Goal: Information Seeking & Learning: Learn about a topic

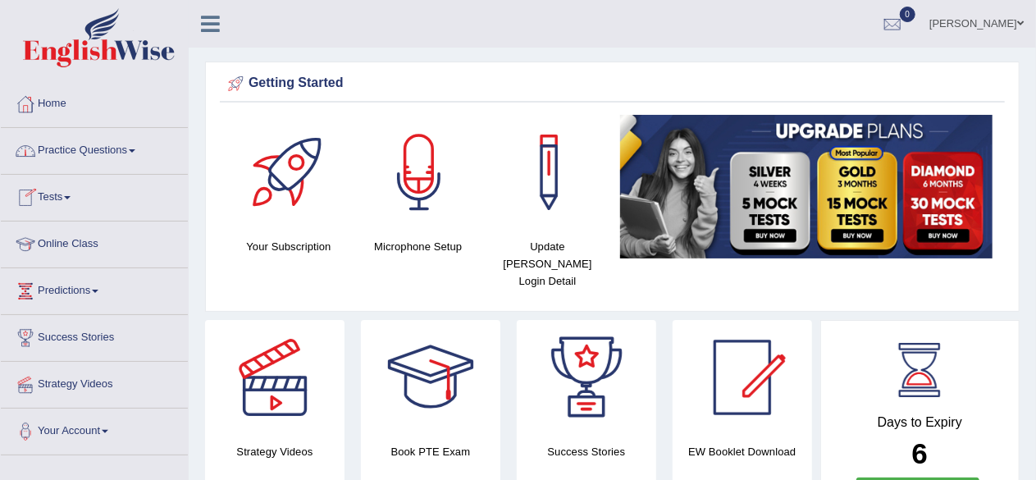
click at [119, 153] on link "Practice Questions" at bounding box center [94, 148] width 187 height 41
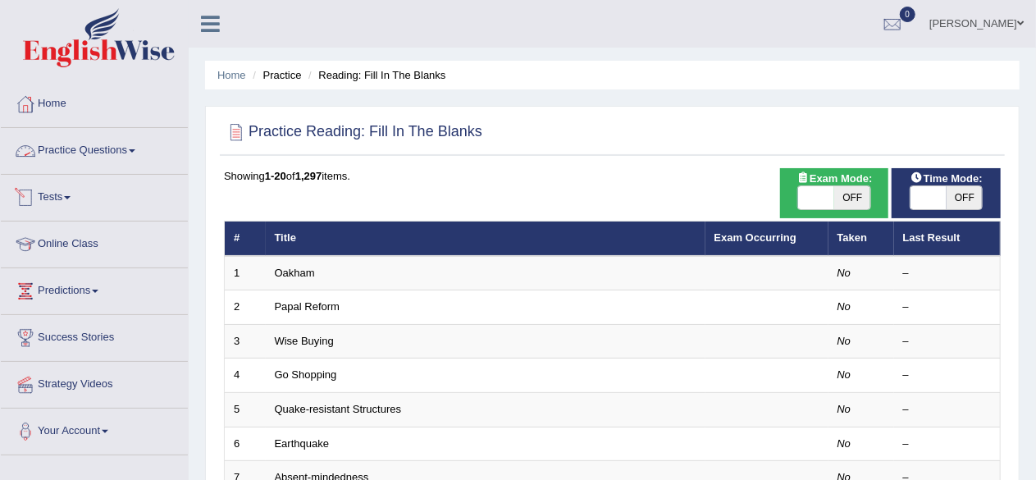
click at [135, 149] on span at bounding box center [132, 150] width 7 height 3
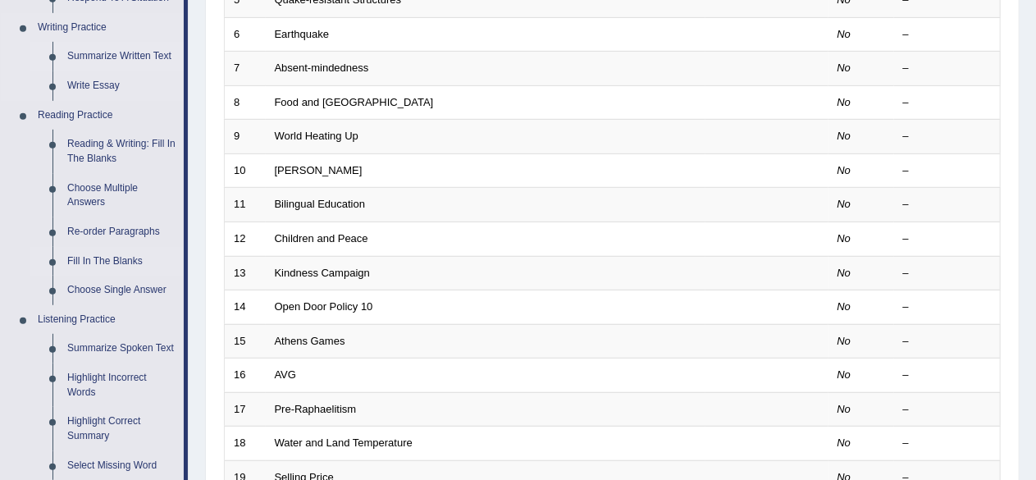
scroll to position [410, 0]
click at [102, 144] on link "Reading & Writing: Fill In The Blanks" at bounding box center [122, 150] width 124 height 43
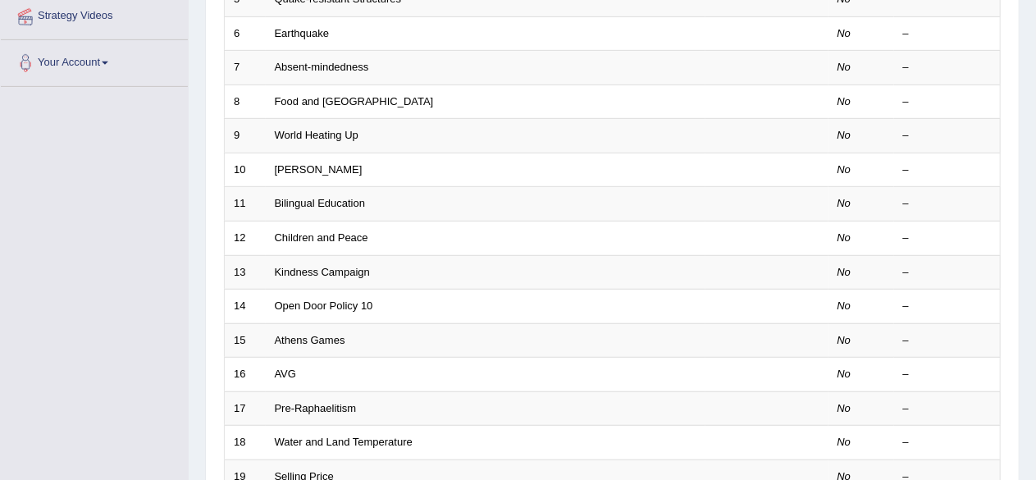
scroll to position [419, 0]
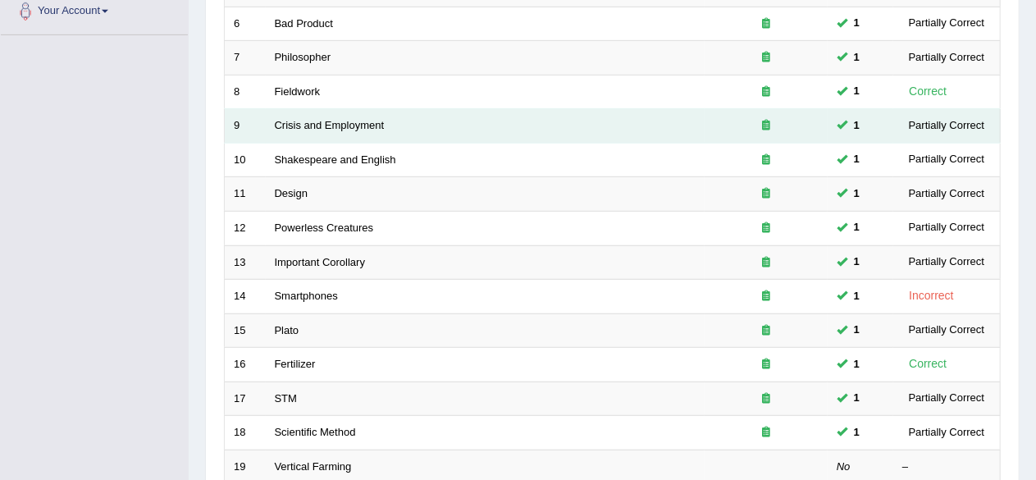
scroll to position [574, 0]
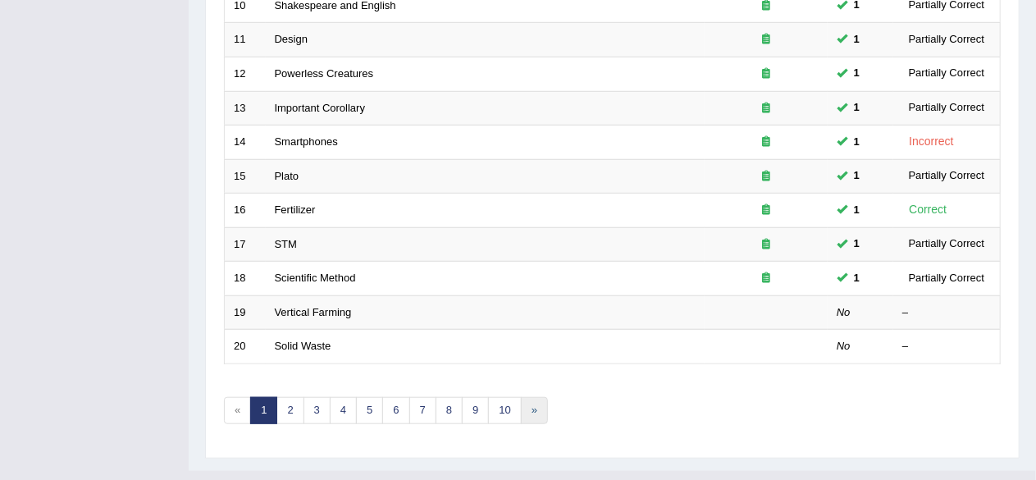
click at [530, 404] on link "»" at bounding box center [534, 410] width 27 height 27
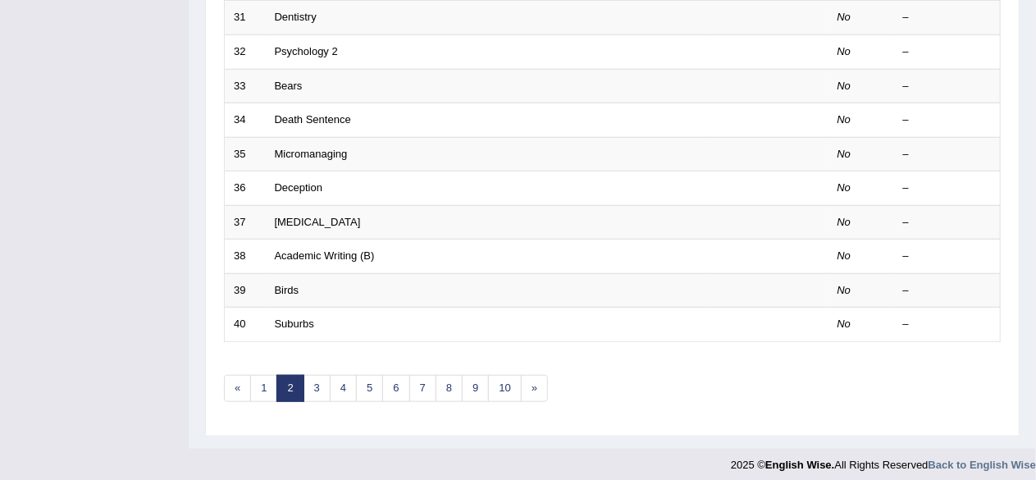
scroll to position [598, 0]
click at [523, 379] on link "»" at bounding box center [534, 386] width 27 height 27
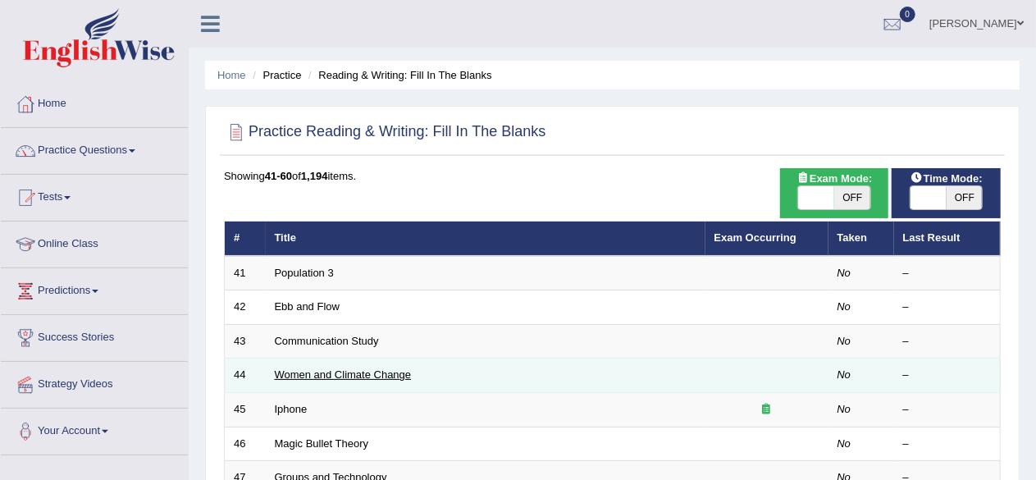
click at [348, 370] on link "Women and Climate Change" at bounding box center [343, 374] width 137 height 12
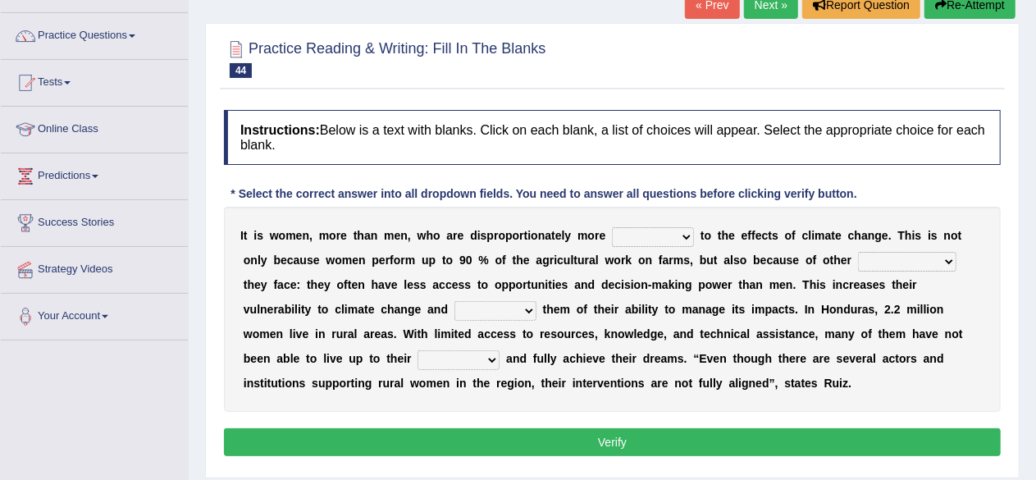
scroll to position [164, 0]
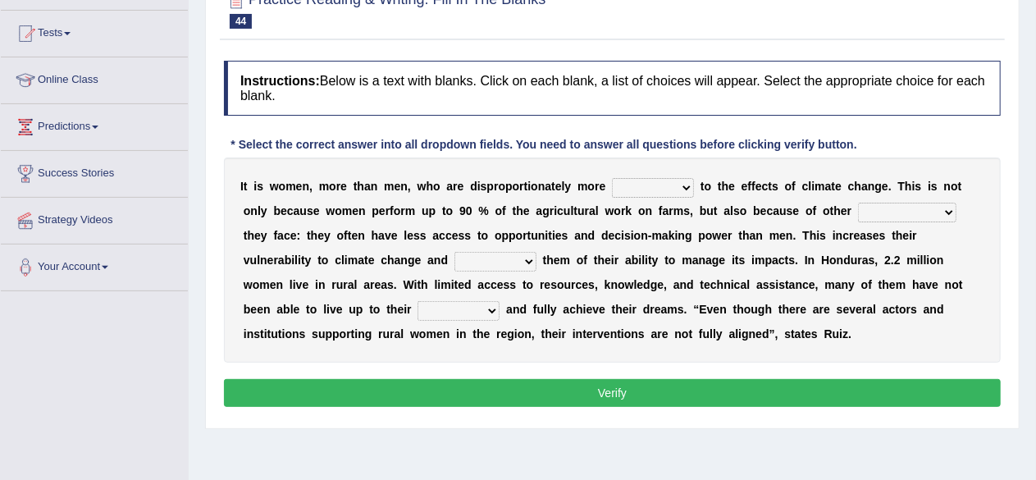
click at [686, 186] on select "defensive beatable vulnerable defective" at bounding box center [653, 188] width 82 height 20
click at [747, 244] on div "I t i s w o m e n , m o r e t h a n m e n , w h o a r e d i s p r o p o r t i o…" at bounding box center [612, 260] width 777 height 205
click at [684, 188] on select "defensive beatable vulnerable defective" at bounding box center [653, 188] width 82 height 20
select select "defensive"
click at [612, 178] on select "defensive beatable vulnerable defective" at bounding box center [653, 188] width 82 height 20
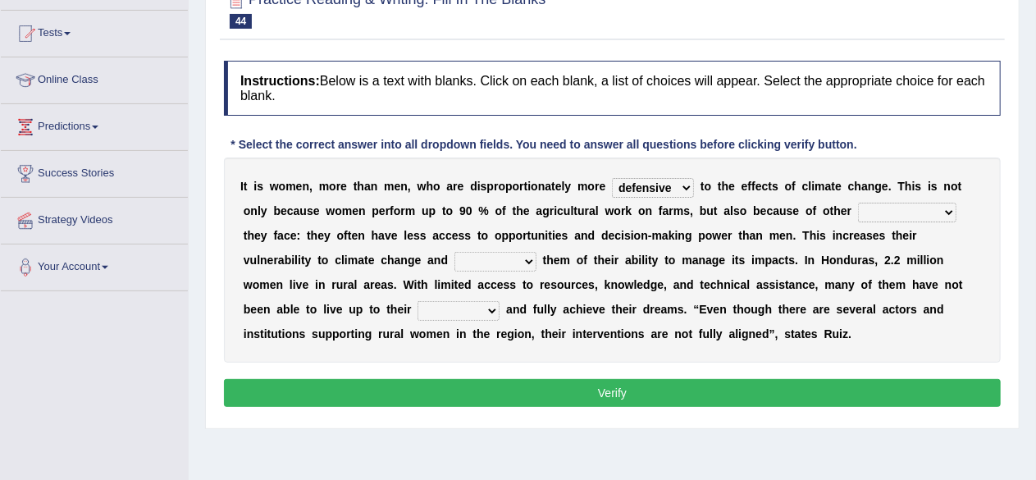
click at [944, 211] on select "chances challenges awkwardness changes" at bounding box center [907, 213] width 98 height 20
select select "challenges"
click at [858, 203] on select "chances challenges awkwardness changes" at bounding box center [907, 213] width 98 height 20
click at [527, 257] on select "deprives caprices deposits thrives" at bounding box center [496, 262] width 82 height 20
select select "thrives"
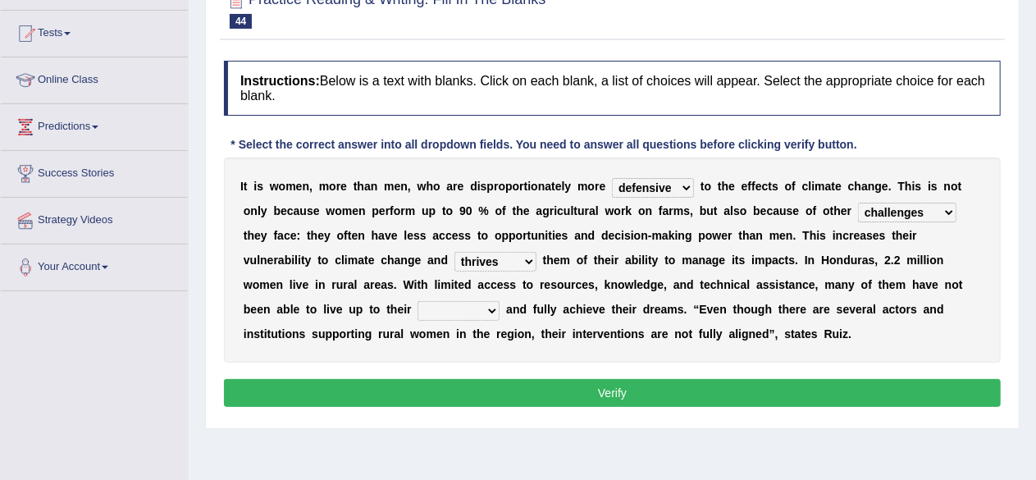
click at [455, 252] on select "deprives caprices deposits thrives" at bounding box center [496, 262] width 82 height 20
click at [489, 309] on select "endurance patience capacities publicity" at bounding box center [459, 311] width 82 height 20
select select "capacities"
click at [418, 301] on select "endurance patience capacities publicity" at bounding box center [459, 311] width 82 height 20
click at [494, 313] on select "endurance patience capacities publicity" at bounding box center [459, 311] width 82 height 20
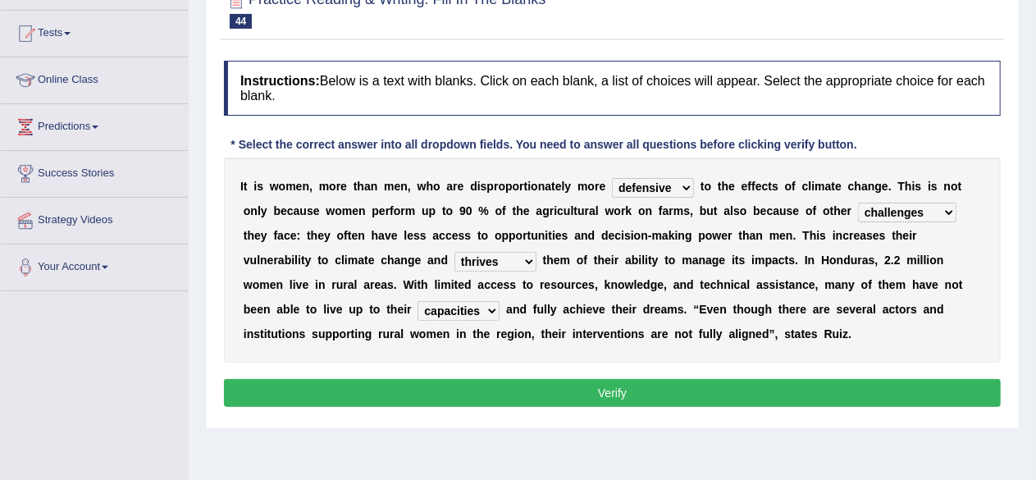
click at [565, 298] on div "I t i s w o m e n , m o r e t h a n m e n , w h o a r e d i s p r o p o r t i o…" at bounding box center [612, 260] width 777 height 205
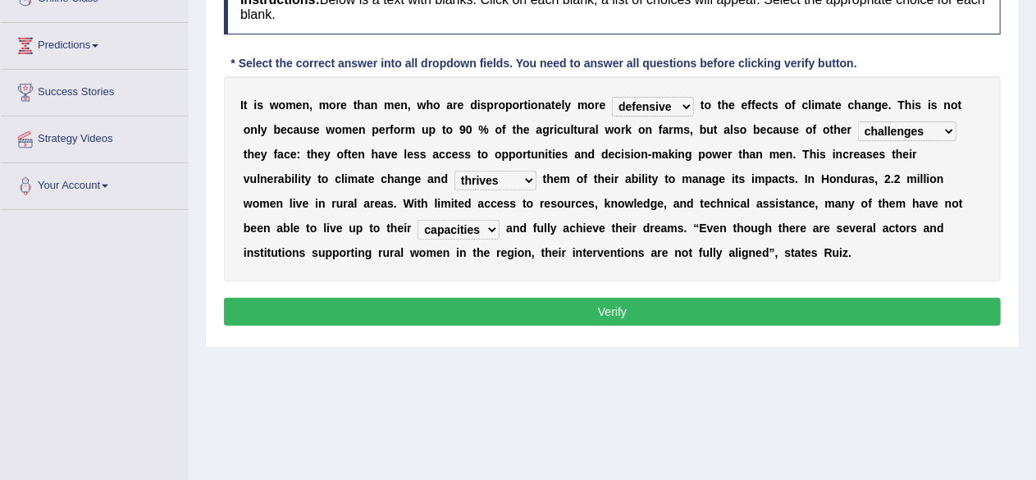
scroll to position [246, 0]
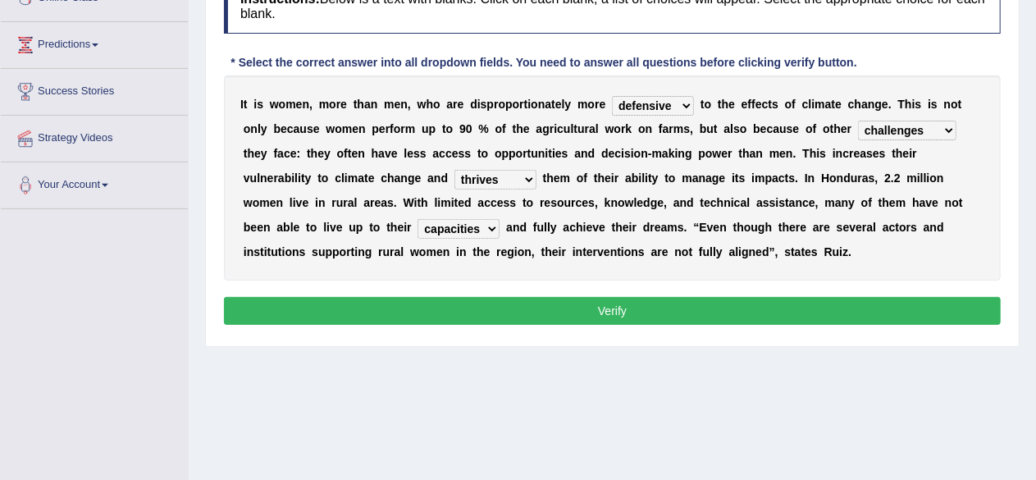
click at [492, 226] on select "endurance patience capacities publicity" at bounding box center [459, 229] width 82 height 20
click at [584, 256] on b "t" at bounding box center [585, 251] width 4 height 13
click at [495, 227] on select "endurance patience capacities publicity" at bounding box center [459, 229] width 82 height 20
click at [563, 245] on b "r" at bounding box center [564, 251] width 4 height 13
click at [528, 172] on select "deprives caprices deposits thrives" at bounding box center [496, 180] width 82 height 20
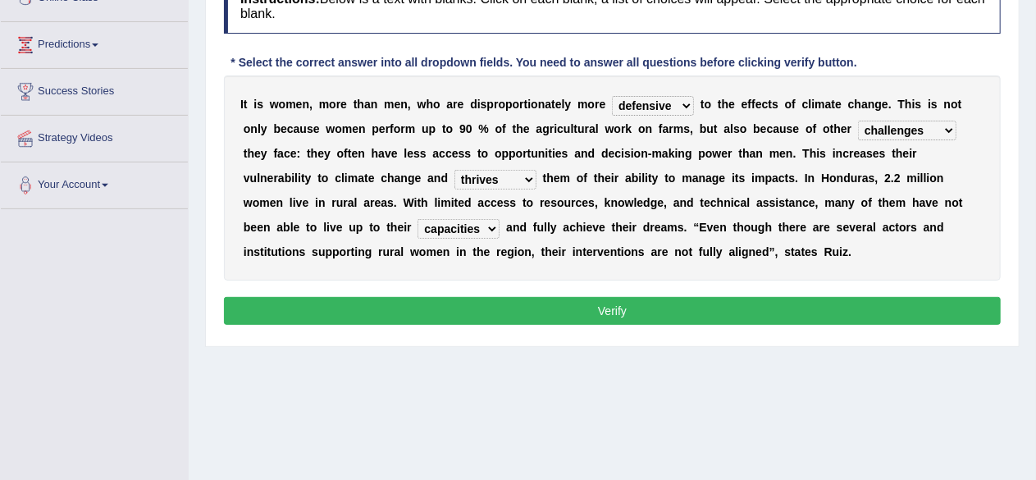
select select "deprives"
click at [455, 170] on select "deprives caprices deposits thrives" at bounding box center [496, 180] width 82 height 20
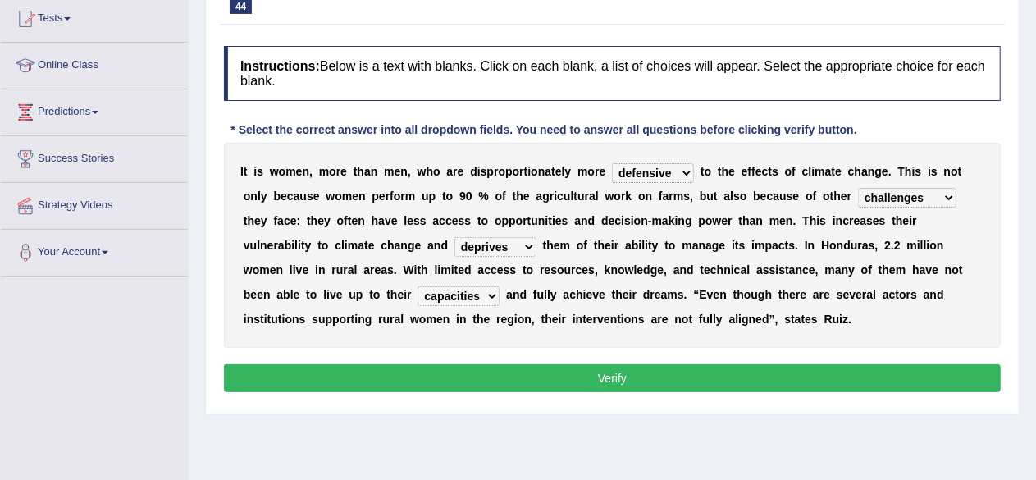
scroll to position [226, 0]
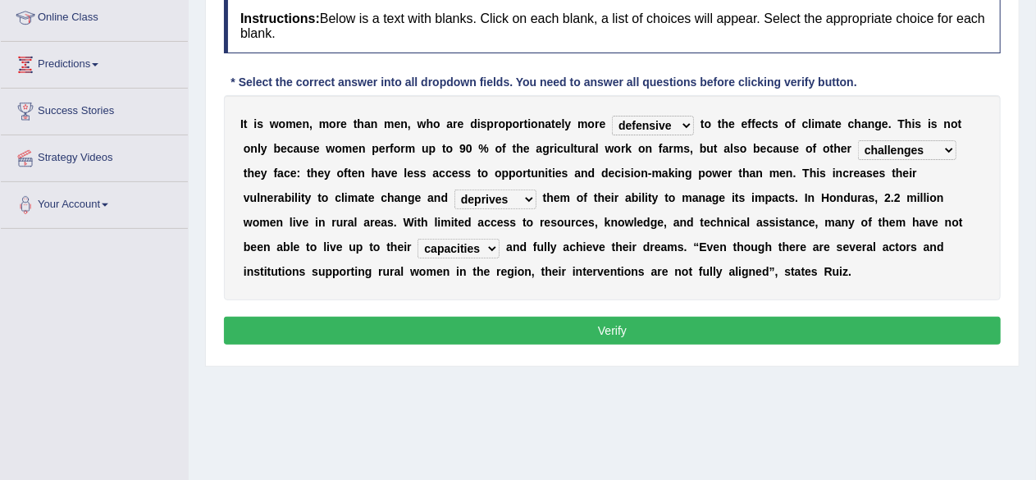
click at [684, 121] on select "defensive beatable vulnerable defective" at bounding box center [653, 126] width 82 height 20
select select "vulnerable"
click at [612, 116] on select "defensive beatable vulnerable defective" at bounding box center [653, 126] width 82 height 20
click at [637, 327] on button "Verify" at bounding box center [612, 331] width 777 height 28
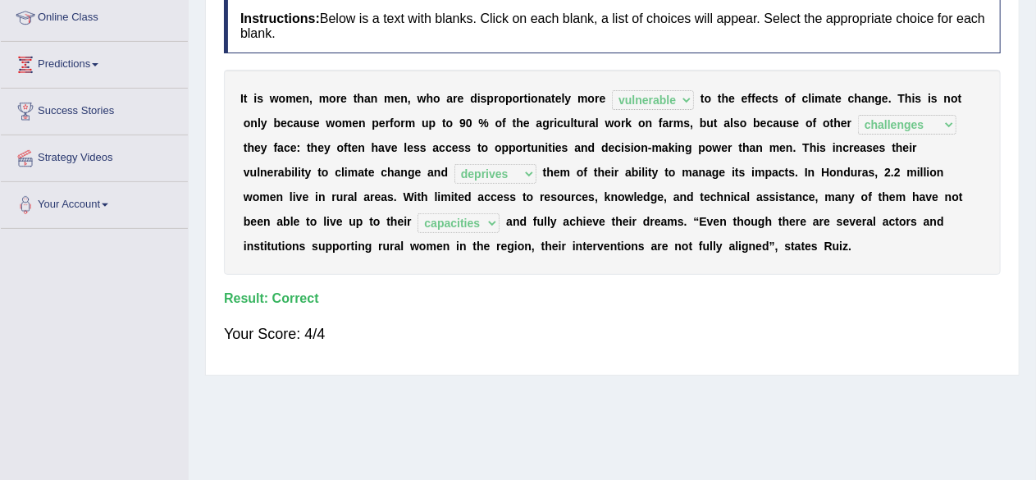
scroll to position [0, 0]
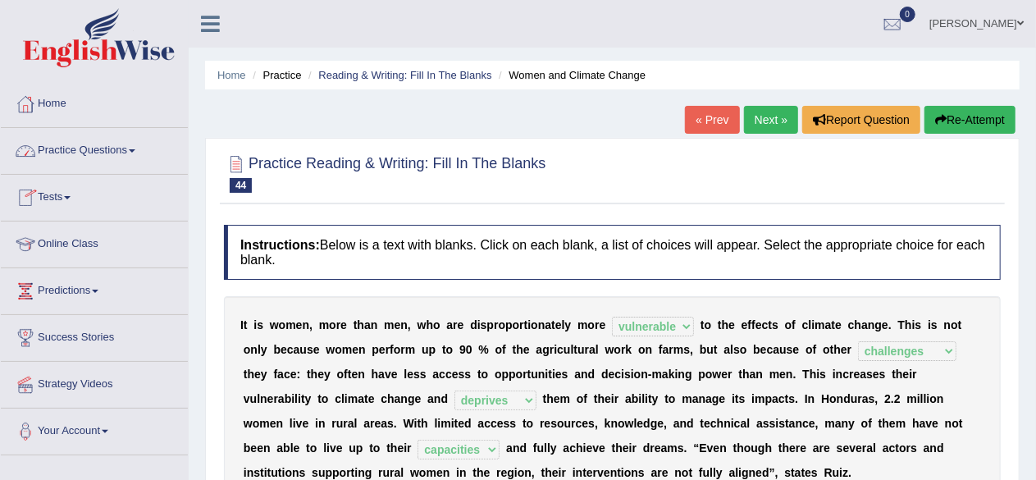
click at [122, 152] on link "Practice Questions" at bounding box center [94, 148] width 187 height 41
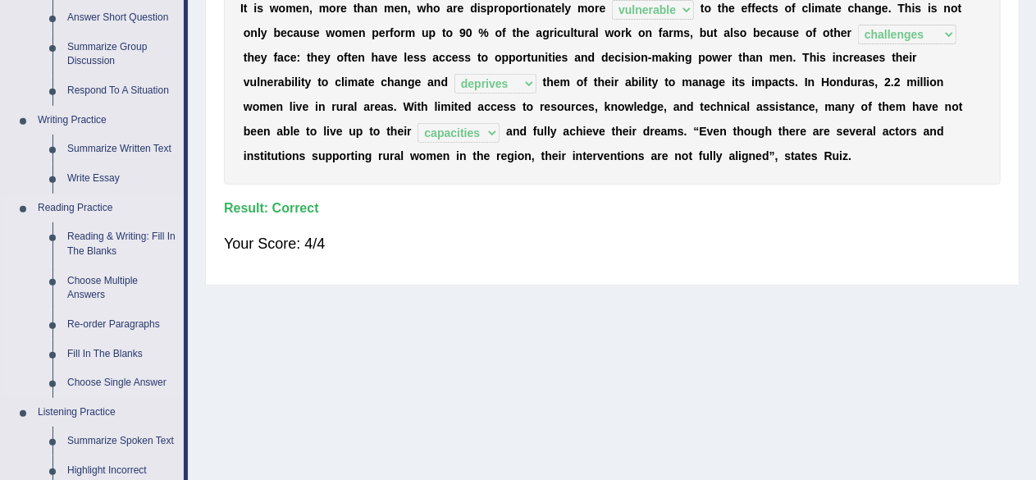
scroll to position [410, 0]
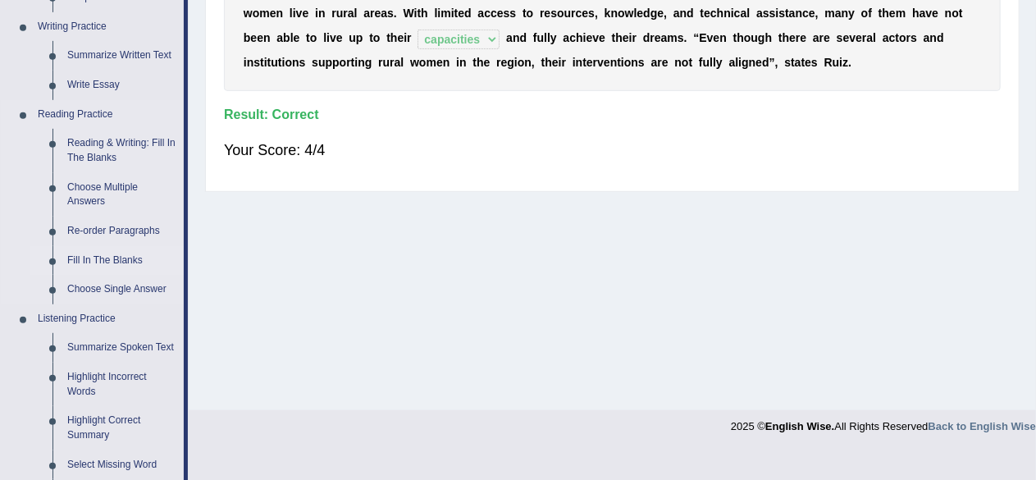
click at [106, 256] on link "Fill In The Blanks" at bounding box center [122, 261] width 124 height 30
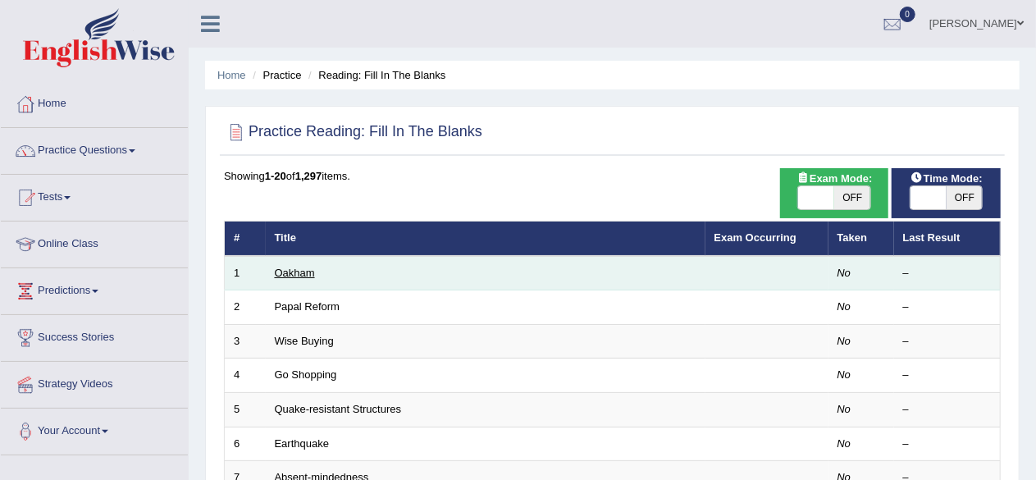
click at [300, 267] on link "Oakham" at bounding box center [295, 273] width 40 height 12
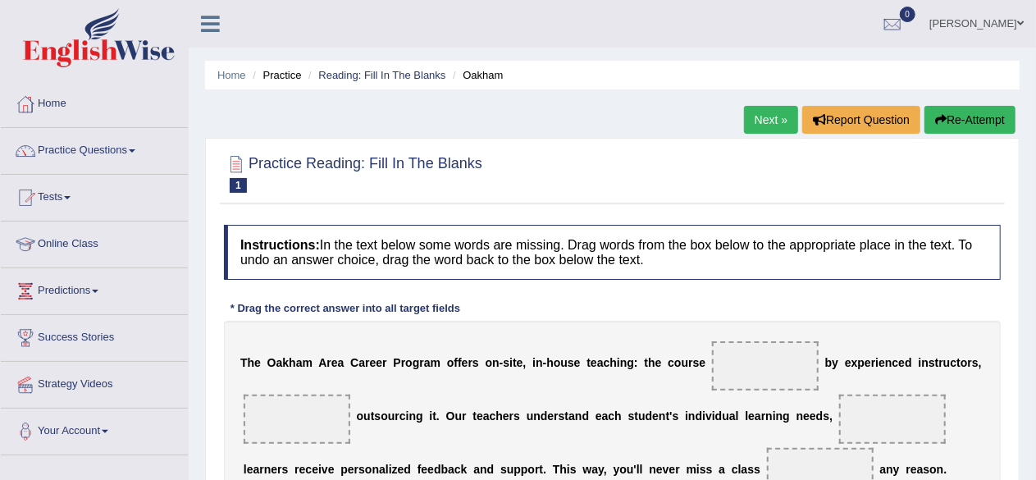
click at [764, 117] on link "Next »" at bounding box center [771, 120] width 54 height 28
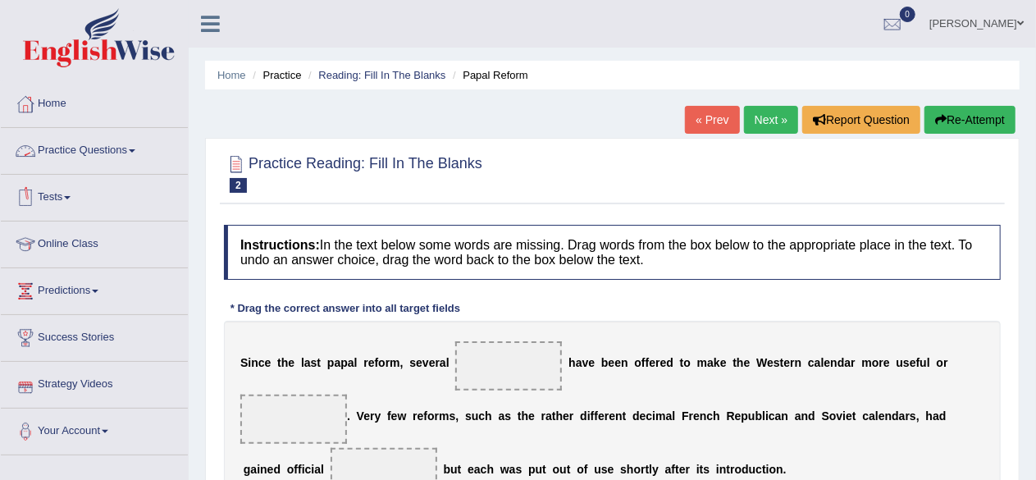
click at [119, 149] on link "Practice Questions" at bounding box center [94, 148] width 187 height 41
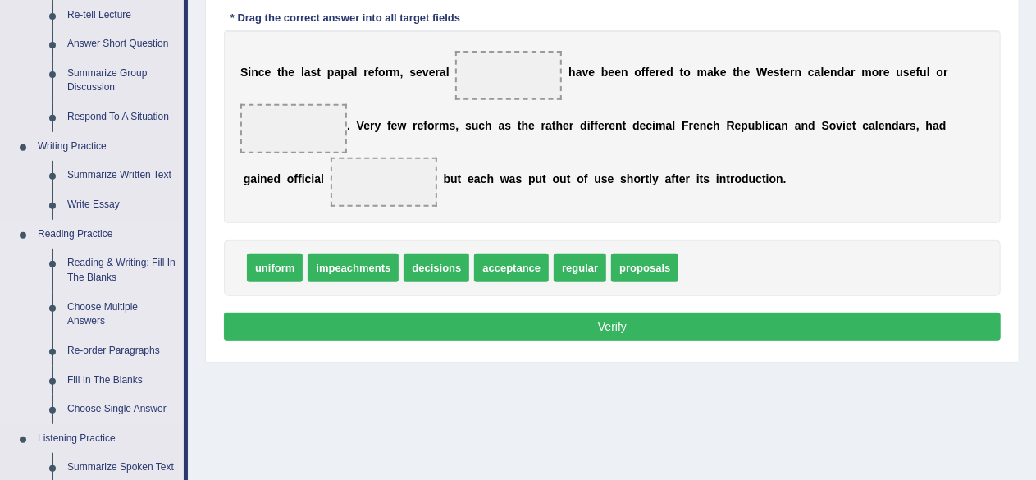
scroll to position [328, 0]
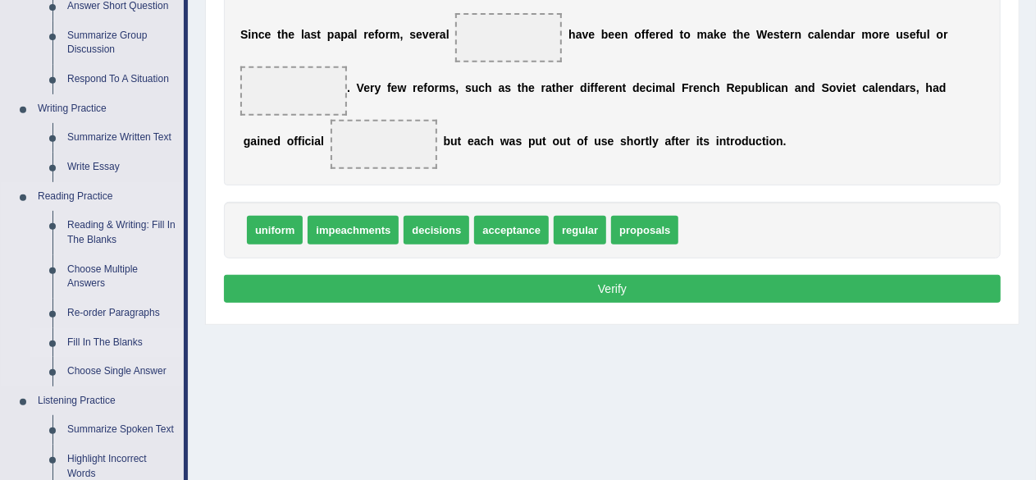
click at [125, 339] on link "Fill In The Blanks" at bounding box center [122, 343] width 124 height 30
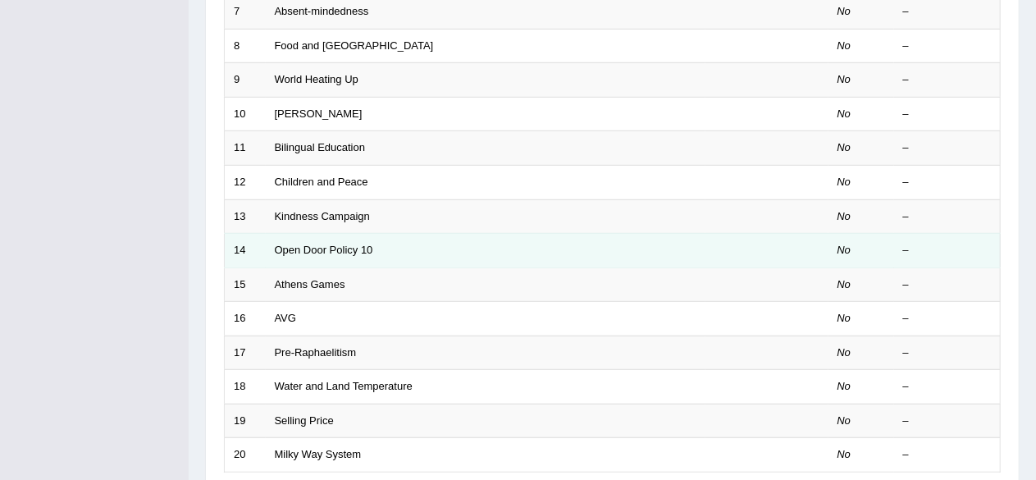
scroll to position [492, 0]
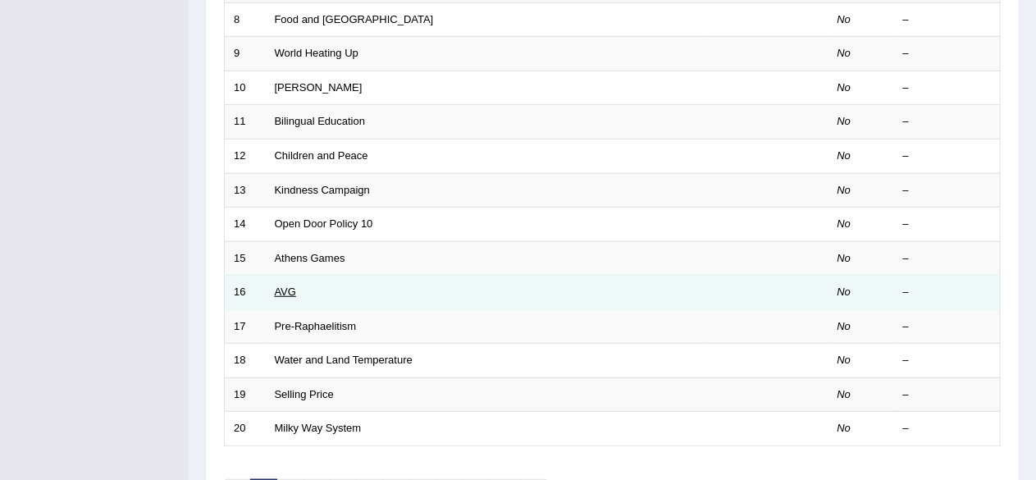
click at [285, 287] on link "AVG" at bounding box center [286, 292] width 22 height 12
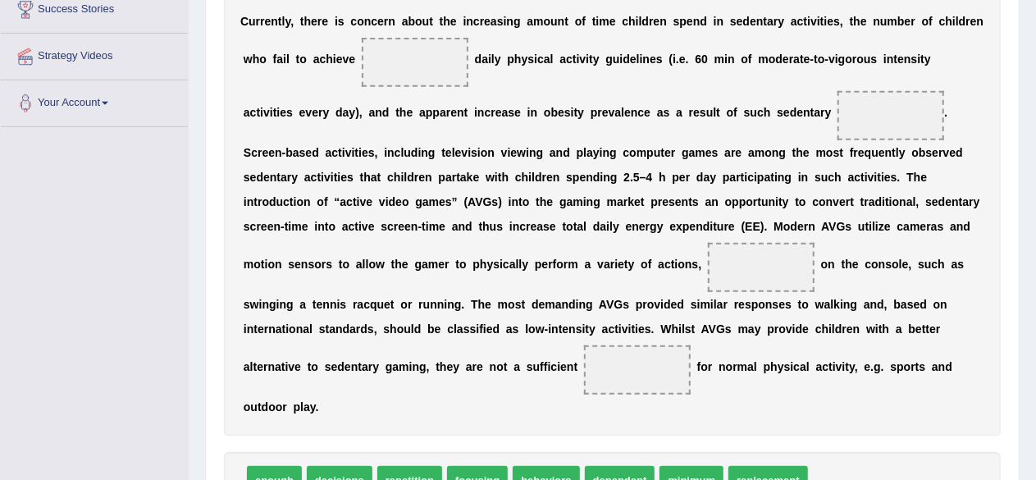
scroll to position [410, 0]
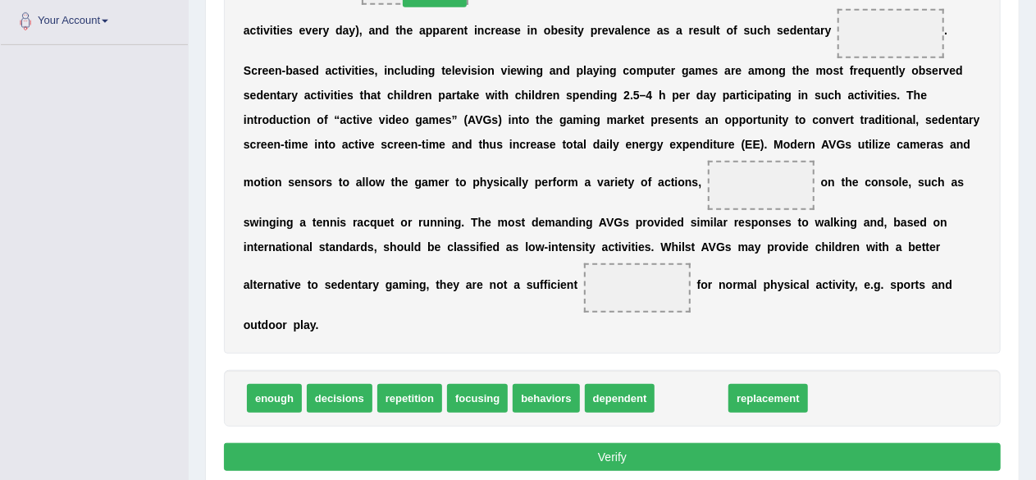
drag, startPoint x: 677, startPoint y: 393, endPoint x: 420, endPoint y: -12, distance: 479.8
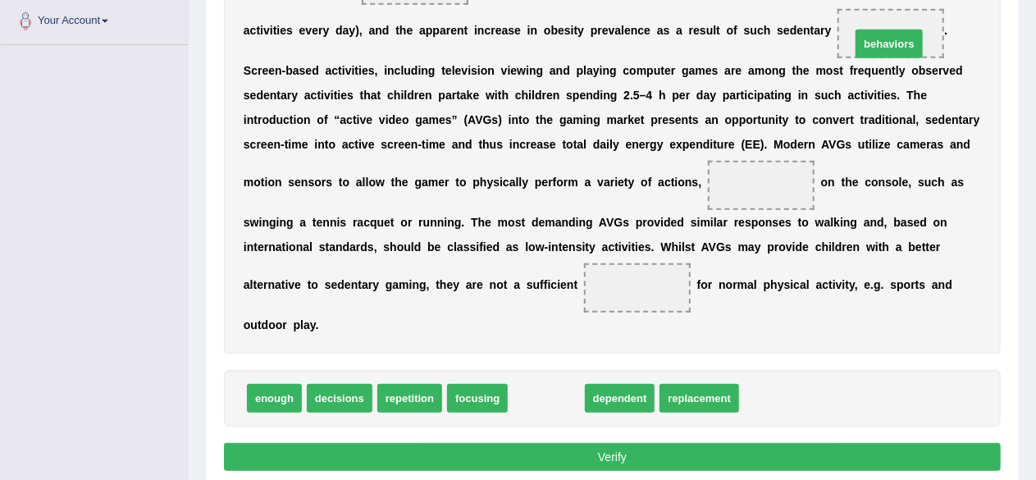
drag, startPoint x: 548, startPoint y: 396, endPoint x: 891, endPoint y: 42, distance: 493.2
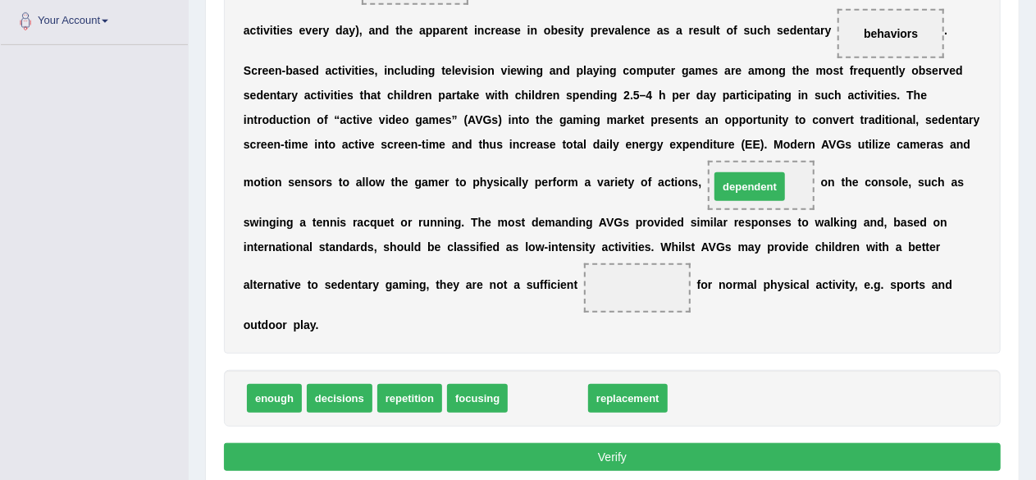
drag, startPoint x: 555, startPoint y: 395, endPoint x: 757, endPoint y: 183, distance: 292.5
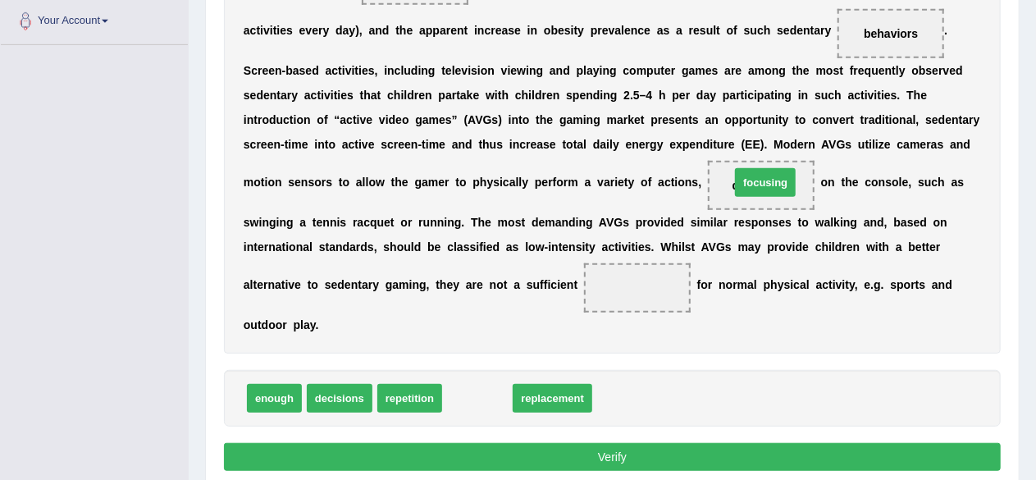
drag, startPoint x: 476, startPoint y: 398, endPoint x: 764, endPoint y: 182, distance: 359.9
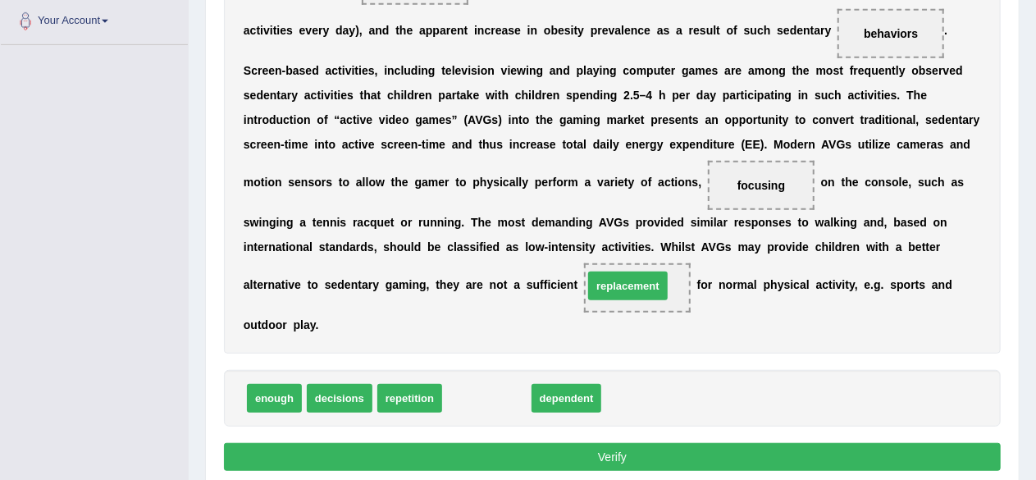
drag, startPoint x: 502, startPoint y: 400, endPoint x: 643, endPoint y: 288, distance: 180.4
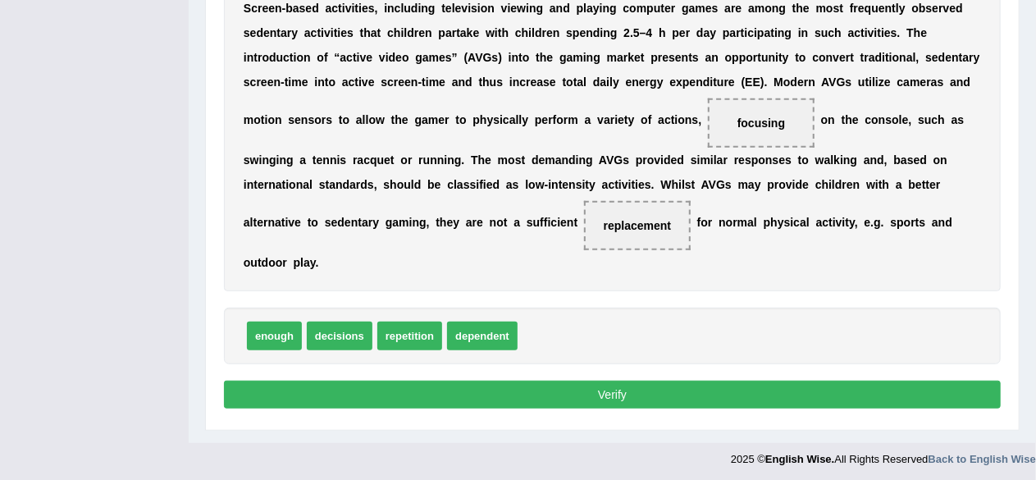
scroll to position [473, 0]
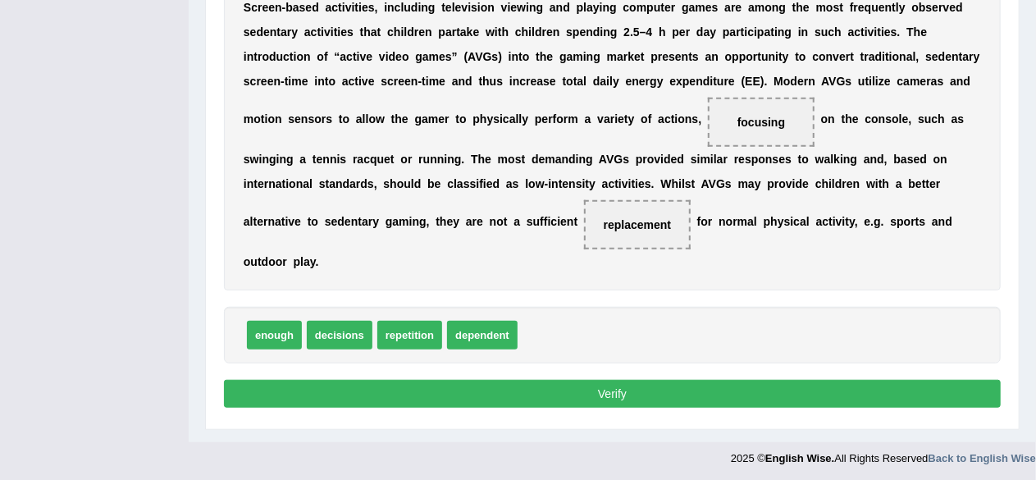
click at [673, 387] on button "Verify" at bounding box center [612, 394] width 777 height 28
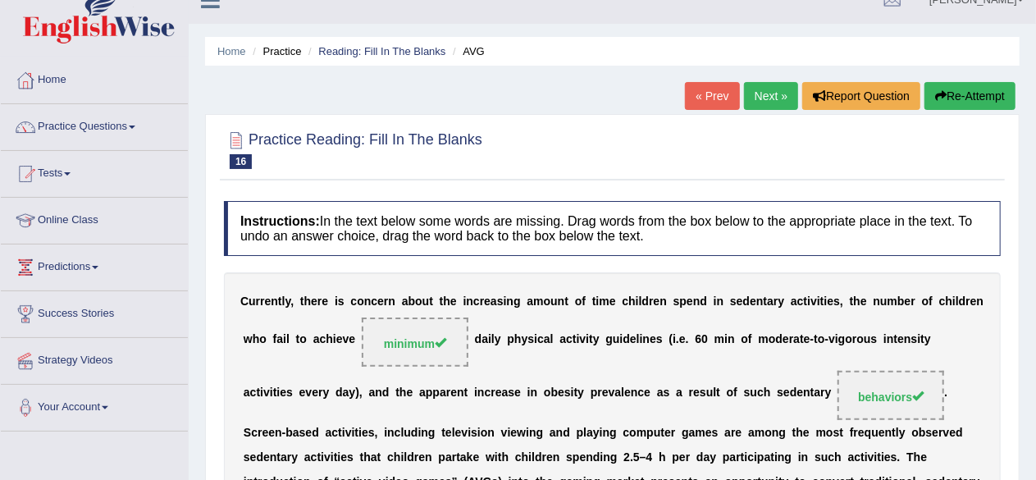
scroll to position [11, 0]
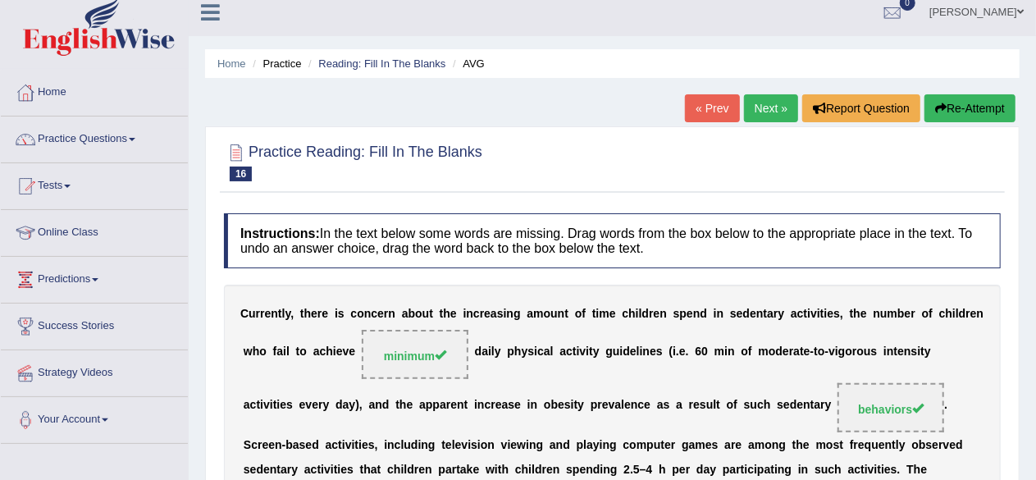
click at [771, 107] on link "Next »" at bounding box center [771, 108] width 54 height 28
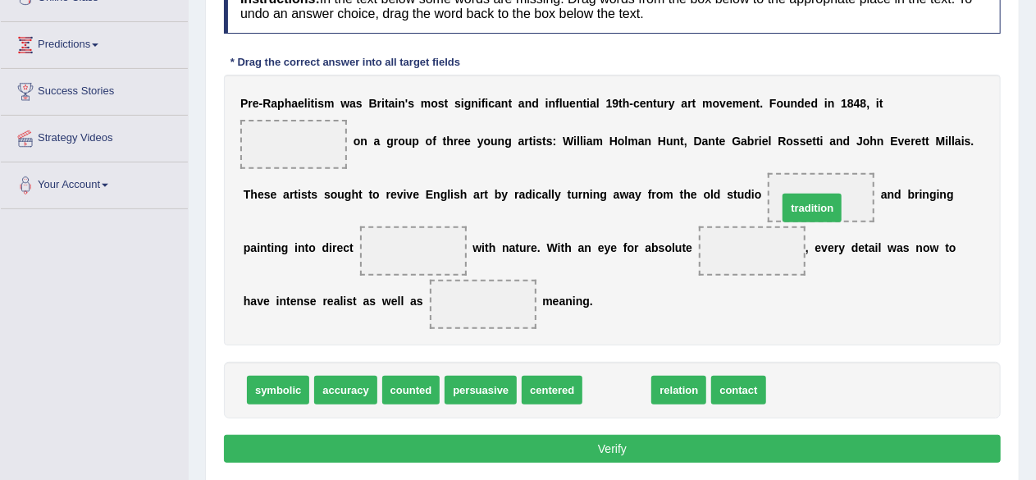
drag, startPoint x: 623, startPoint y: 385, endPoint x: 818, endPoint y: 203, distance: 267.0
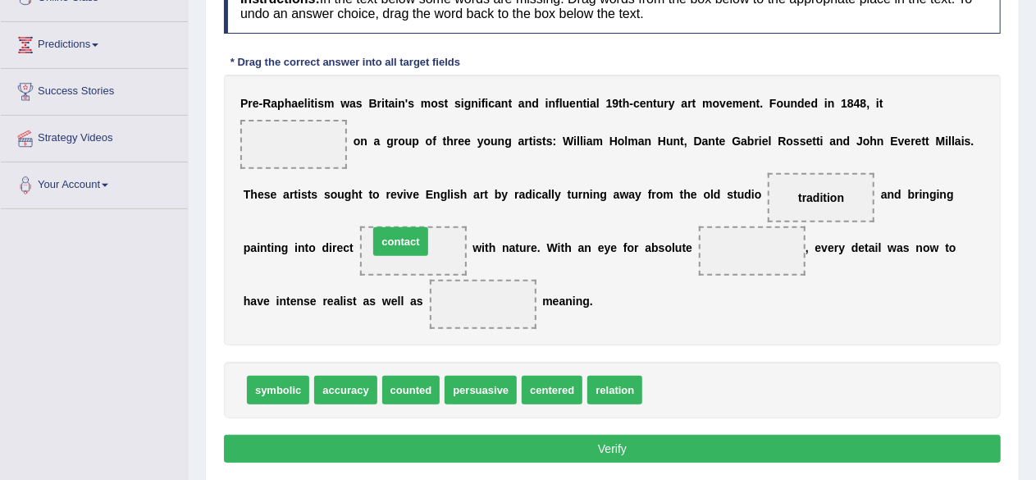
drag, startPoint x: 678, startPoint y: 386, endPoint x: 404, endPoint y: 237, distance: 311.7
drag, startPoint x: 608, startPoint y: 386, endPoint x: 401, endPoint y: 240, distance: 253.6
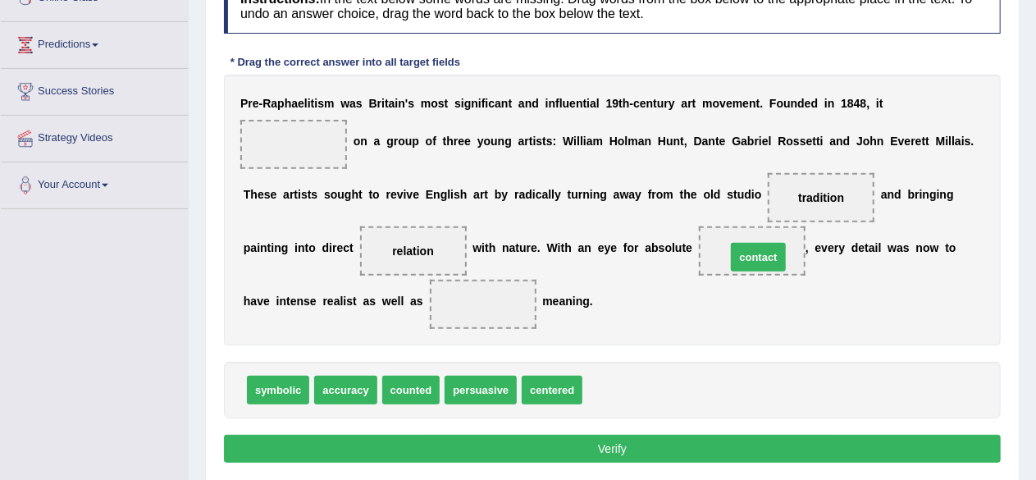
drag, startPoint x: 612, startPoint y: 391, endPoint x: 756, endPoint y: 258, distance: 195.7
drag, startPoint x: 330, startPoint y: 388, endPoint x: 749, endPoint y: 254, distance: 440.3
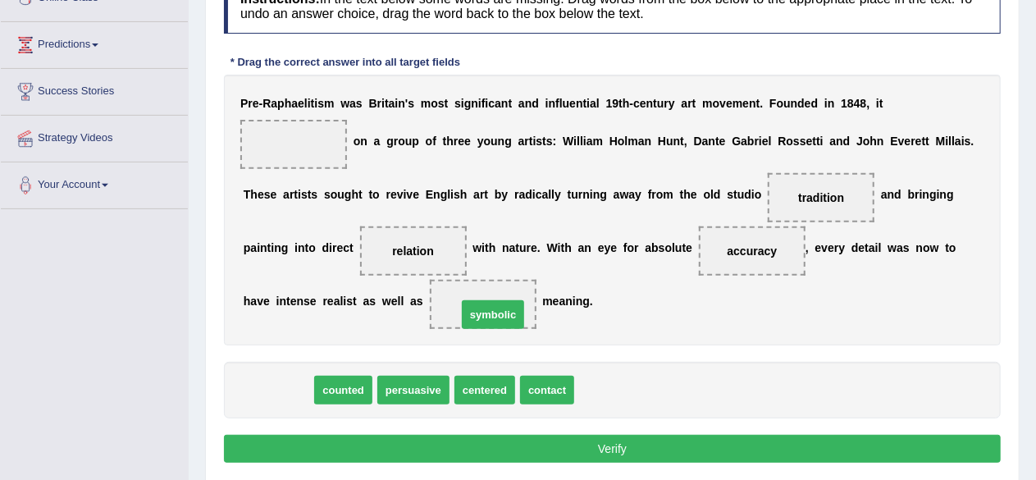
drag, startPoint x: 264, startPoint y: 386, endPoint x: 479, endPoint y: 311, distance: 227.8
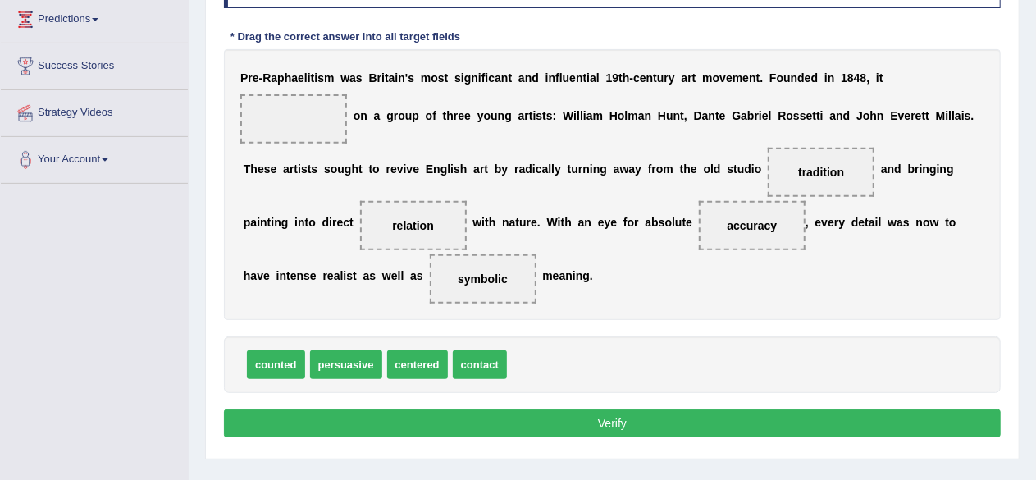
scroll to position [246, 0]
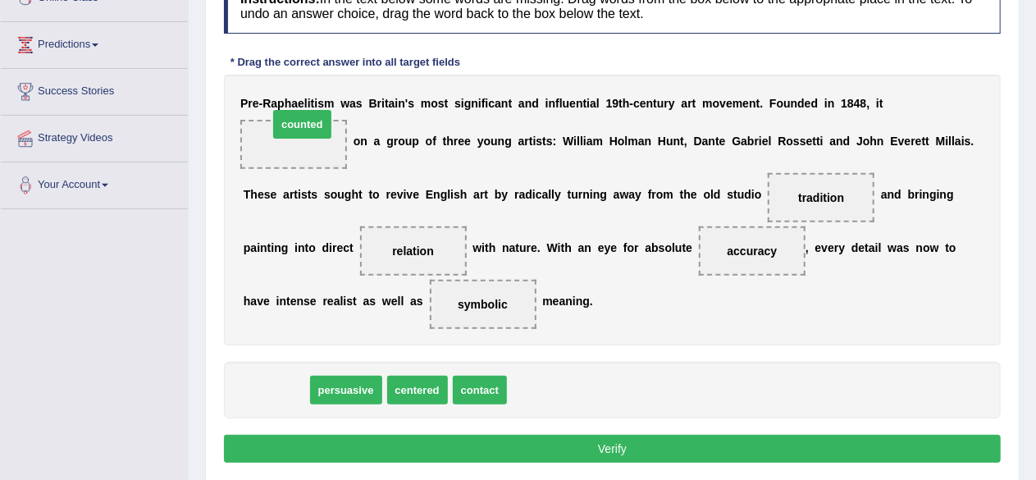
drag, startPoint x: 269, startPoint y: 390, endPoint x: 295, endPoint y: 124, distance: 267.1
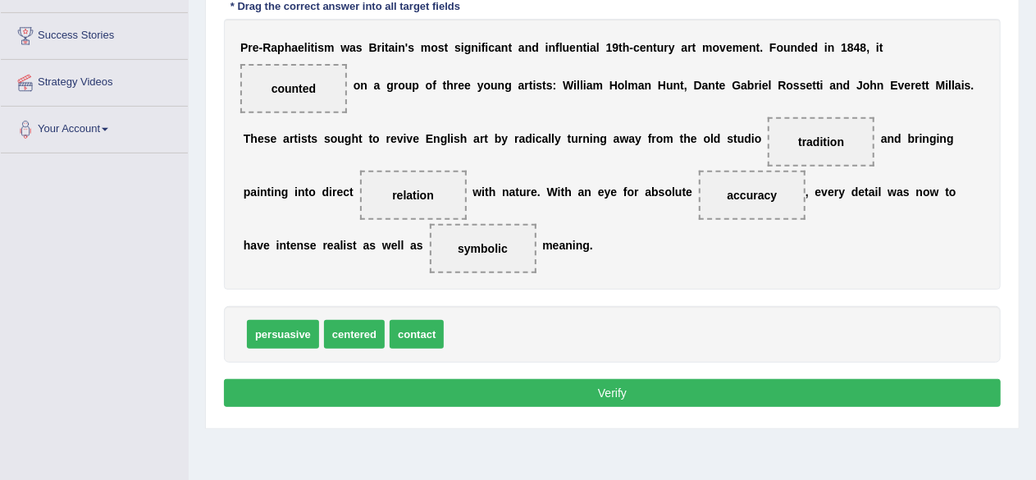
scroll to position [328, 0]
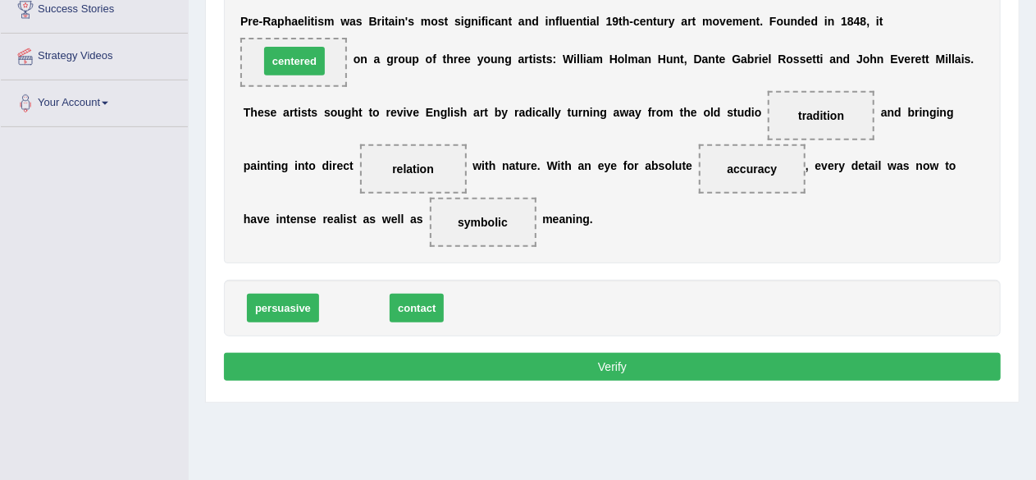
drag, startPoint x: 358, startPoint y: 303, endPoint x: 297, endPoint y: 60, distance: 250.3
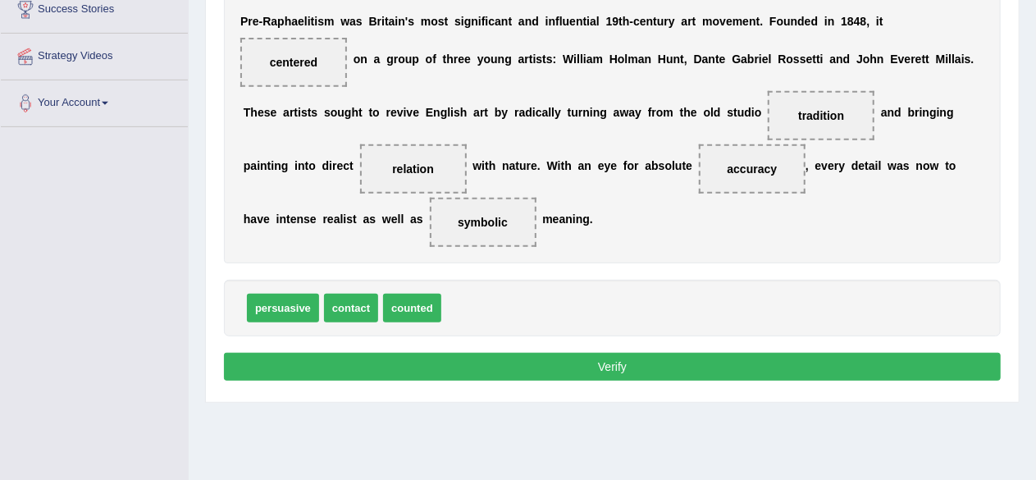
click at [606, 366] on button "Verify" at bounding box center [612, 367] width 777 height 28
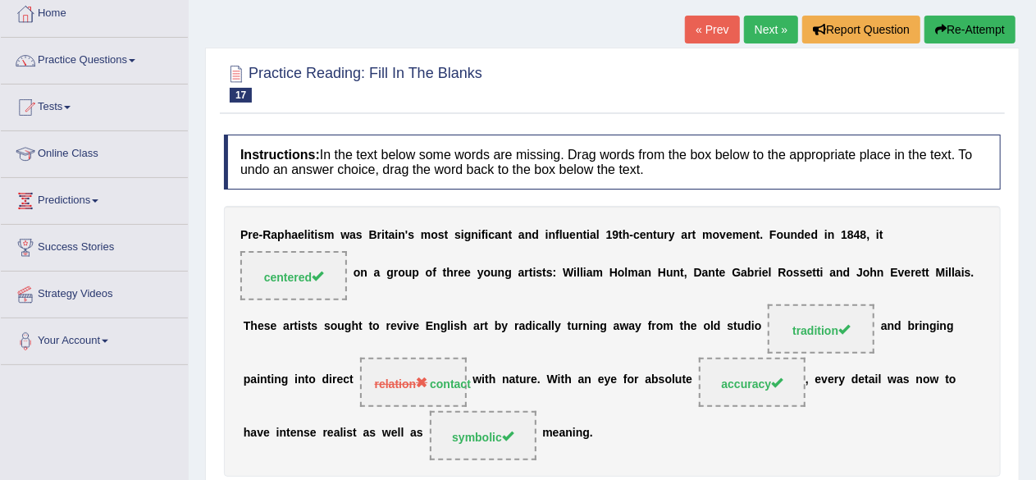
scroll to position [82, 0]
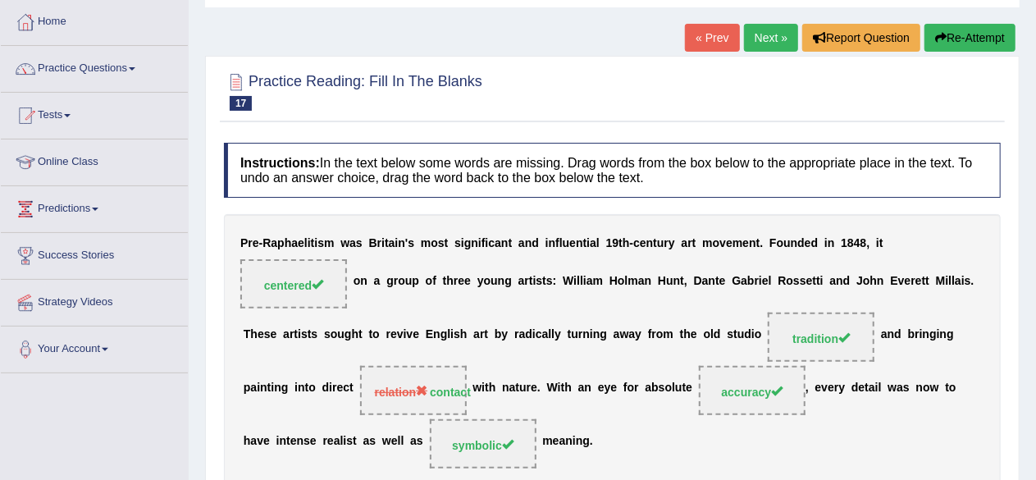
click at [762, 39] on link "Next »" at bounding box center [771, 38] width 54 height 28
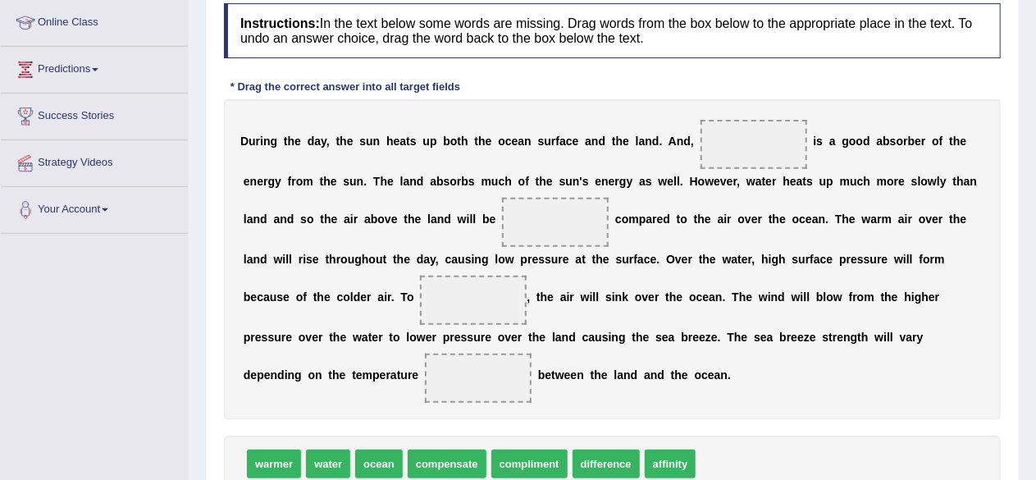
scroll to position [246, 0]
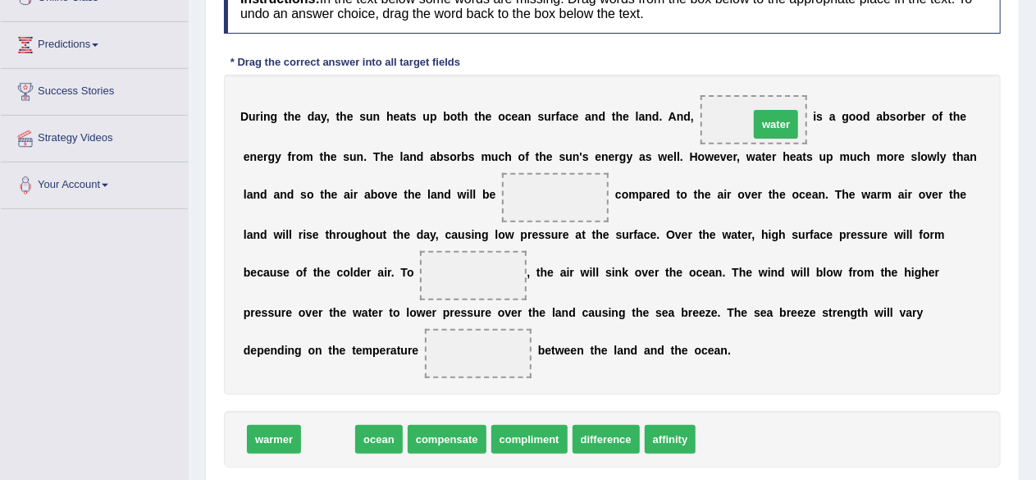
drag, startPoint x: 323, startPoint y: 434, endPoint x: 771, endPoint y: 119, distance: 547.7
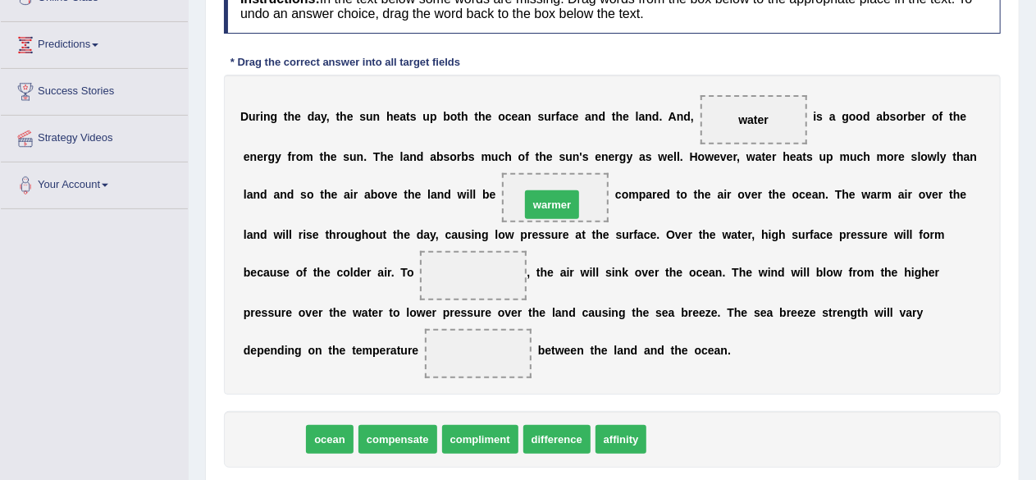
drag, startPoint x: 267, startPoint y: 436, endPoint x: 546, endPoint y: 201, distance: 363.9
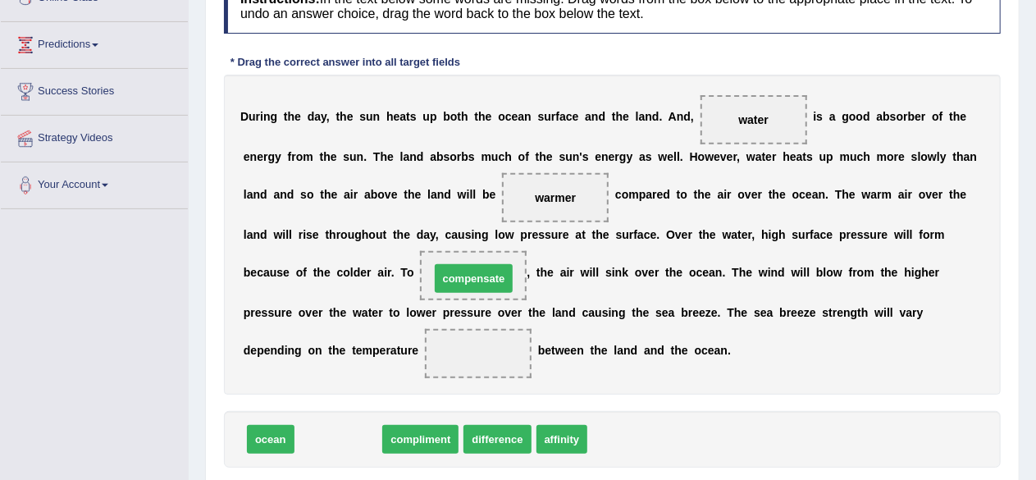
drag, startPoint x: 330, startPoint y: 436, endPoint x: 468, endPoint y: 272, distance: 214.8
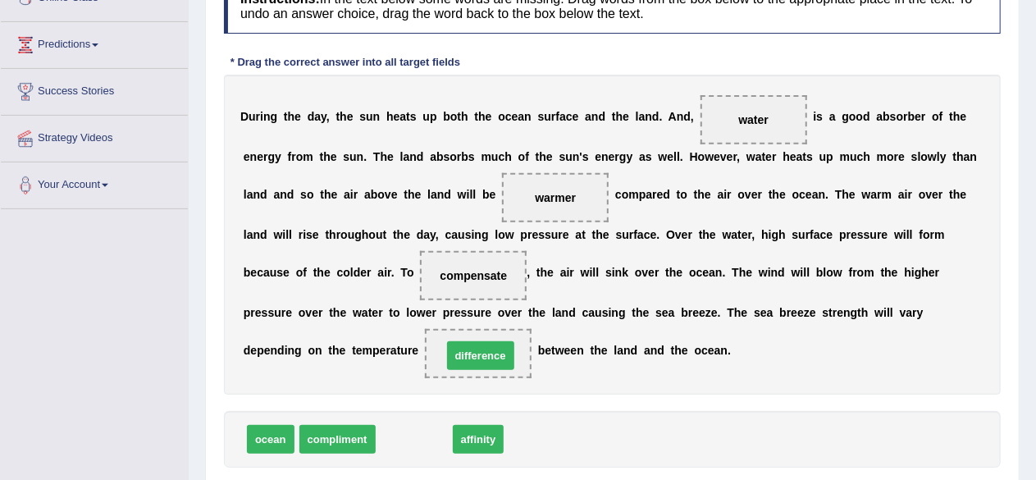
drag, startPoint x: 421, startPoint y: 441, endPoint x: 487, endPoint y: 357, distance: 106.9
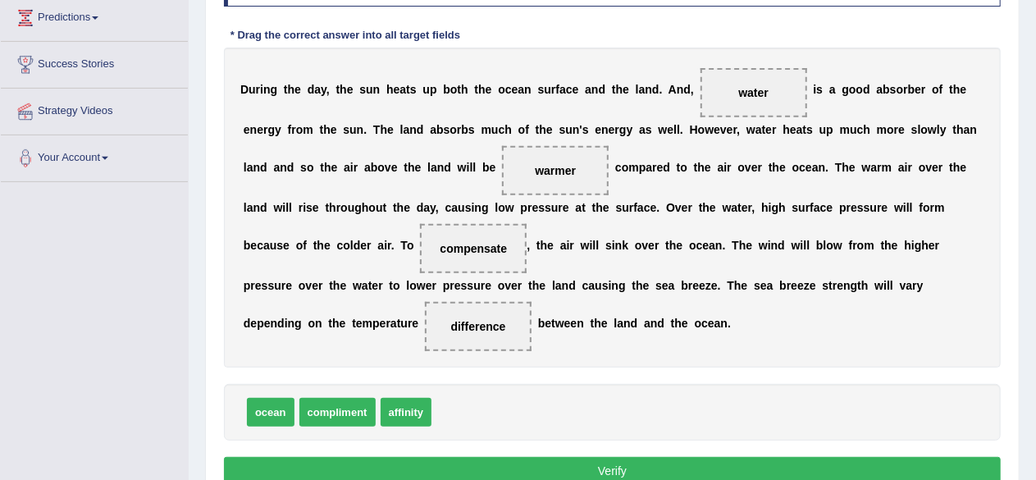
scroll to position [299, 0]
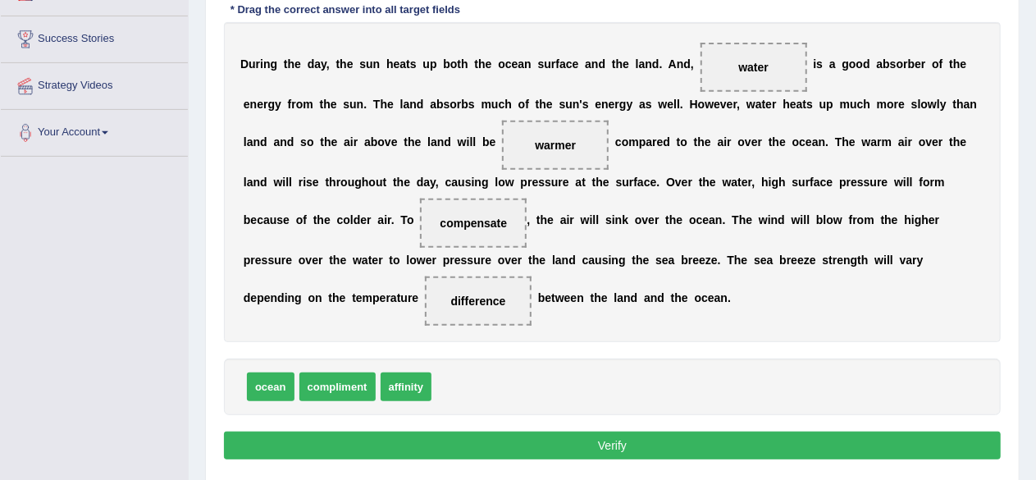
click at [610, 439] on button "Verify" at bounding box center [612, 446] width 777 height 28
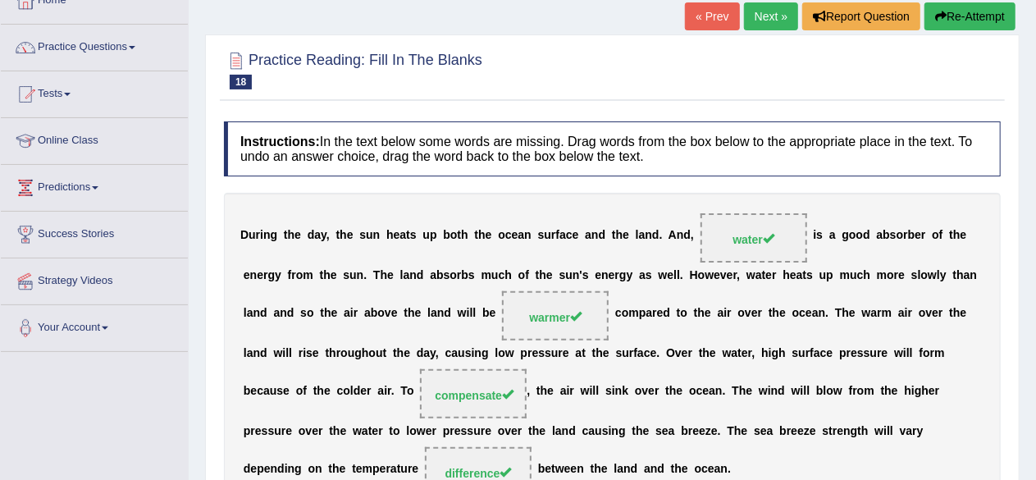
scroll to position [53, 0]
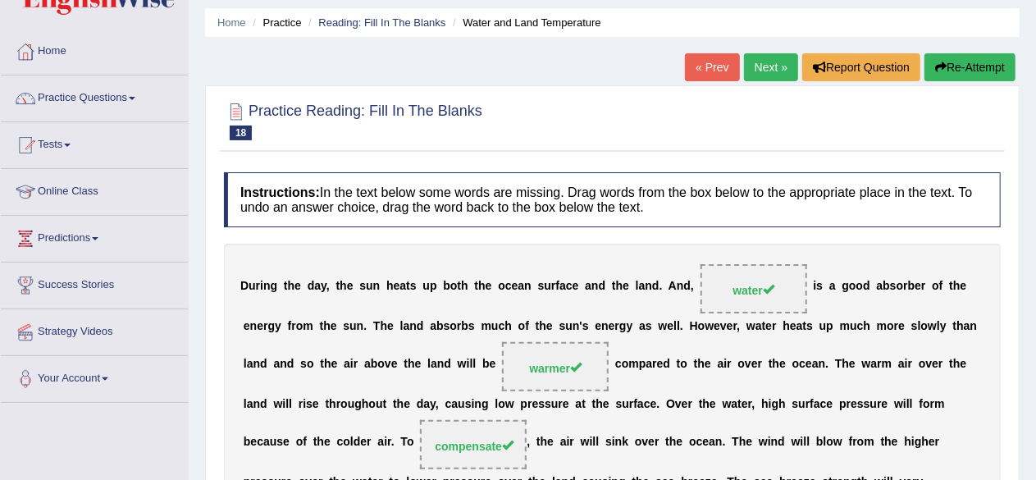
click at [769, 65] on link "Next »" at bounding box center [771, 67] width 54 height 28
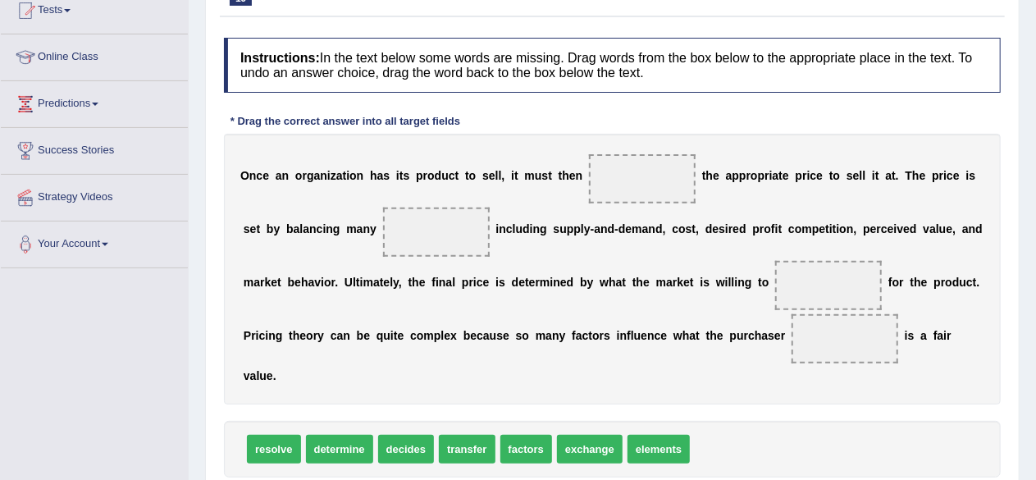
scroll to position [190, 0]
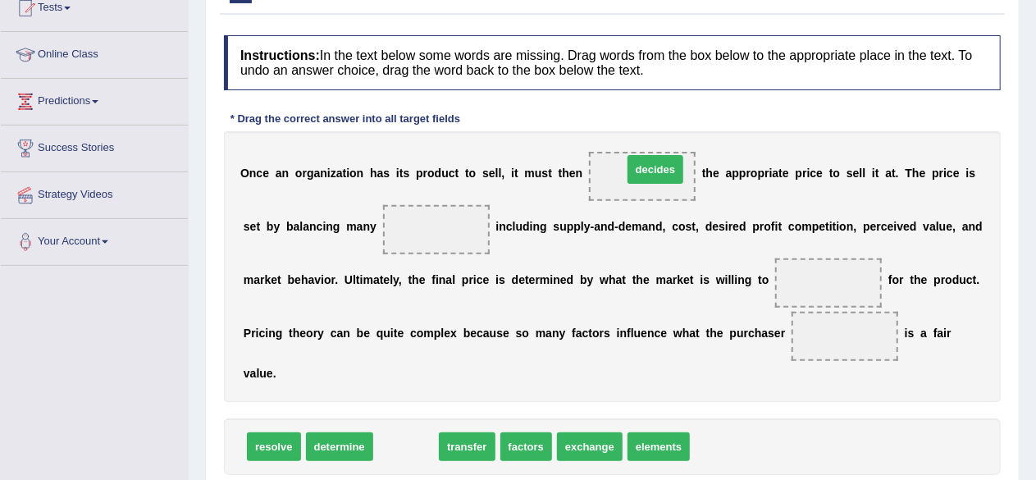
drag, startPoint x: 397, startPoint y: 447, endPoint x: 647, endPoint y: 170, distance: 373.0
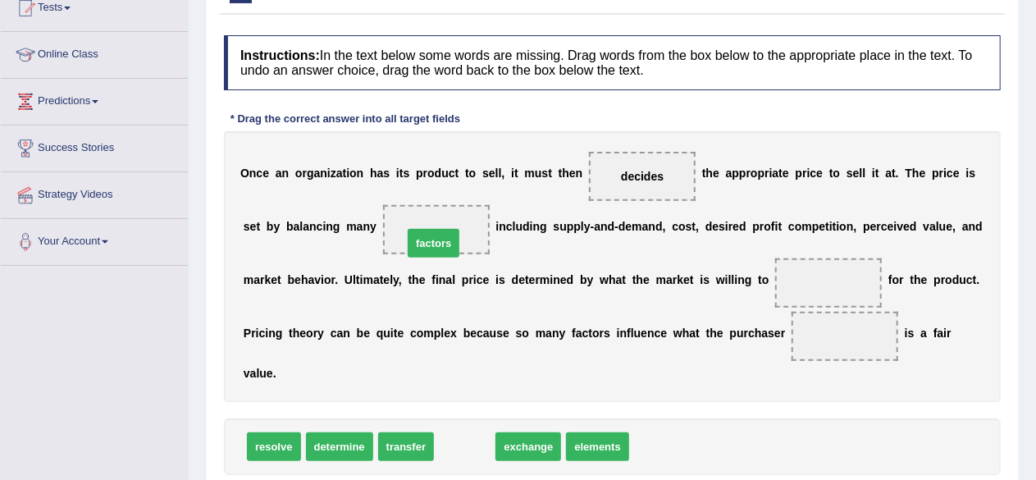
drag, startPoint x: 473, startPoint y: 440, endPoint x: 441, endPoint y: 235, distance: 206.7
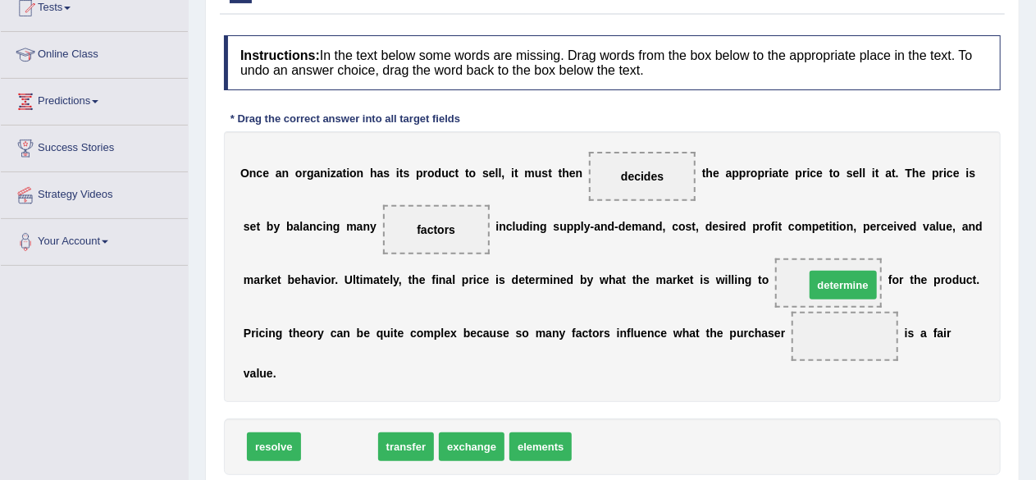
drag, startPoint x: 345, startPoint y: 444, endPoint x: 848, endPoint y: 282, distance: 529.1
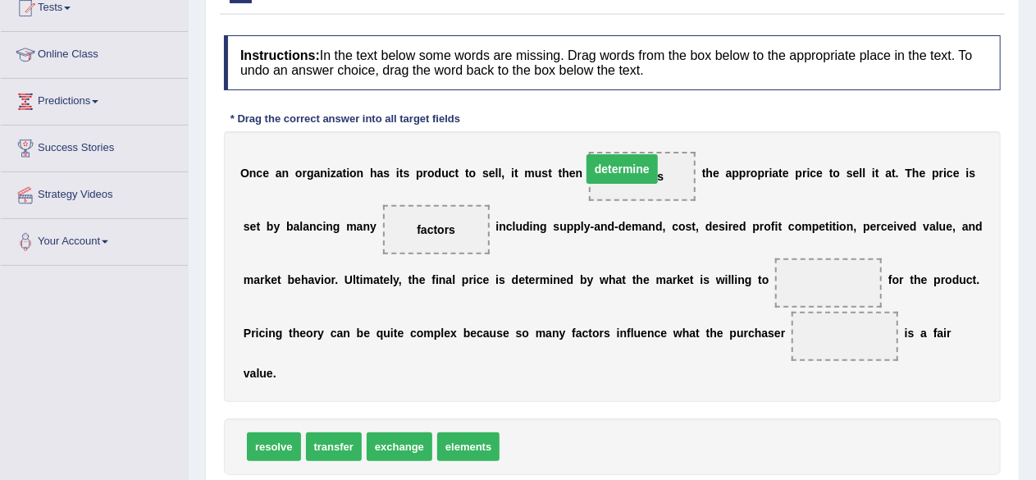
drag, startPoint x: 835, startPoint y: 282, endPoint x: 636, endPoint y: 173, distance: 227.3
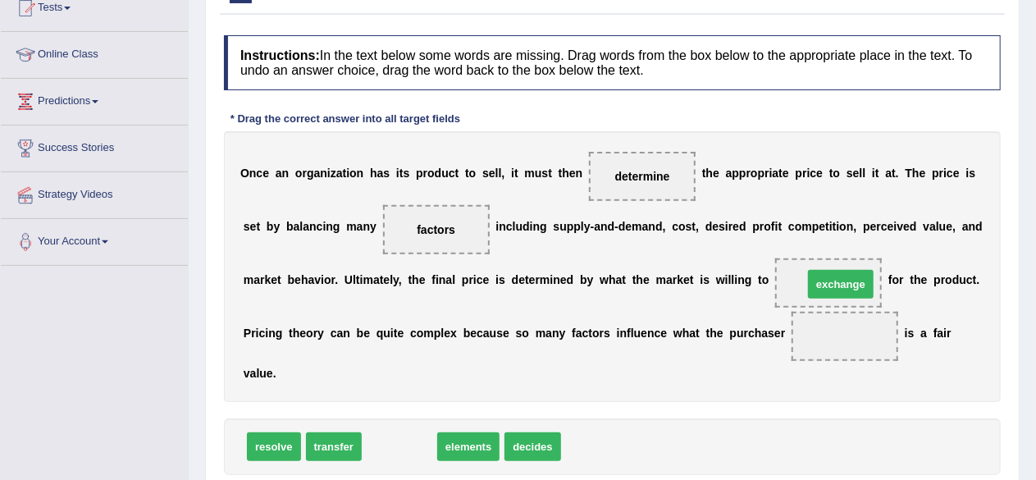
drag, startPoint x: 411, startPoint y: 444, endPoint x: 852, endPoint y: 281, distance: 470.4
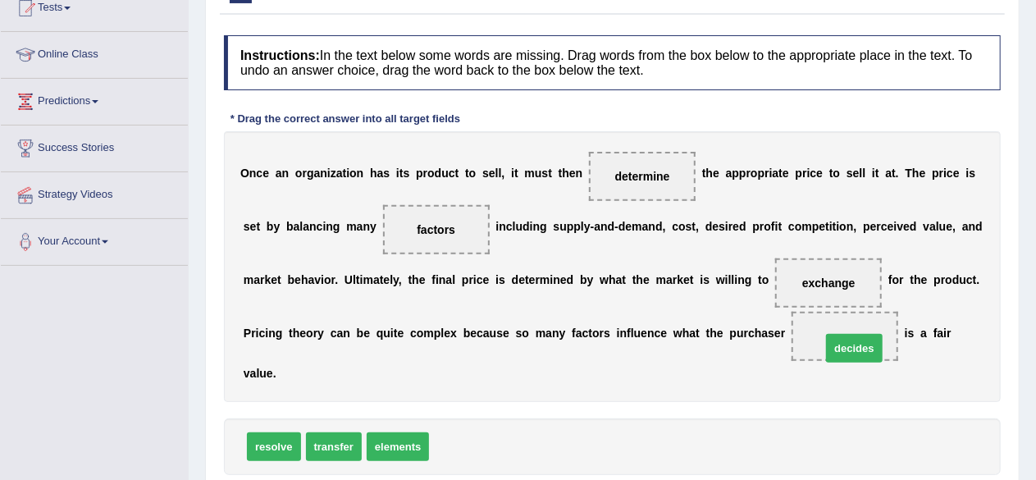
drag, startPoint x: 470, startPoint y: 442, endPoint x: 861, endPoint y: 343, distance: 403.8
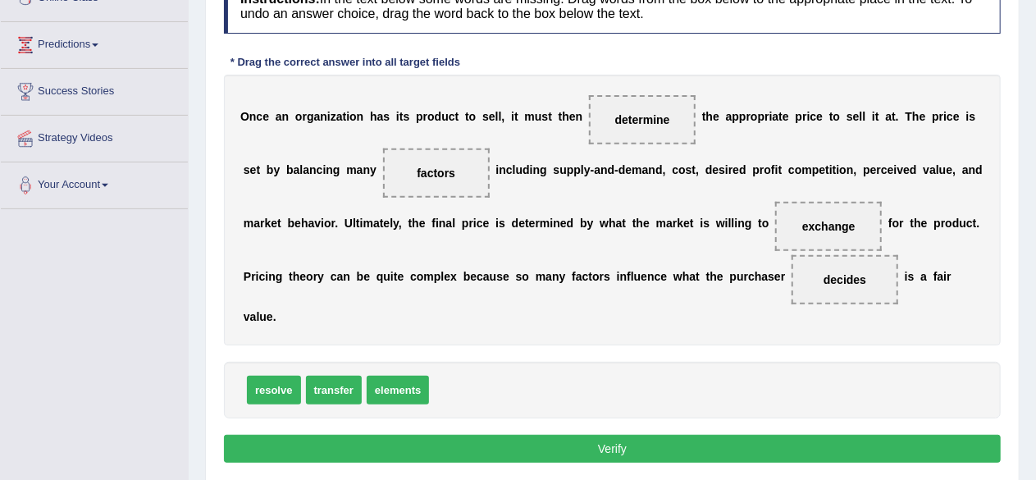
scroll to position [272, 0]
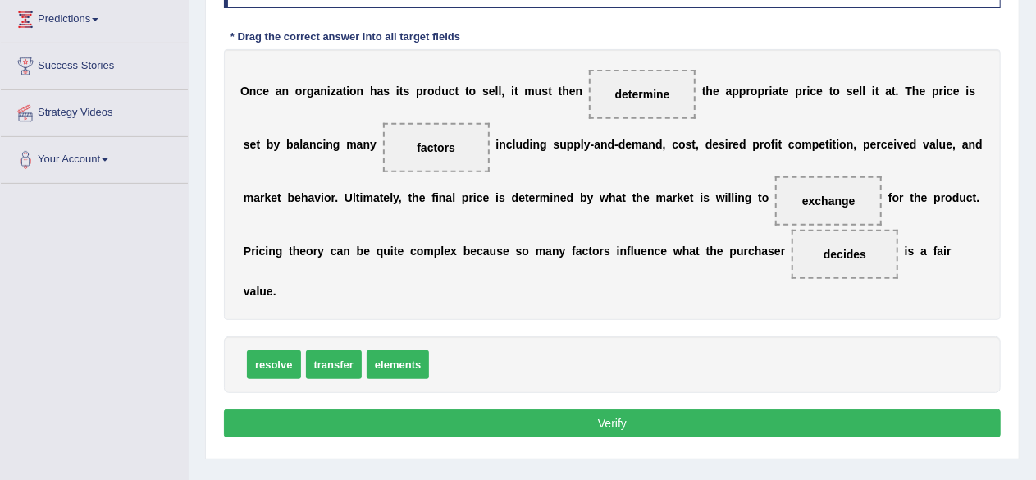
click at [666, 415] on button "Verify" at bounding box center [612, 423] width 777 height 28
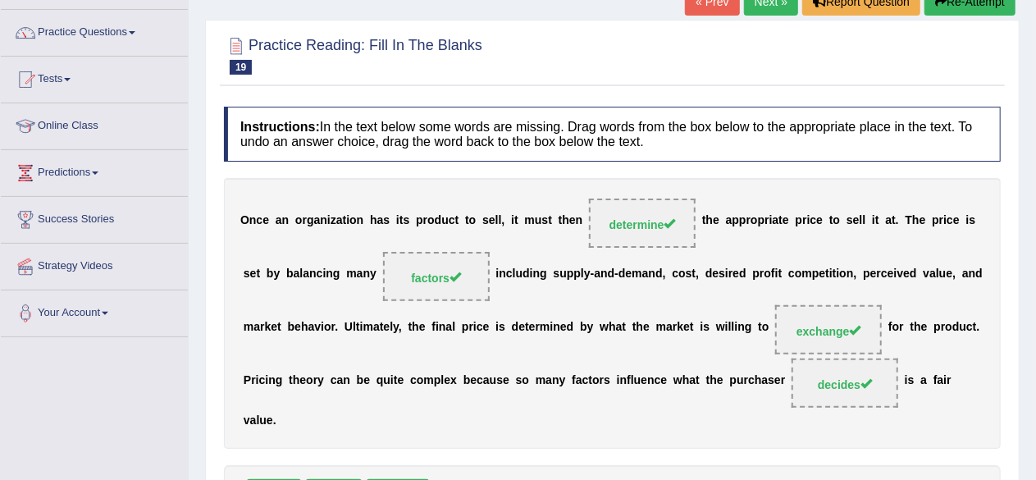
scroll to position [25, 0]
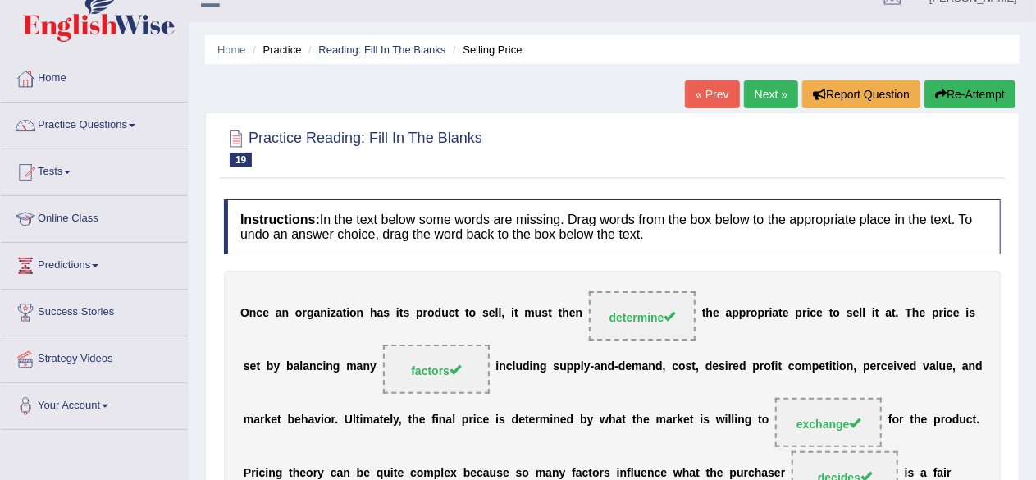
click at [759, 93] on link "Next »" at bounding box center [771, 94] width 54 height 28
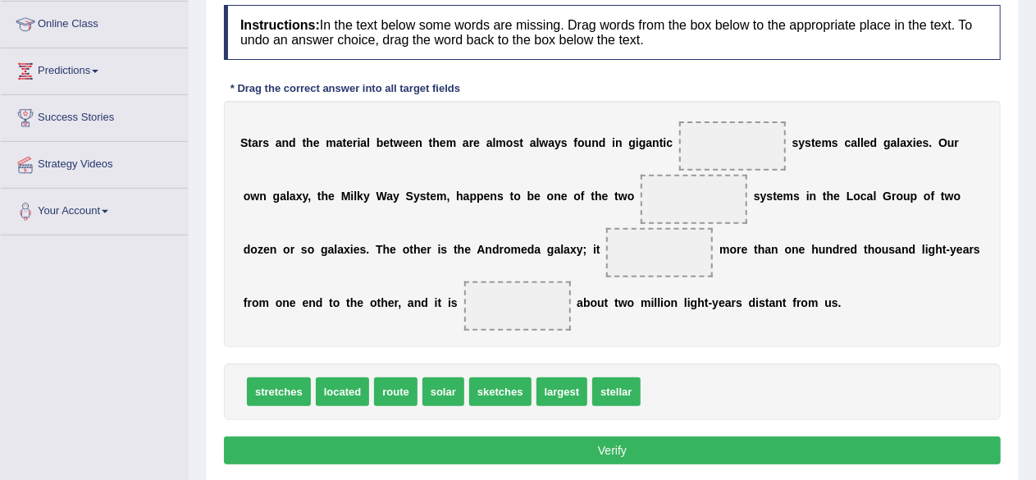
scroll to position [246, 0]
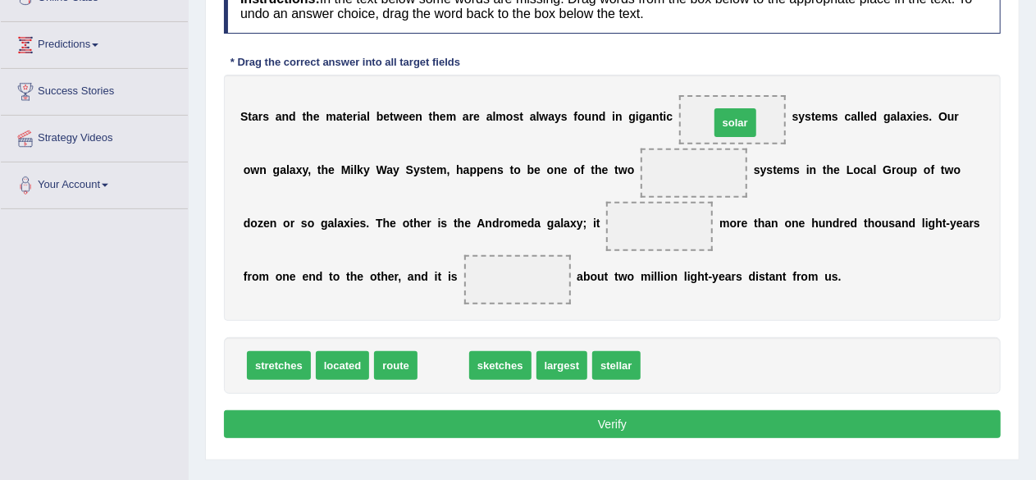
drag, startPoint x: 436, startPoint y: 367, endPoint x: 729, endPoint y: 123, distance: 380.4
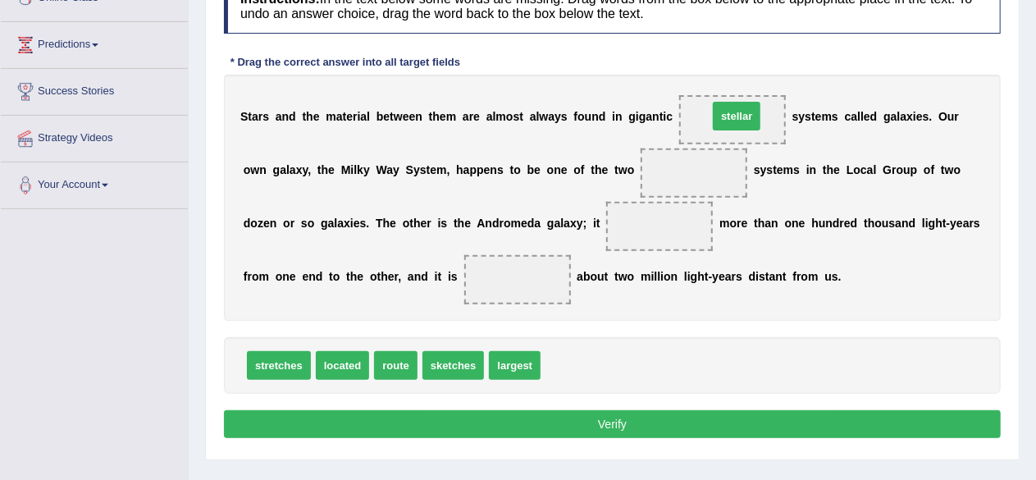
drag, startPoint x: 581, startPoint y: 362, endPoint x: 751, endPoint y: 117, distance: 297.7
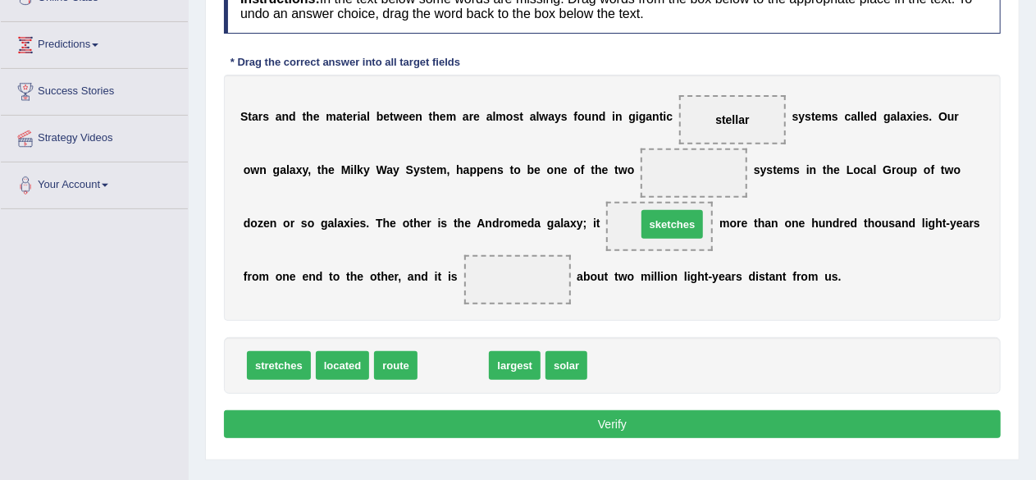
drag, startPoint x: 465, startPoint y: 362, endPoint x: 669, endPoint y: 224, distance: 246.4
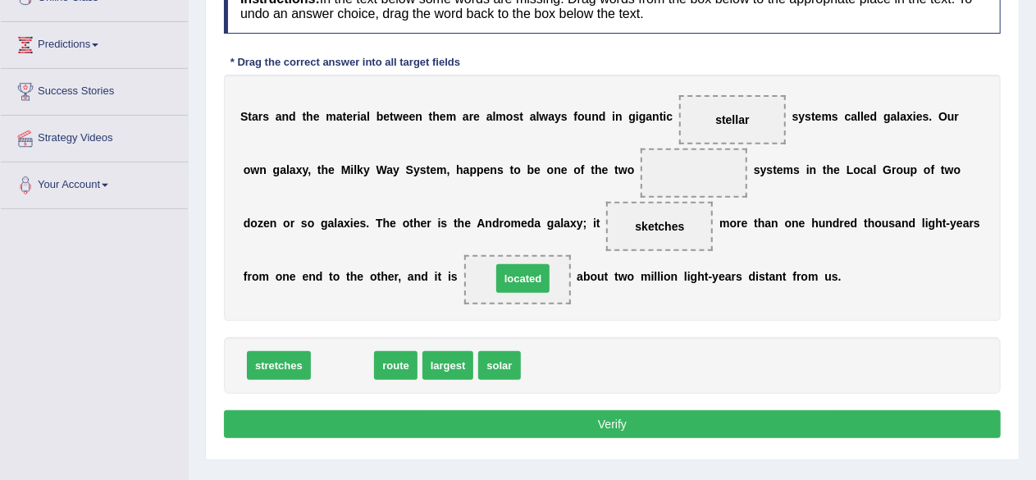
drag, startPoint x: 354, startPoint y: 359, endPoint x: 534, endPoint y: 272, distance: 200.4
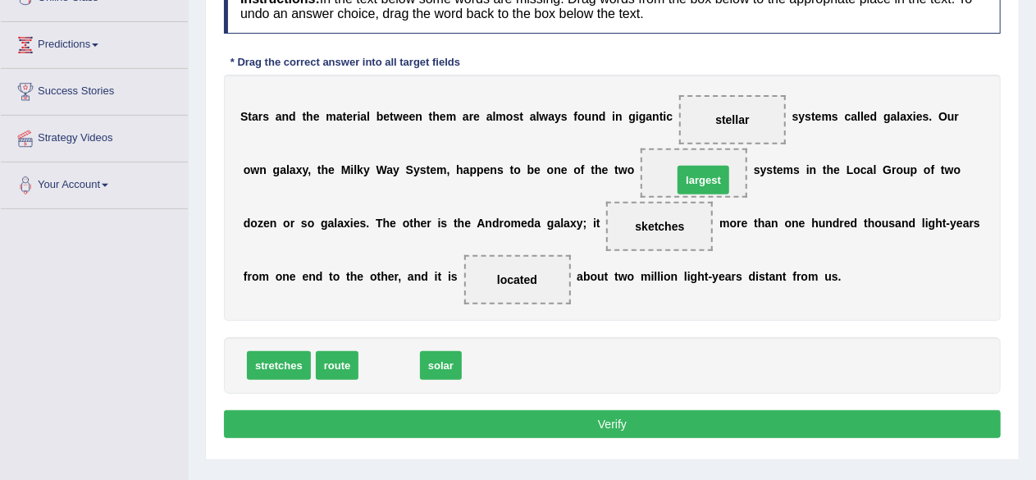
drag, startPoint x: 442, startPoint y: 331, endPoint x: 702, endPoint y: 180, distance: 300.7
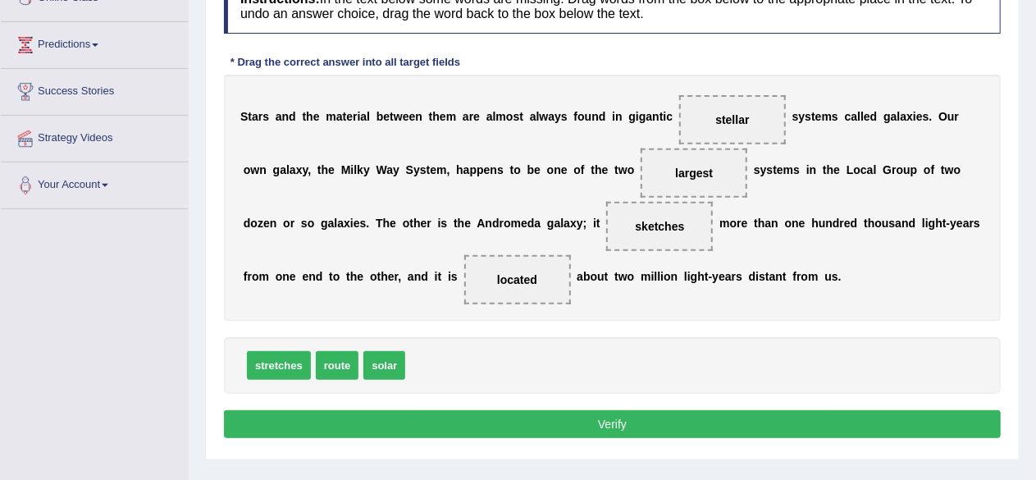
click at [691, 432] on button "Verify" at bounding box center [612, 424] width 777 height 28
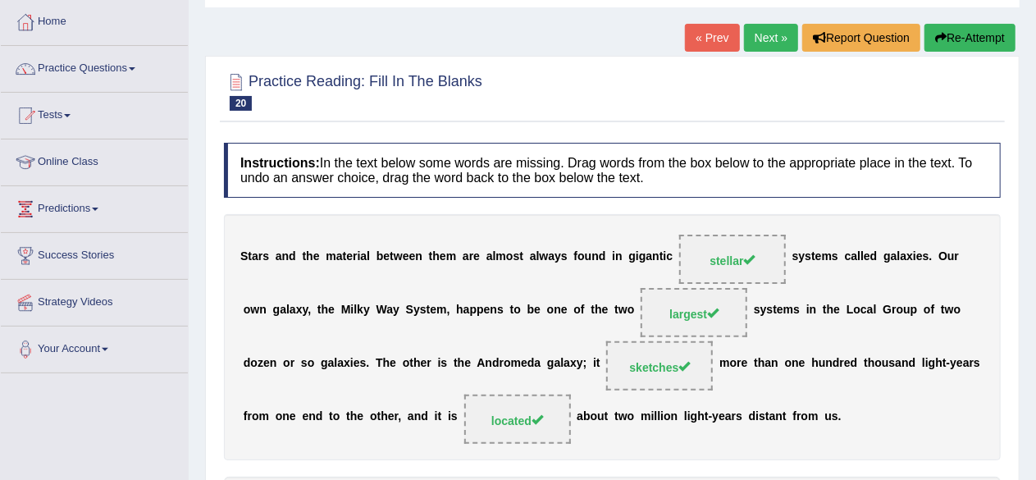
scroll to position [0, 0]
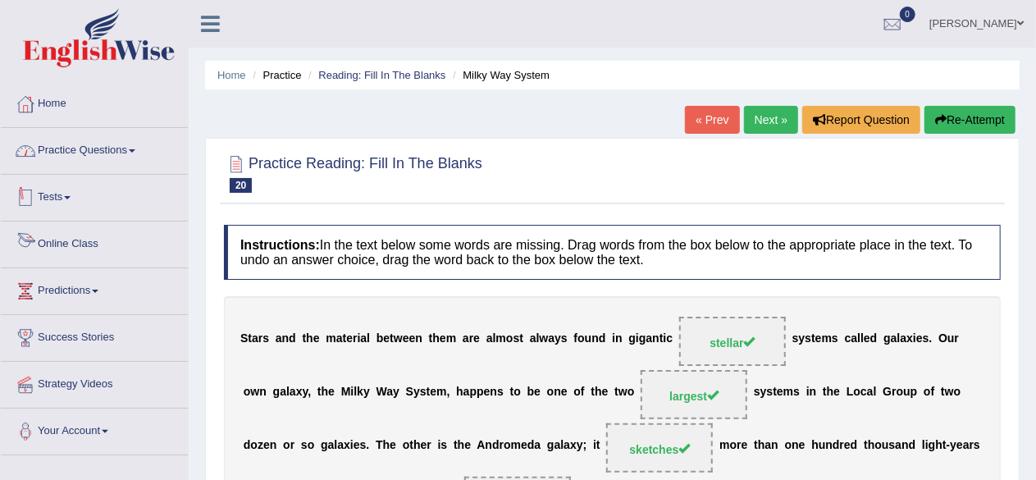
click at [79, 144] on link "Practice Questions" at bounding box center [94, 148] width 187 height 41
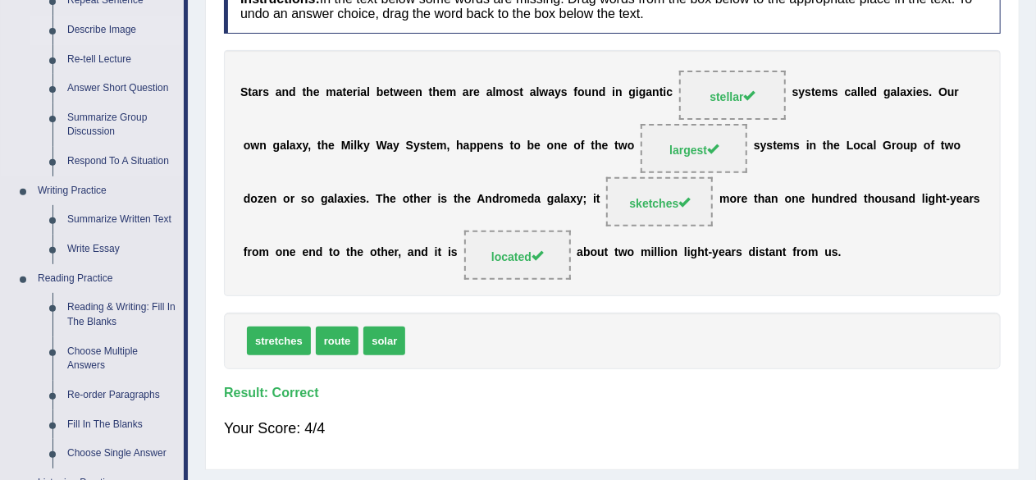
scroll to position [410, 0]
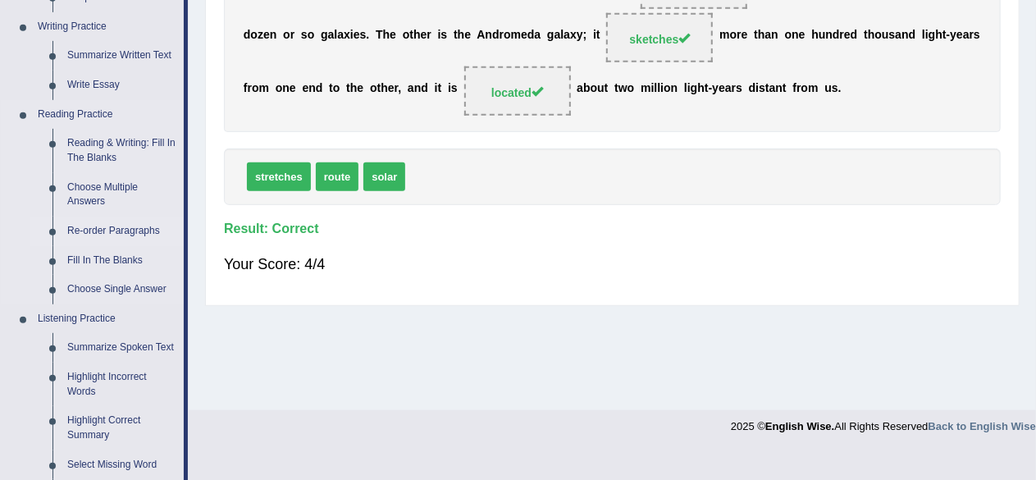
click at [99, 234] on link "Re-order Paragraphs" at bounding box center [122, 232] width 124 height 30
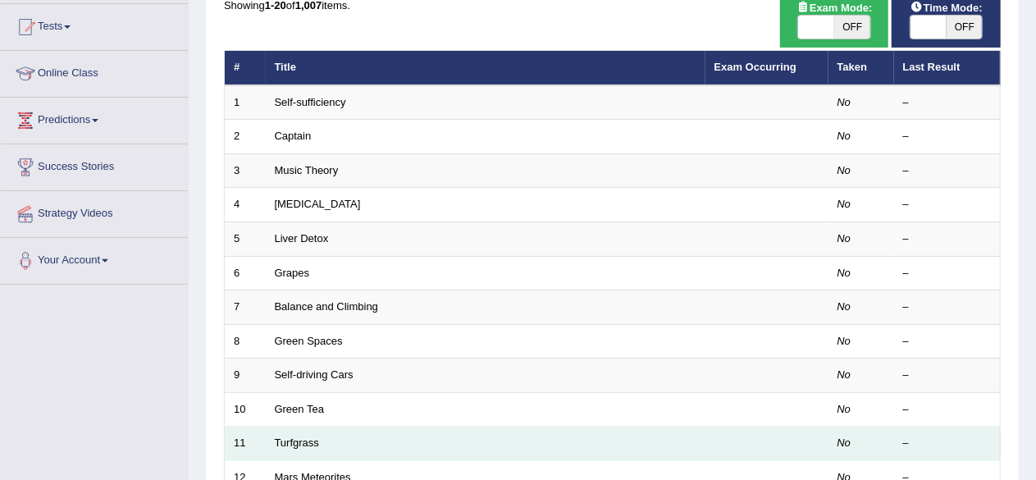
scroll to position [164, 0]
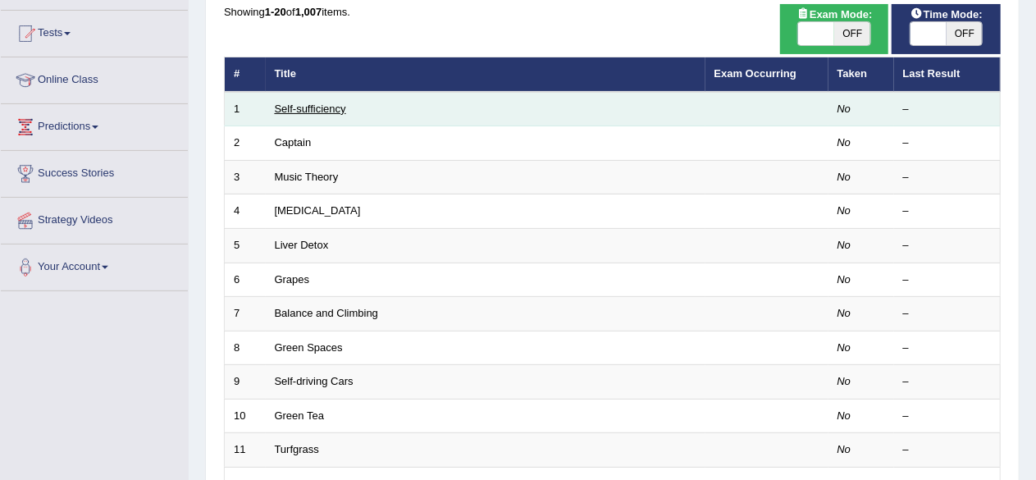
click at [302, 104] on link "Self-sufficiency" at bounding box center [310, 109] width 71 height 12
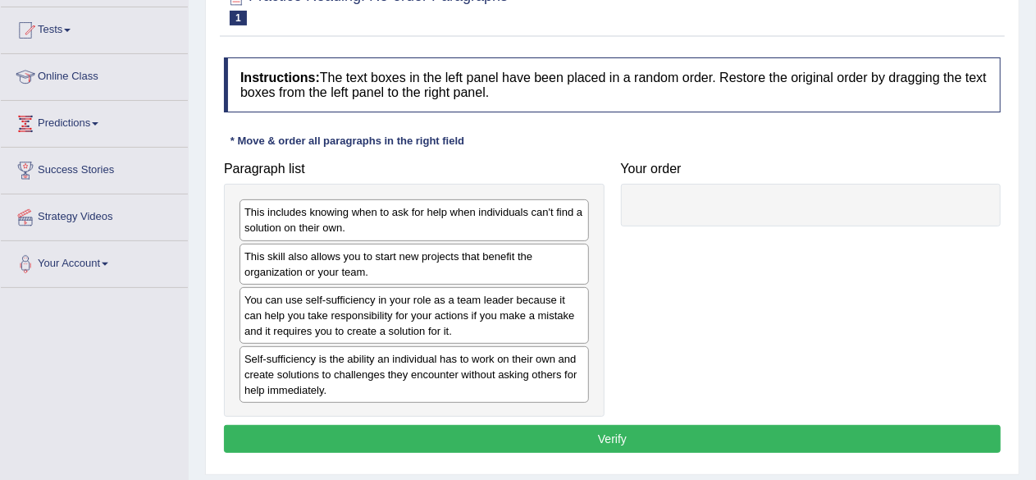
scroll to position [246, 0]
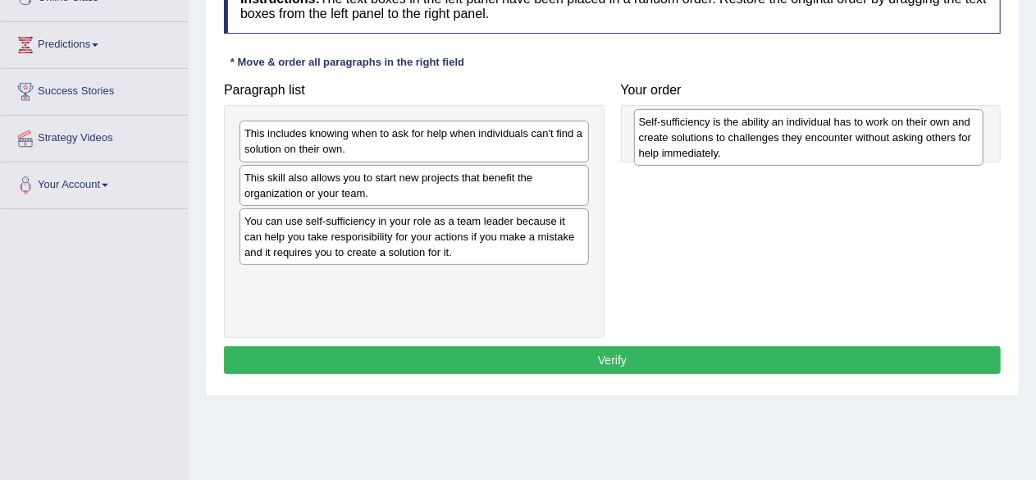
drag, startPoint x: 364, startPoint y: 288, endPoint x: 759, endPoint y: 131, distance: 424.6
click at [759, 131] on div "Self-sufficiency is the ability an individual has to work on their own and crea…" at bounding box center [809, 137] width 350 height 57
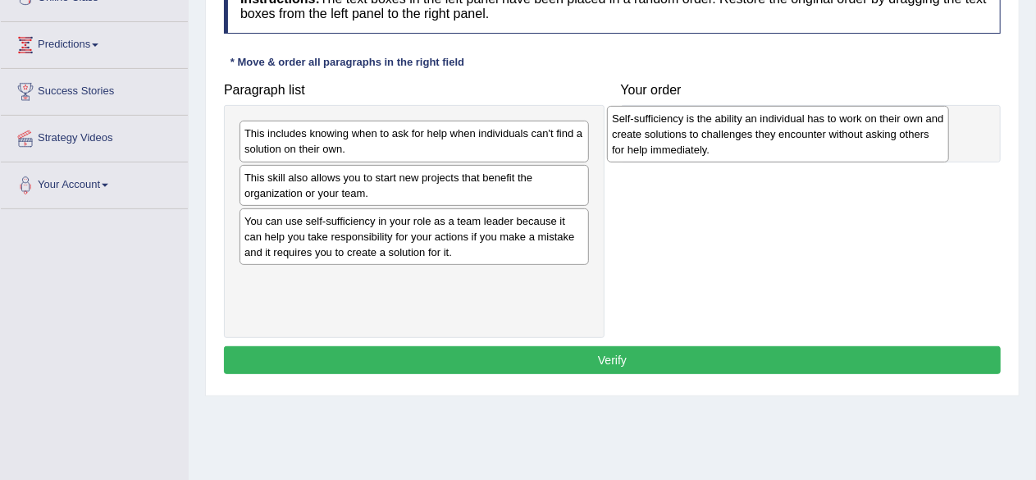
drag, startPoint x: 762, startPoint y: 151, endPoint x: 725, endPoint y: 136, distance: 39.8
click at [725, 136] on div "Self-sufficiency is the ability an individual has to work on their own and crea…" at bounding box center [778, 134] width 342 height 57
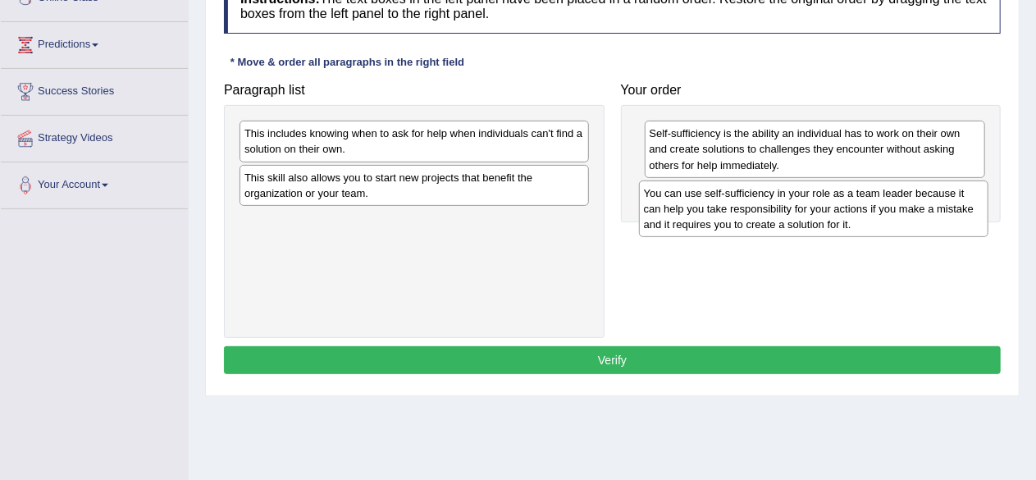
drag, startPoint x: 331, startPoint y: 229, endPoint x: 730, endPoint y: 203, distance: 400.4
click at [730, 203] on div "You can use self-sufficiency in your role as a team leader because it can help …" at bounding box center [814, 209] width 350 height 57
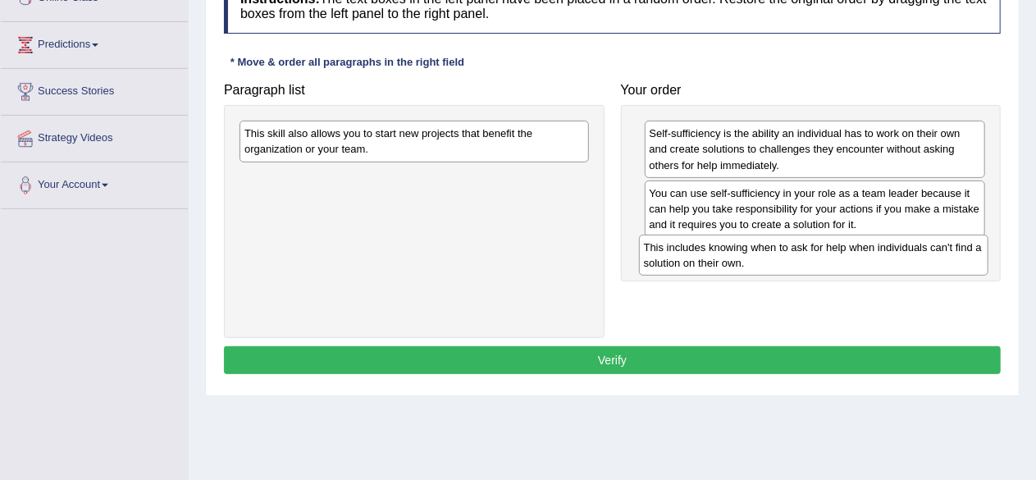
drag, startPoint x: 425, startPoint y: 132, endPoint x: 825, endPoint y: 246, distance: 415.5
click at [825, 246] on div "This includes knowing when to ask for help when individuals can't find a soluti…" at bounding box center [814, 255] width 350 height 41
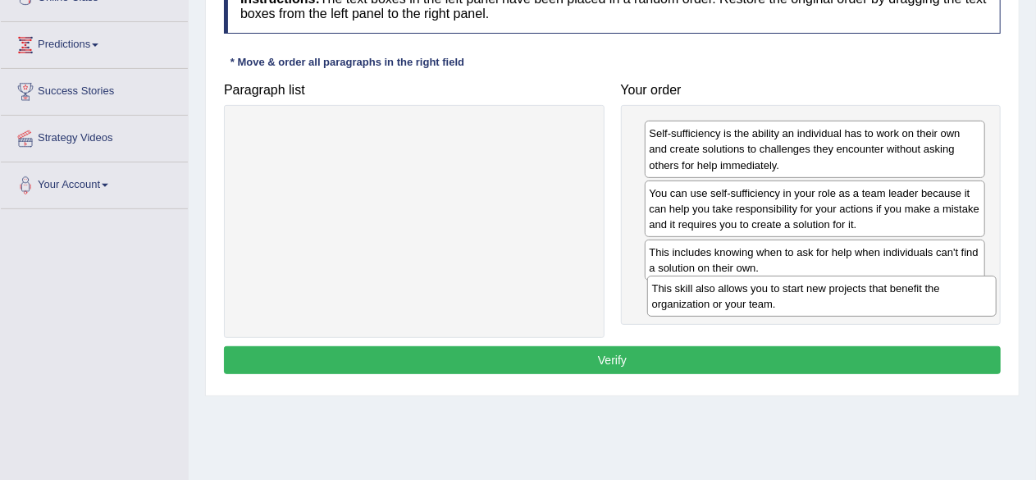
drag, startPoint x: 339, startPoint y: 133, endPoint x: 747, endPoint y: 288, distance: 436.3
click at [747, 288] on div "This skill also allows you to start new projects that benefit the organization …" at bounding box center [822, 296] width 350 height 41
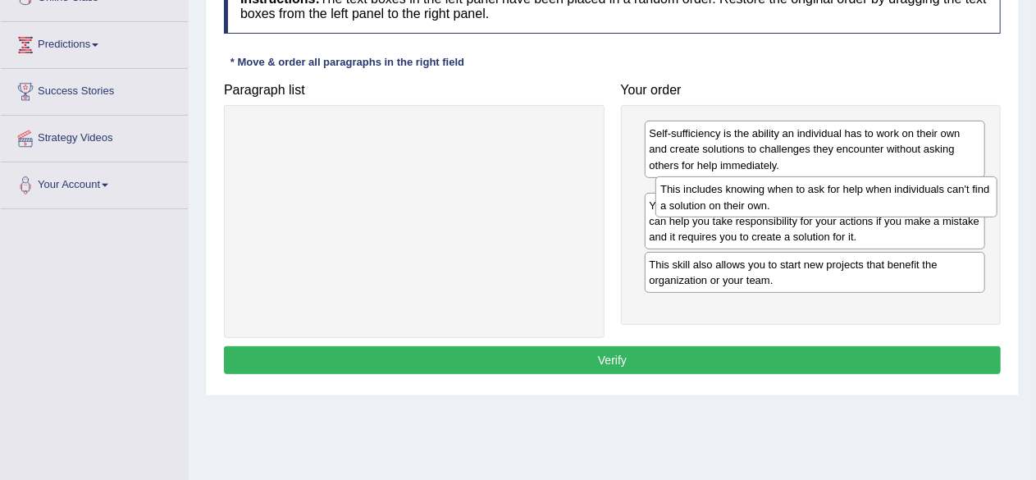
drag, startPoint x: 725, startPoint y: 259, endPoint x: 737, endPoint y: 198, distance: 62.6
click at [737, 198] on div "This includes knowing when to ask for help when individuals can't find a soluti…" at bounding box center [827, 196] width 342 height 41
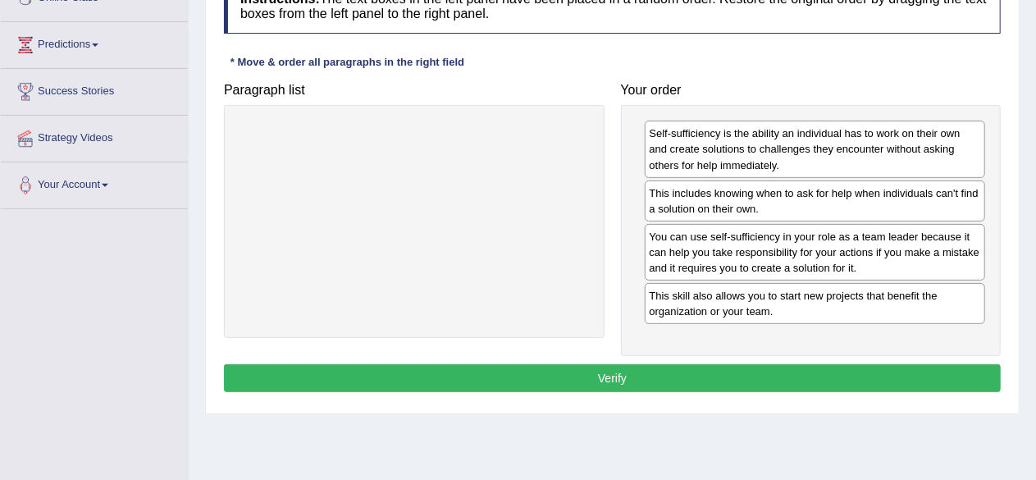
click at [638, 373] on button "Verify" at bounding box center [612, 378] width 777 height 28
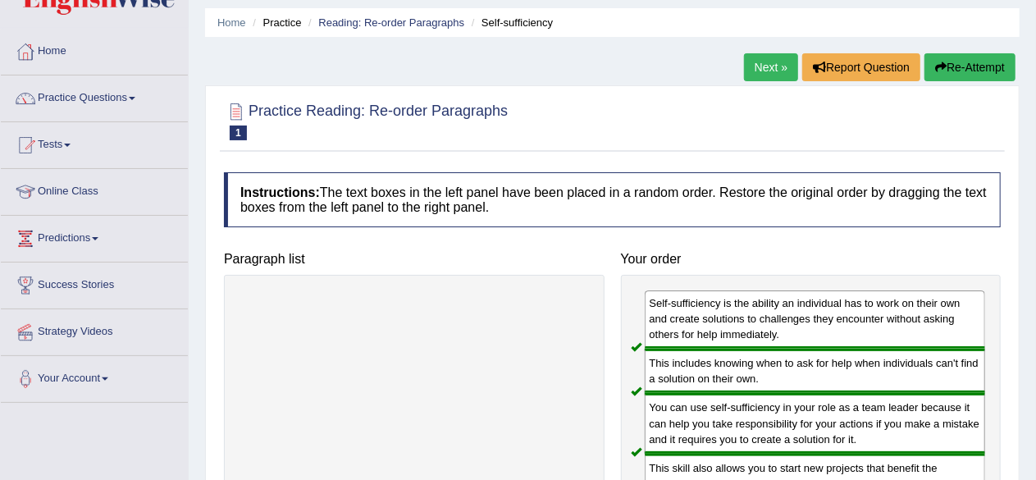
scroll to position [0, 0]
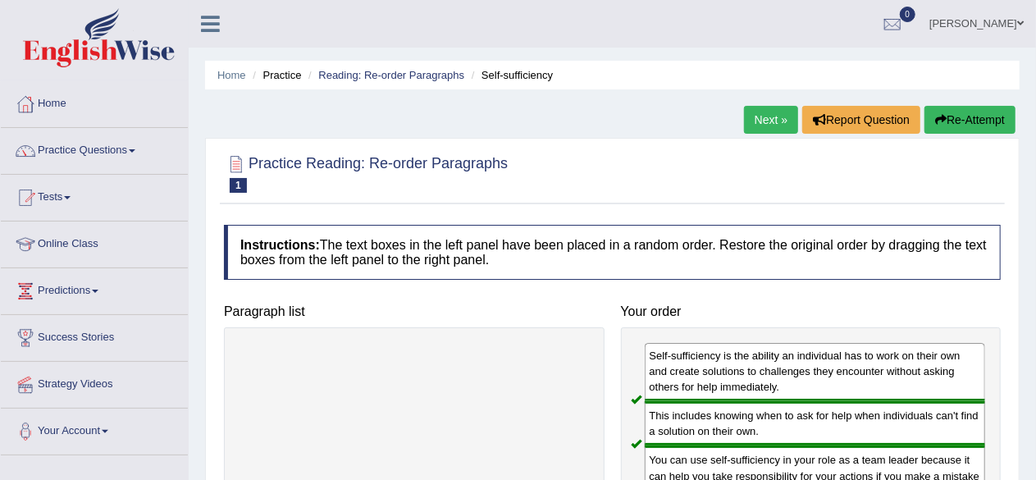
click at [762, 116] on link "Next »" at bounding box center [771, 120] width 54 height 28
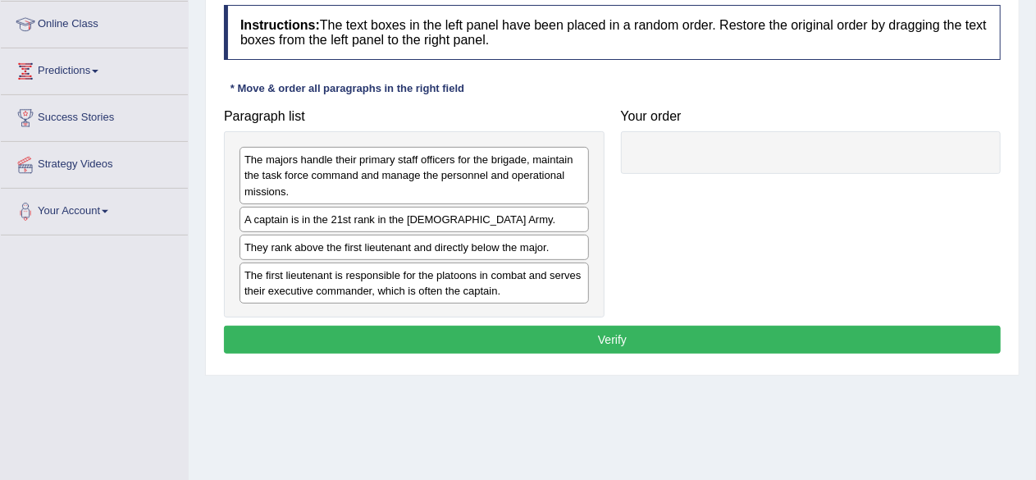
scroll to position [246, 0]
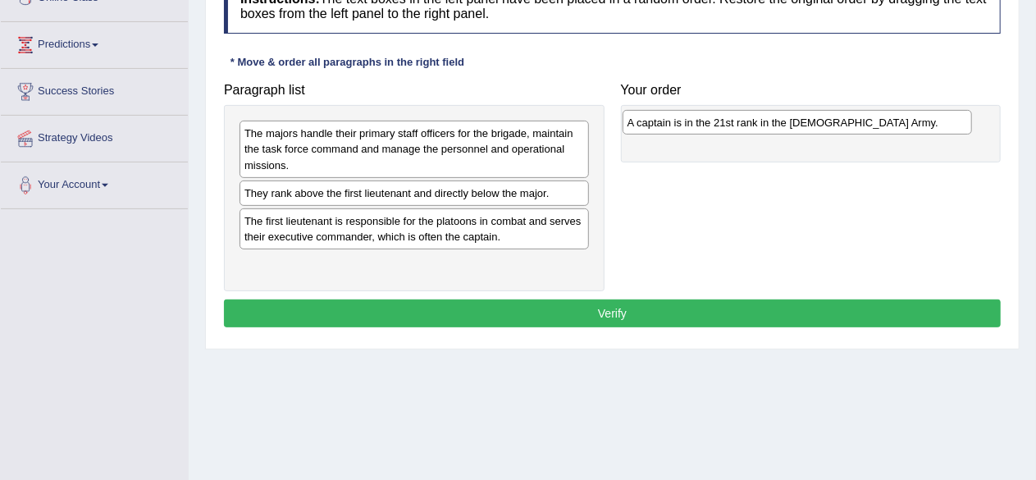
drag, startPoint x: 308, startPoint y: 194, endPoint x: 691, endPoint y: 125, distance: 389.5
click at [691, 125] on div "A captain is in the 21st rank in the [DEMOGRAPHIC_DATA] Army." at bounding box center [798, 122] width 350 height 25
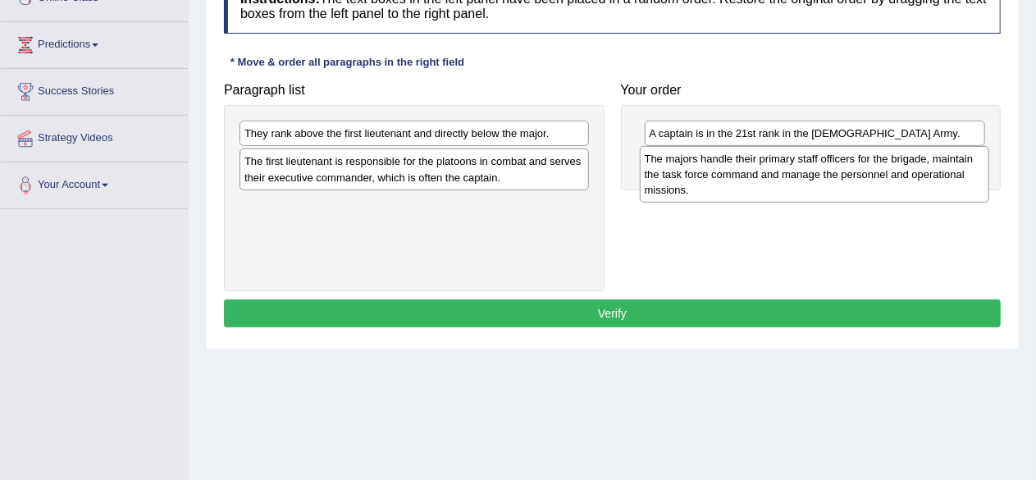
drag, startPoint x: 362, startPoint y: 144, endPoint x: 762, endPoint y: 170, distance: 401.2
click at [762, 170] on div "The majors handle their primary staff officers for the brigade, maintain the ta…" at bounding box center [815, 174] width 350 height 57
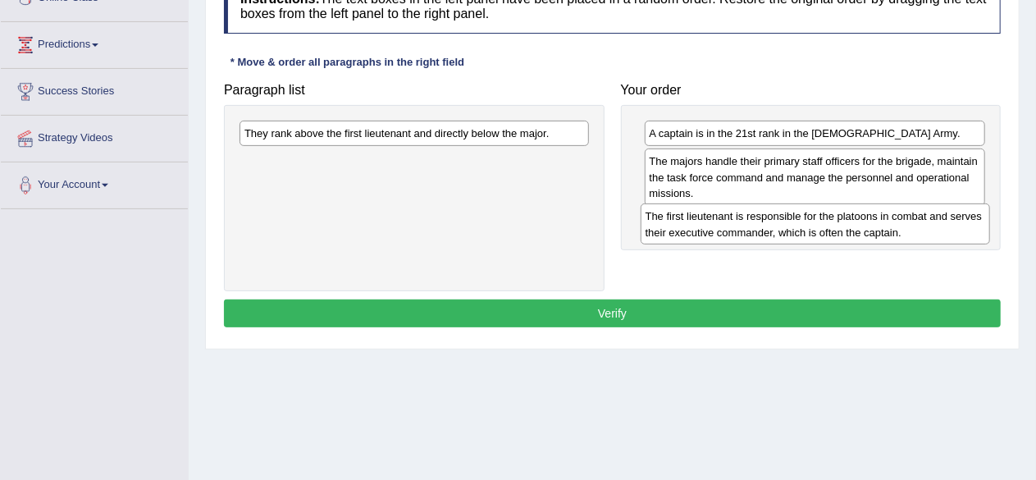
drag, startPoint x: 343, startPoint y: 165, endPoint x: 744, endPoint y: 221, distance: 405.1
click at [744, 221] on div "The first lieutenant is responsible for the platoons in combat and serves their…" at bounding box center [816, 223] width 350 height 41
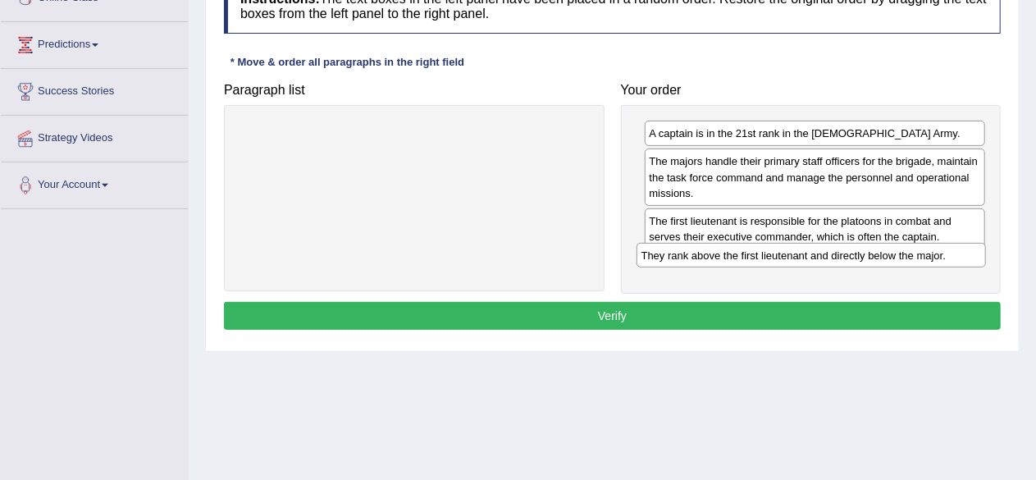
drag, startPoint x: 394, startPoint y: 130, endPoint x: 795, endPoint y: 252, distance: 419.4
click at [795, 252] on div "They rank above the first lieutenant and directly below the major." at bounding box center [812, 255] width 350 height 25
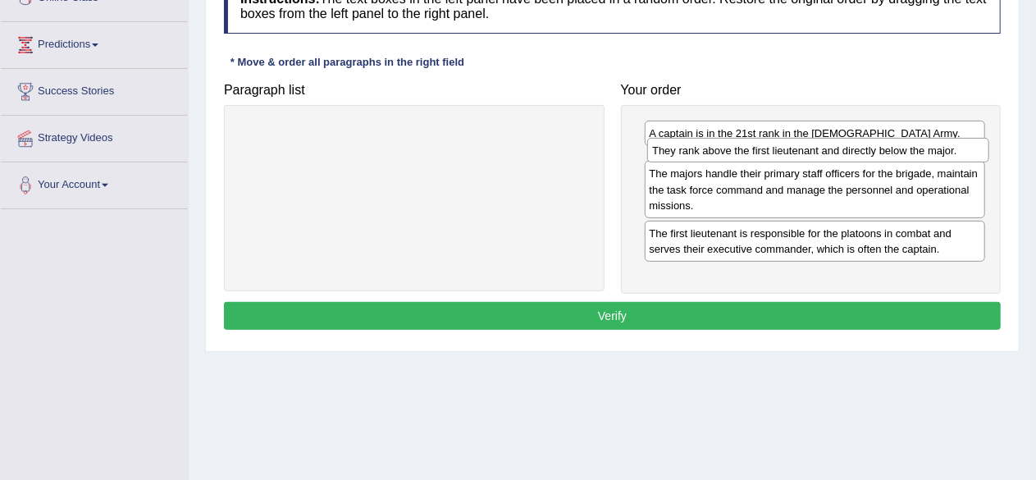
drag, startPoint x: 719, startPoint y: 264, endPoint x: 722, endPoint y: 152, distance: 112.5
click at [722, 152] on div "They rank above the first lieutenant and directly below the major." at bounding box center [818, 150] width 342 height 25
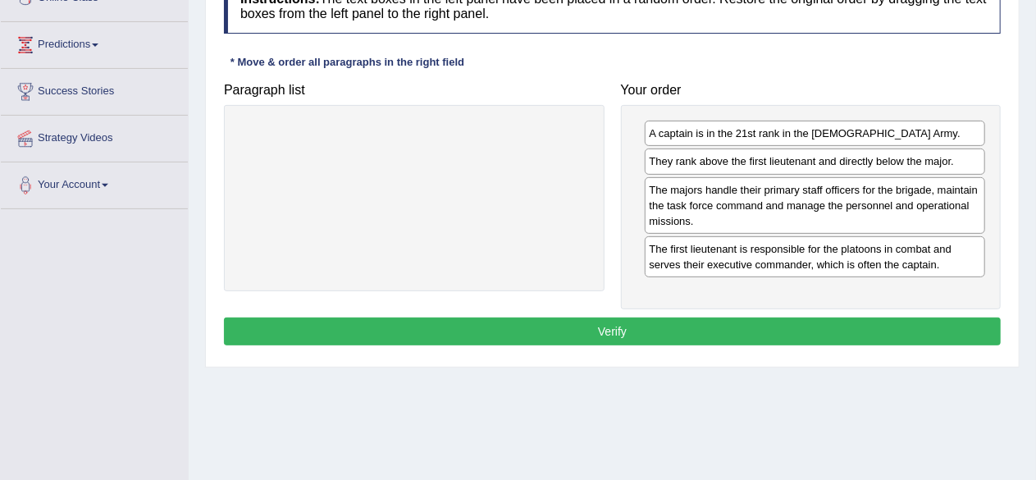
click at [706, 322] on button "Verify" at bounding box center [612, 332] width 777 height 28
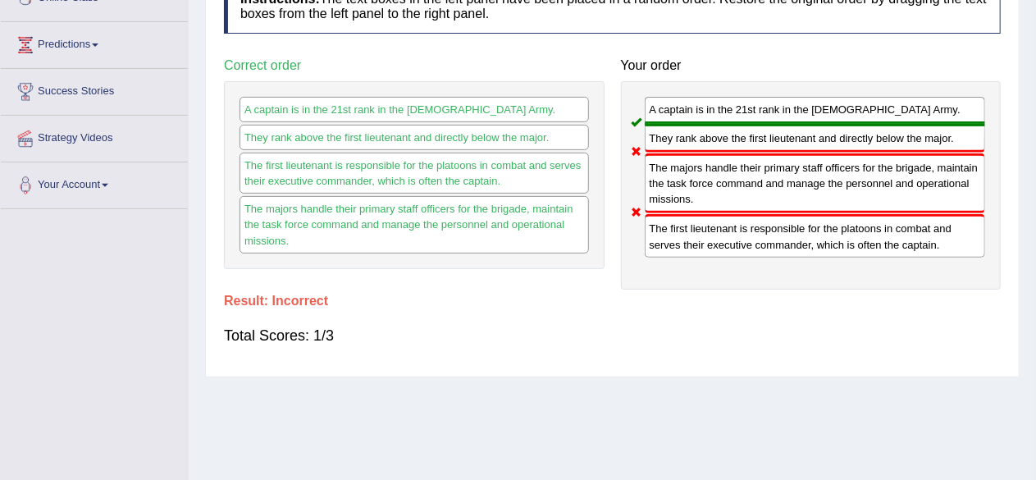
scroll to position [82, 0]
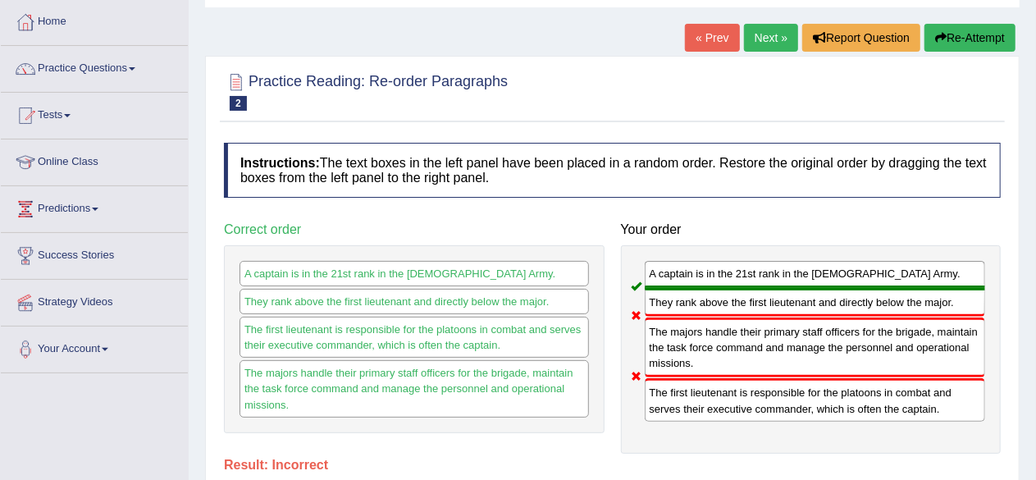
click at [1021, 185] on div "Home Practice Reading: Re-order Paragraphs Captain « Prev Next » Report Questio…" at bounding box center [613, 328] width 848 height 820
click at [1008, 190] on div "Practice Reading: Re-order Paragraphs 2 Captain Instructions: The text boxes in…" at bounding box center [612, 299] width 815 height 486
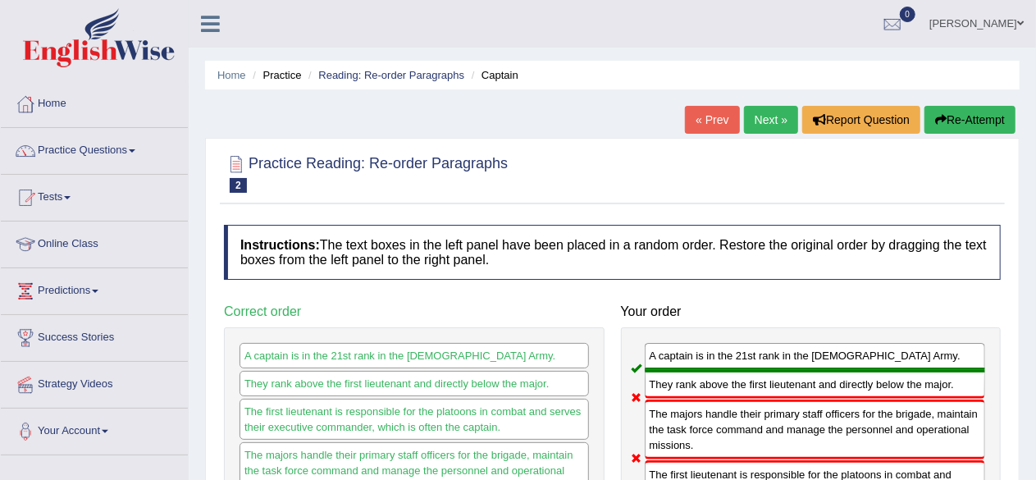
click at [1033, 201] on div "Home Practice Reading: Re-order Paragraphs Captain « Prev Next » Report Questio…" at bounding box center [613, 410] width 848 height 820
click at [1008, 304] on div "Your order A captain is in the 21st rank in the [DEMOGRAPHIC_DATA] Army. They r…" at bounding box center [811, 415] width 397 height 239
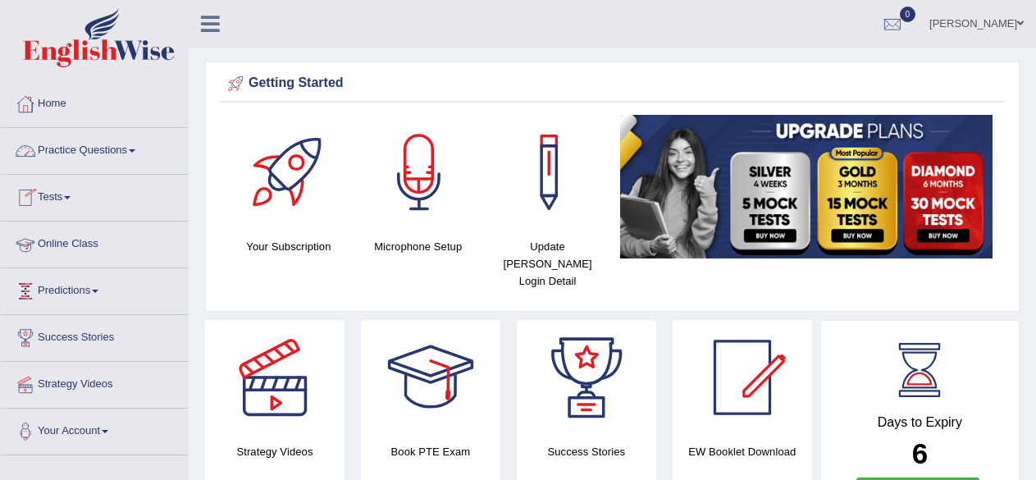
drag, startPoint x: 0, startPoint y: 0, endPoint x: 105, endPoint y: 145, distance: 179.2
click at [105, 145] on link "Practice Questions" at bounding box center [94, 148] width 187 height 41
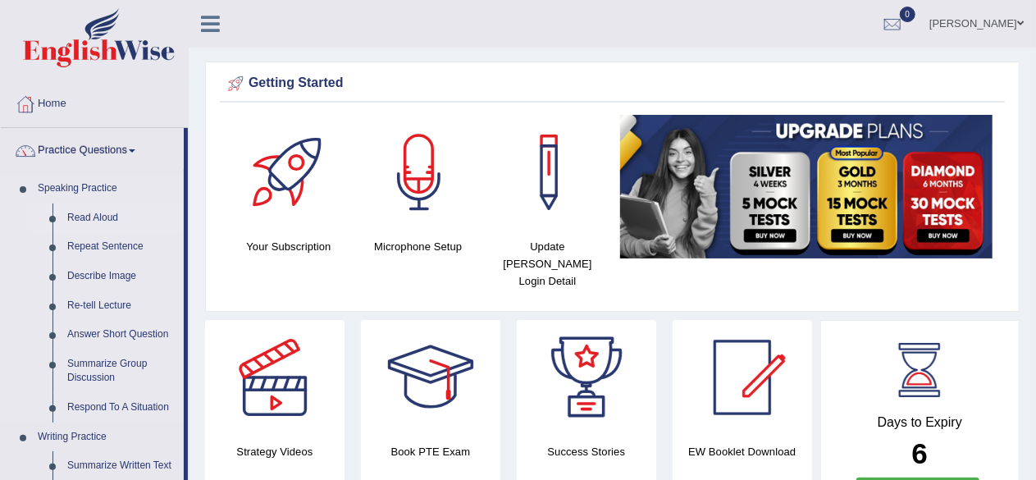
click at [95, 215] on link "Read Aloud" at bounding box center [122, 218] width 124 height 30
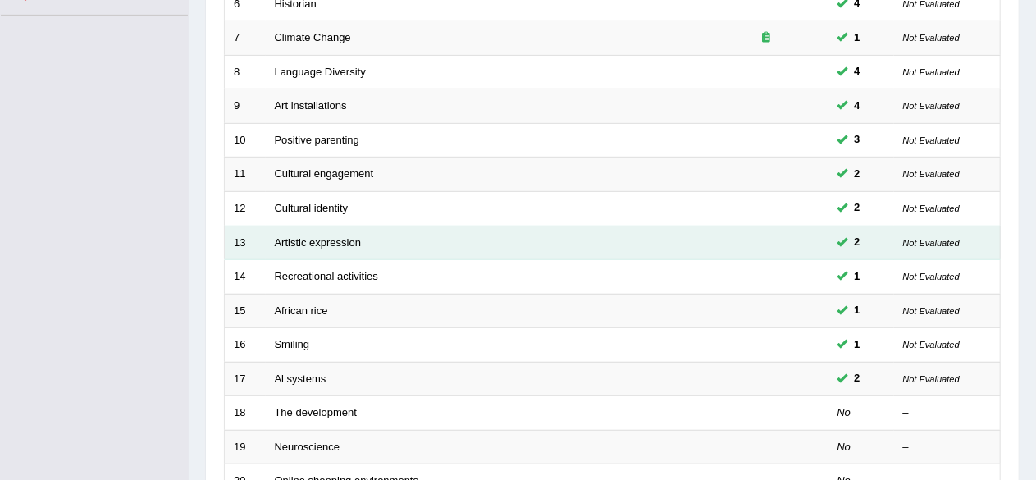
scroll to position [574, 0]
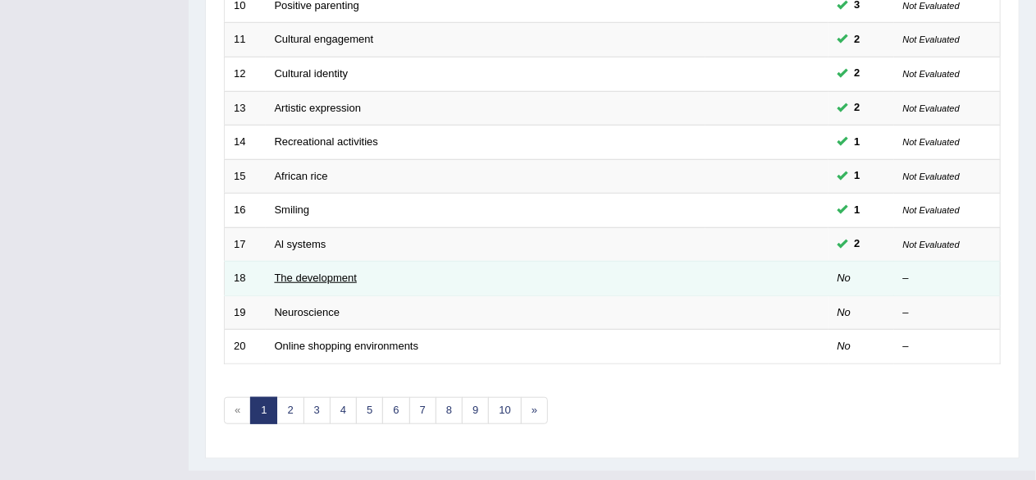
click at [297, 272] on link "The development" at bounding box center [316, 278] width 82 height 12
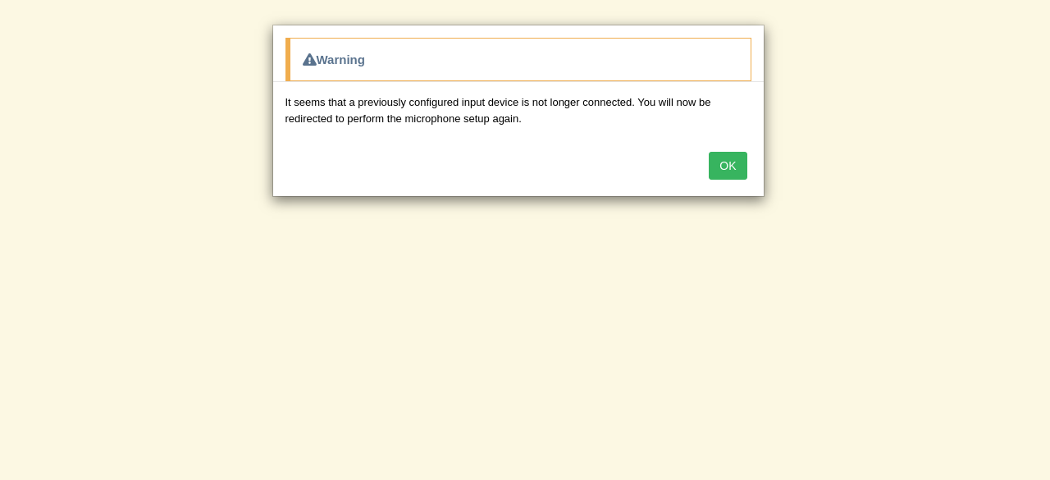
click at [725, 164] on button "OK" at bounding box center [728, 166] width 38 height 28
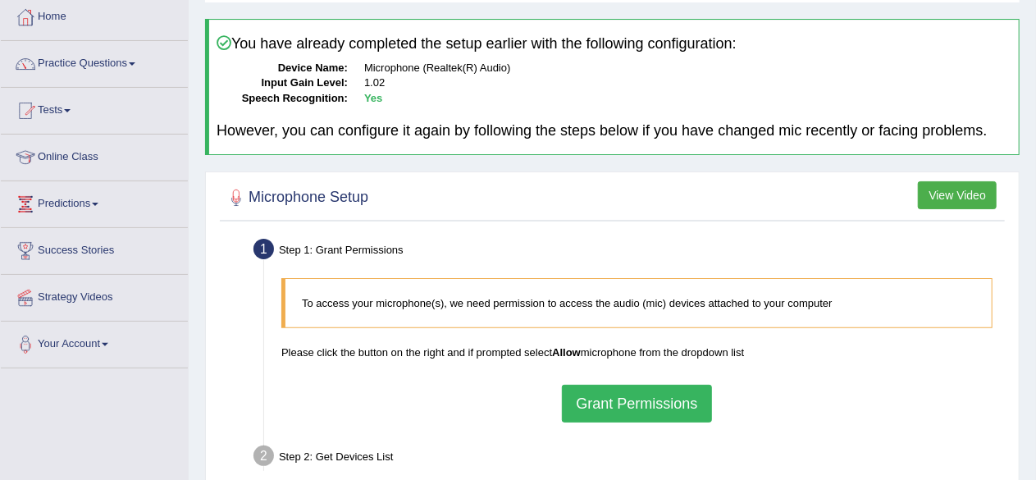
scroll to position [82, 0]
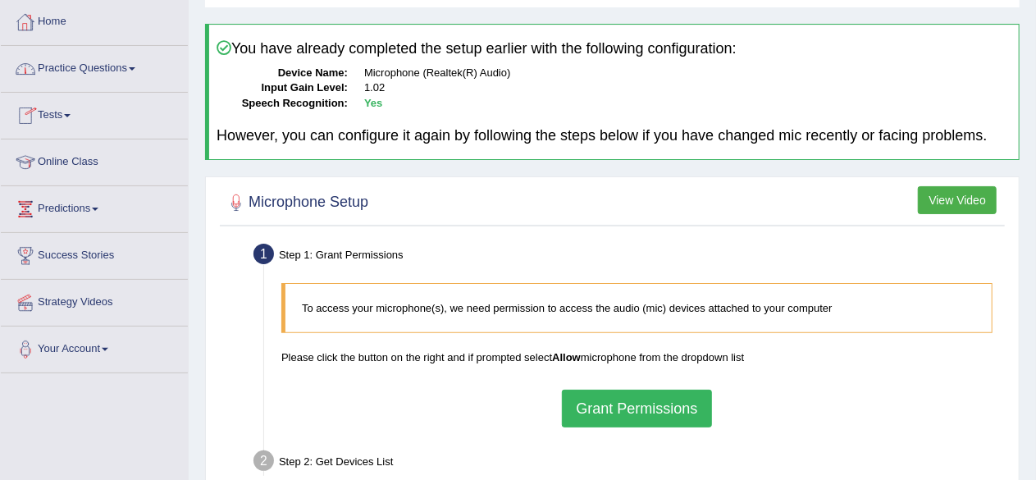
click at [94, 71] on link "Practice Questions" at bounding box center [94, 66] width 187 height 41
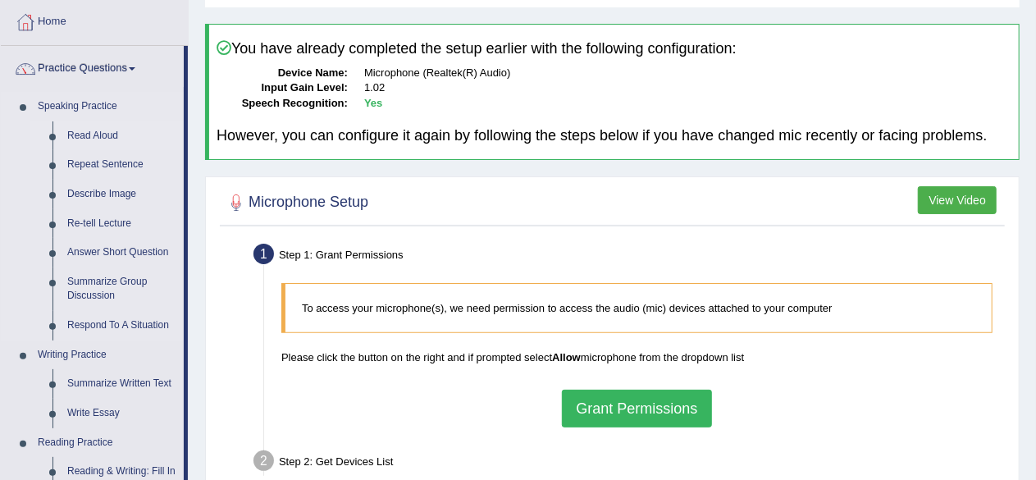
click at [108, 127] on link "Read Aloud" at bounding box center [122, 136] width 124 height 30
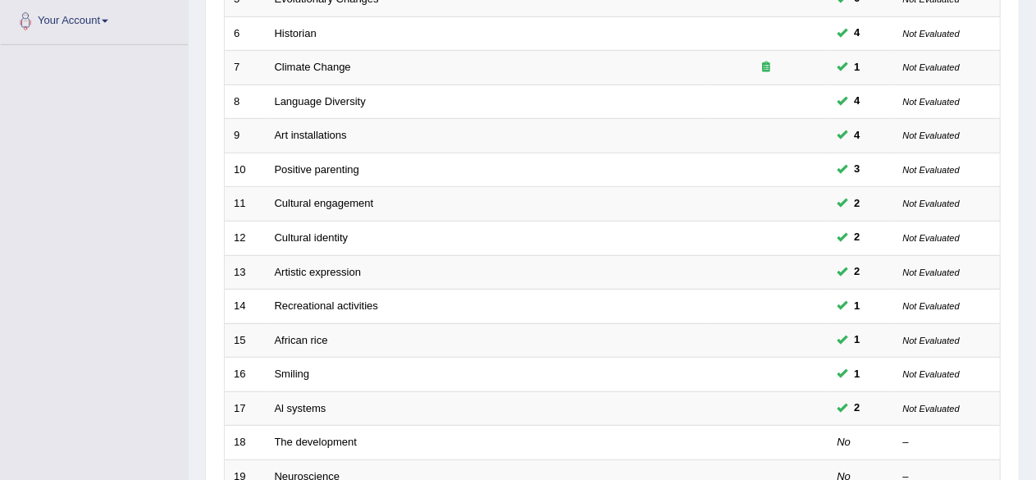
scroll to position [574, 0]
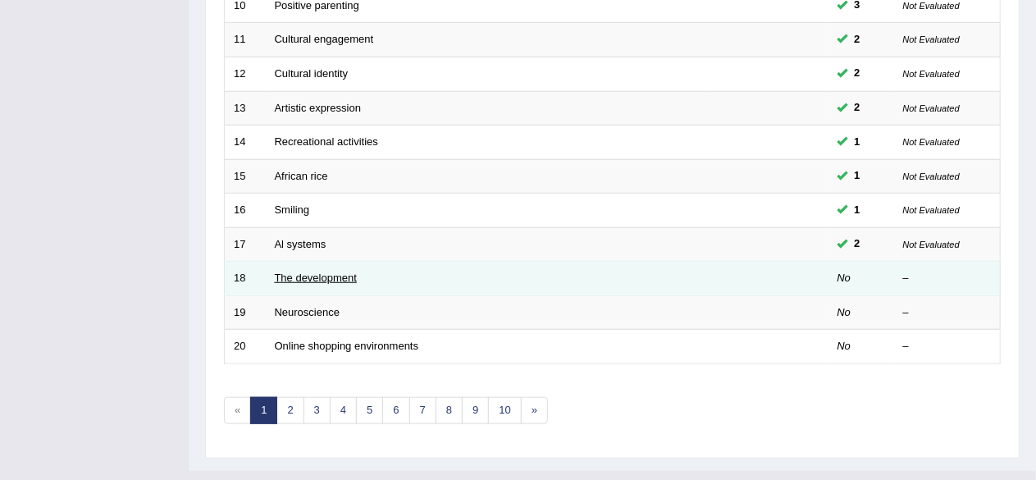
click at [285, 272] on link "The development" at bounding box center [316, 278] width 82 height 12
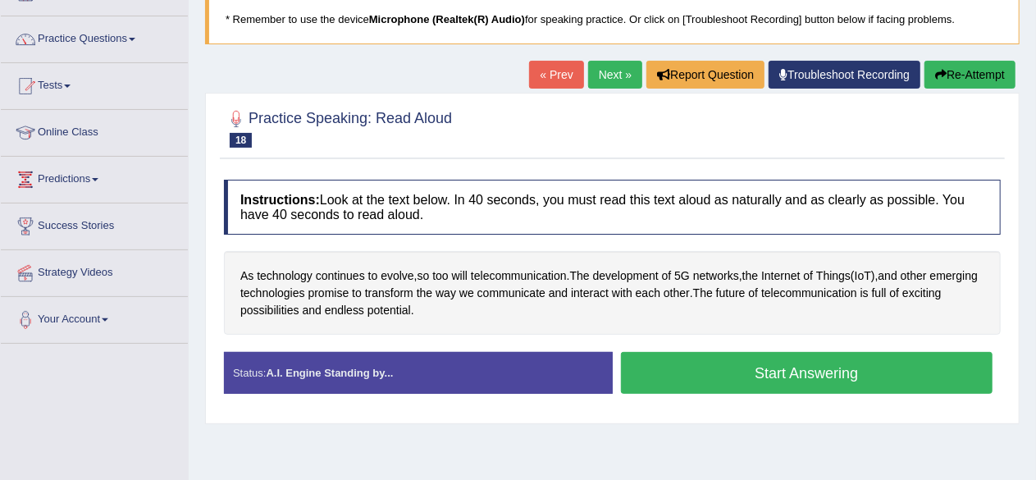
scroll to position [82, 0]
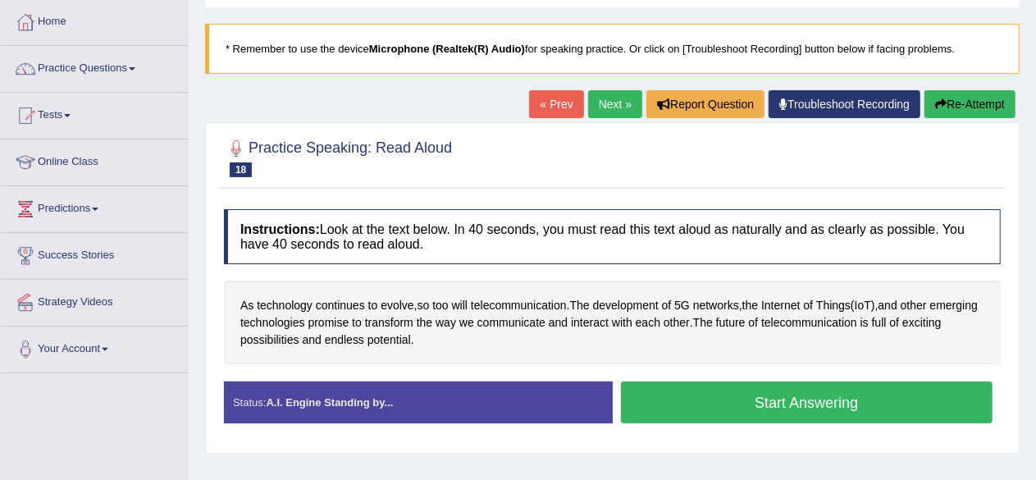
click at [808, 403] on button "Start Answering" at bounding box center [807, 403] width 372 height 42
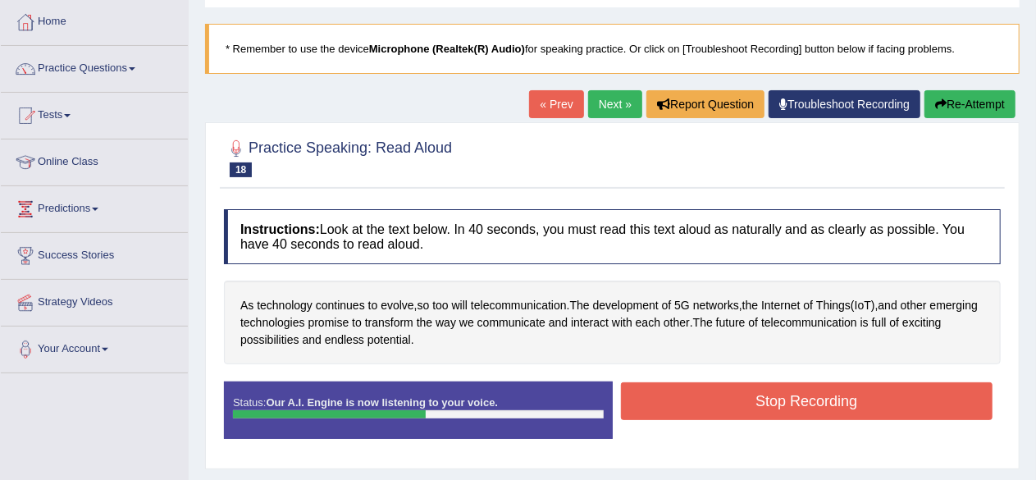
click at [753, 412] on button "Stop Recording" at bounding box center [807, 401] width 372 height 38
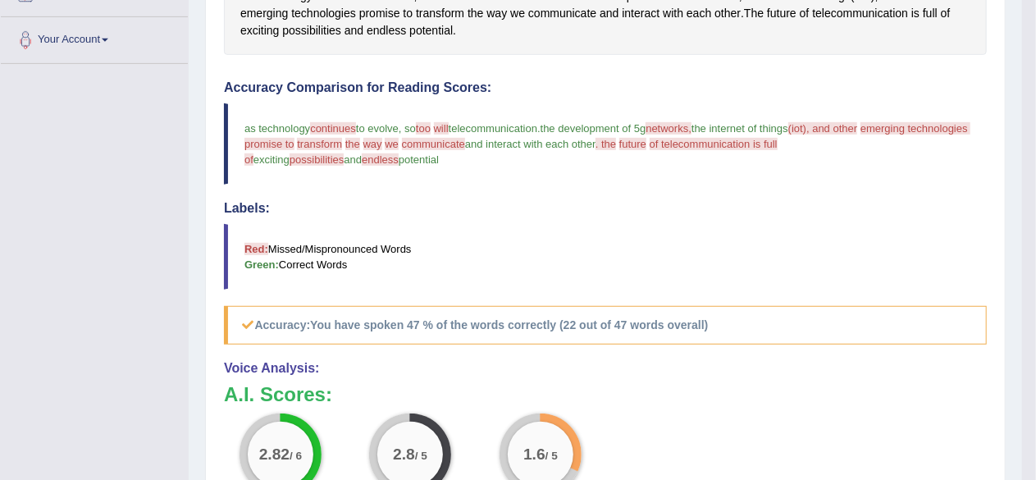
scroll to position [389, 0]
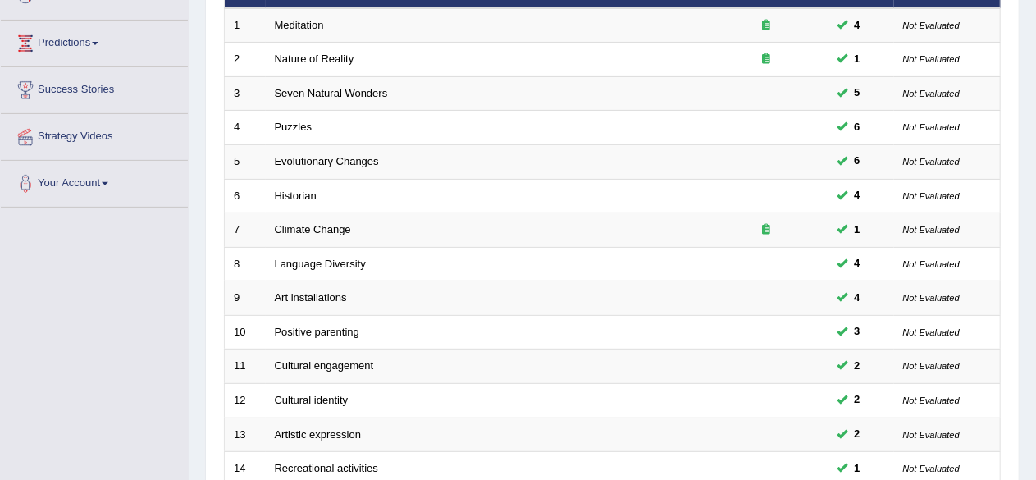
scroll to position [235, 0]
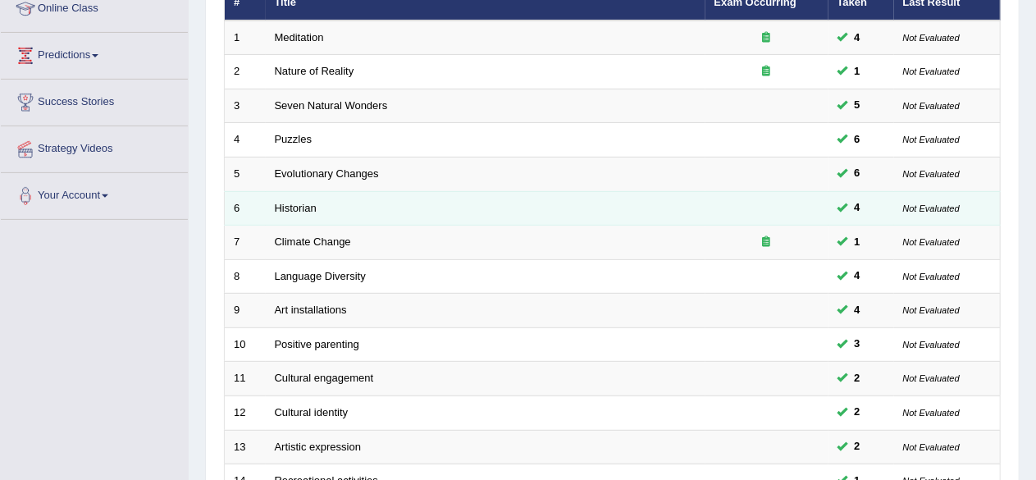
click at [417, 203] on td "Historian" at bounding box center [486, 208] width 440 height 34
click at [423, 206] on td "Historian" at bounding box center [486, 208] width 440 height 34
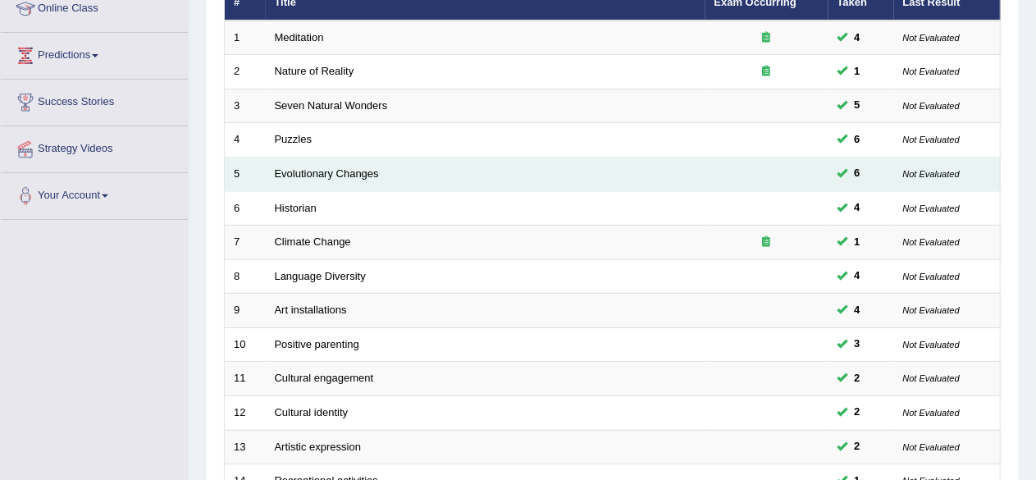
click at [860, 165] on span "6" at bounding box center [857, 173] width 19 height 17
click at [636, 167] on td "Evolutionary Changes" at bounding box center [486, 175] width 440 height 34
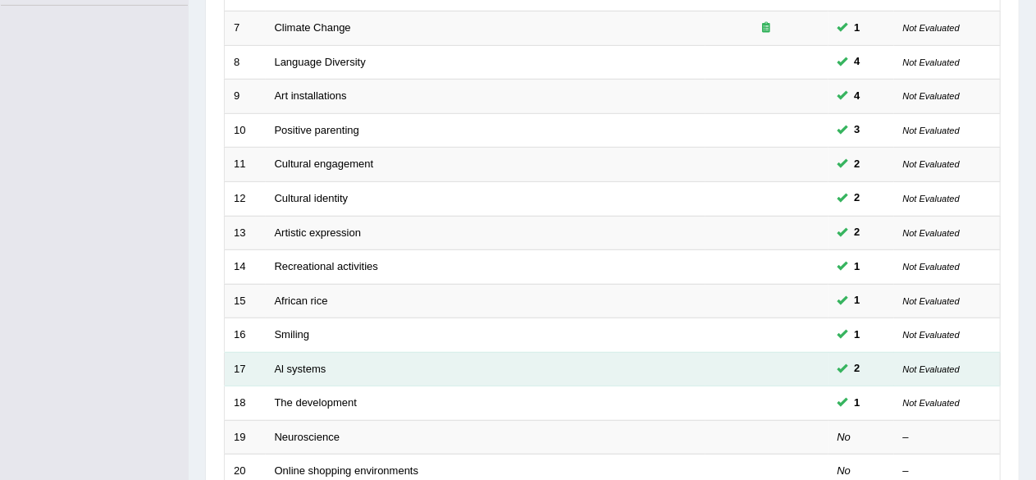
scroll to position [564, 0]
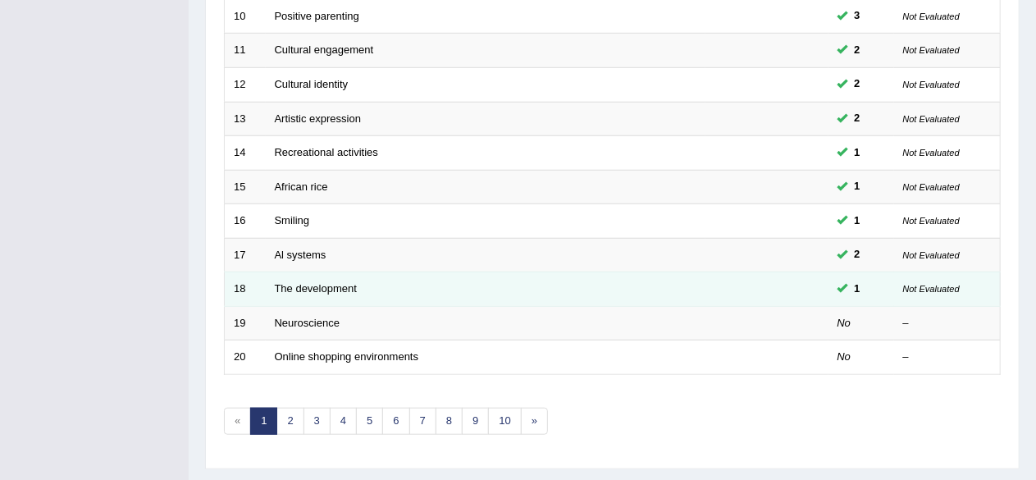
click at [441, 296] on td "The development" at bounding box center [486, 289] width 440 height 34
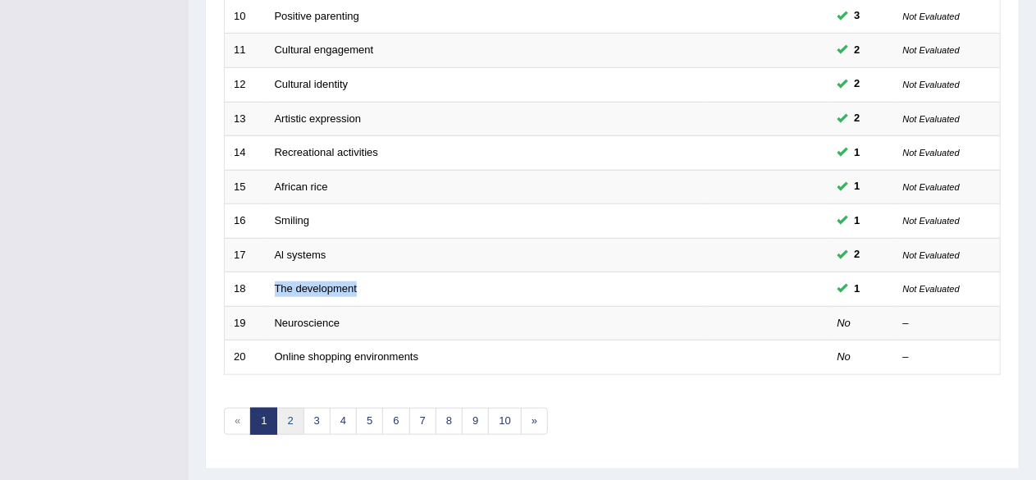
click at [299, 409] on link "2" at bounding box center [289, 421] width 27 height 27
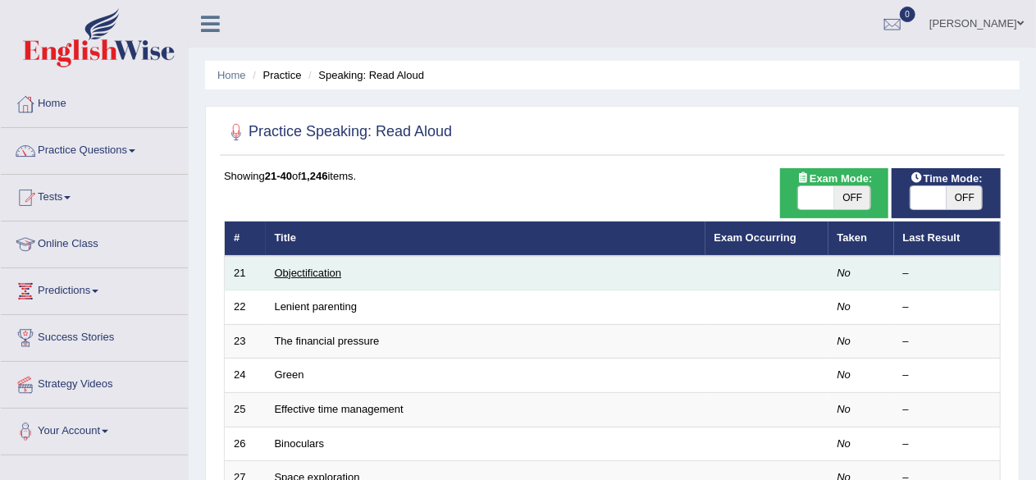
click at [286, 269] on link "Objectification" at bounding box center [308, 273] width 67 height 12
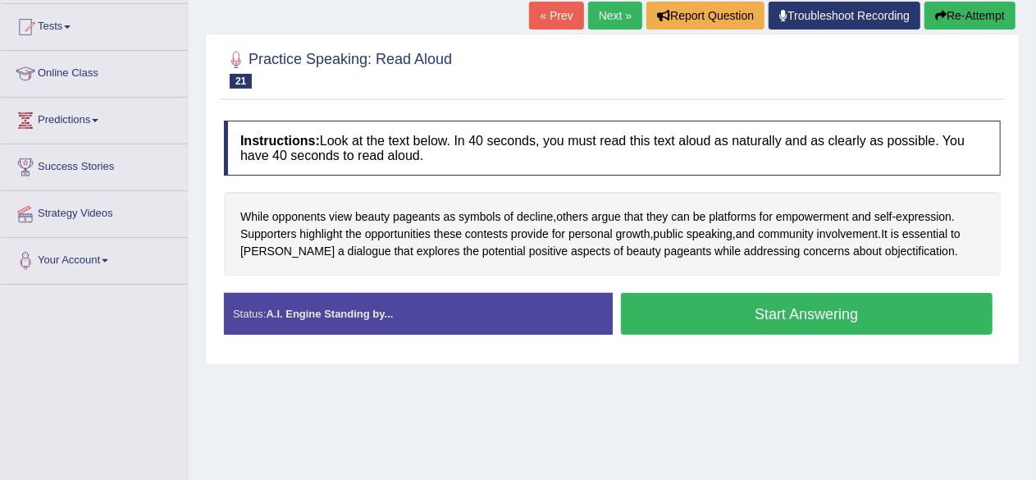
scroll to position [164, 0]
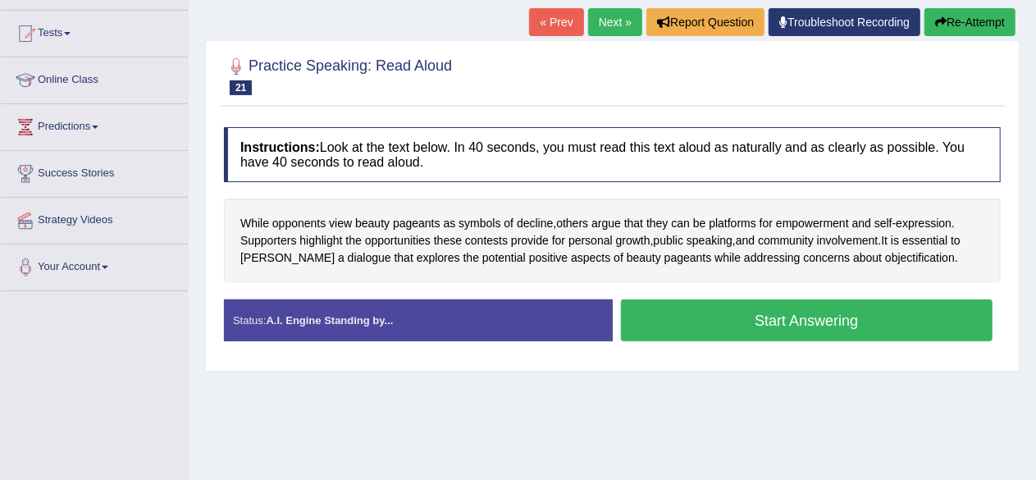
click at [758, 308] on button "Start Answering" at bounding box center [807, 320] width 372 height 42
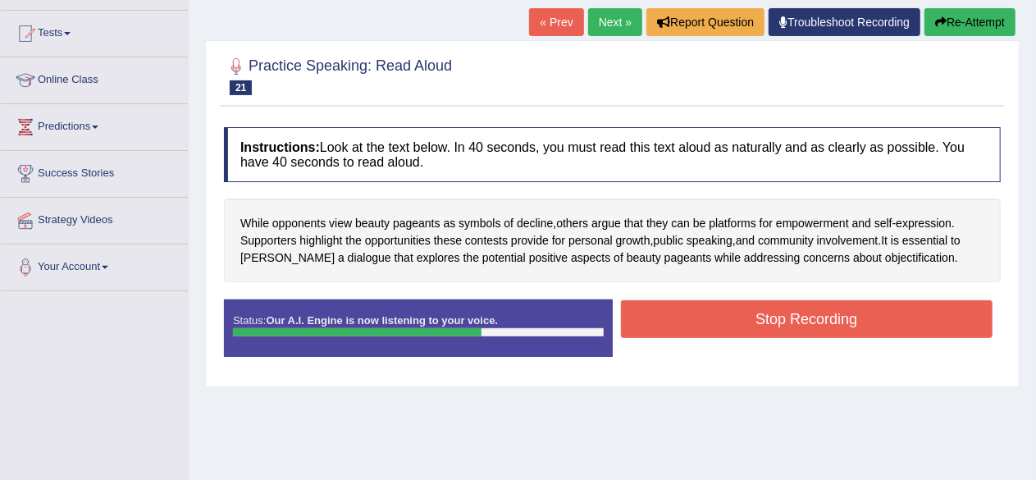
click at [676, 324] on button "Stop Recording" at bounding box center [807, 319] width 372 height 38
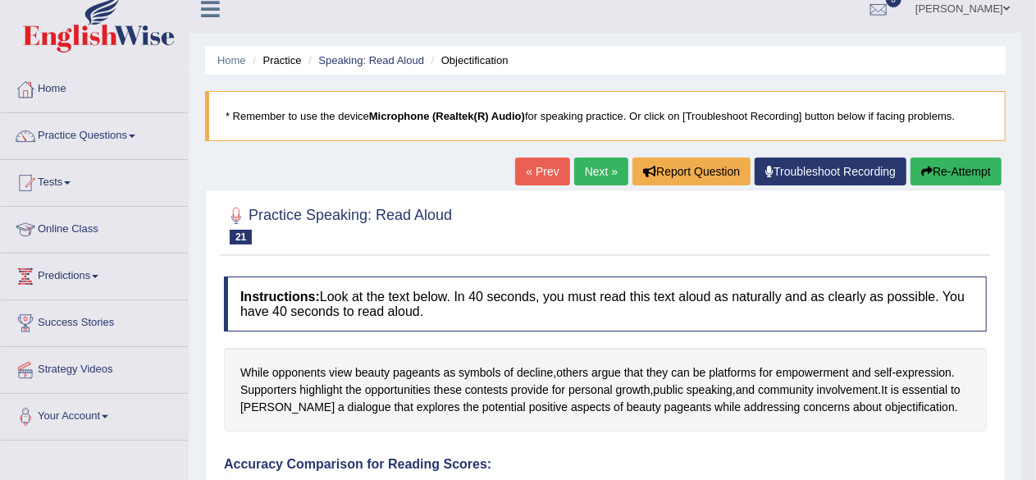
scroll to position [0, 0]
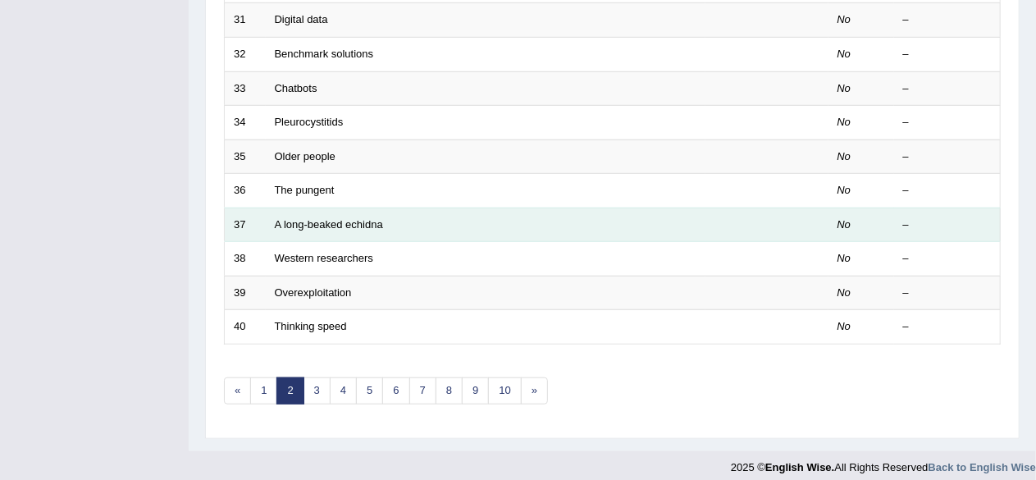
scroll to position [598, 0]
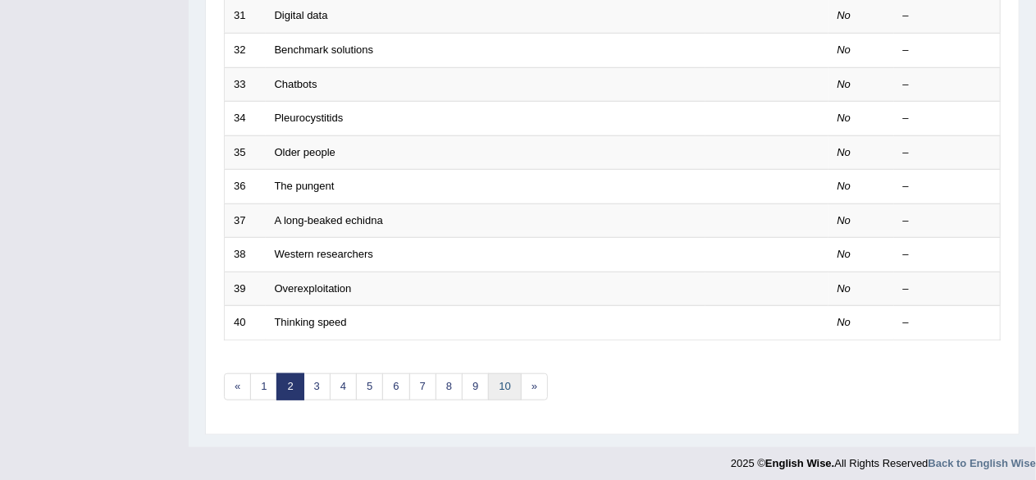
click at [500, 389] on link "10" at bounding box center [504, 386] width 33 height 27
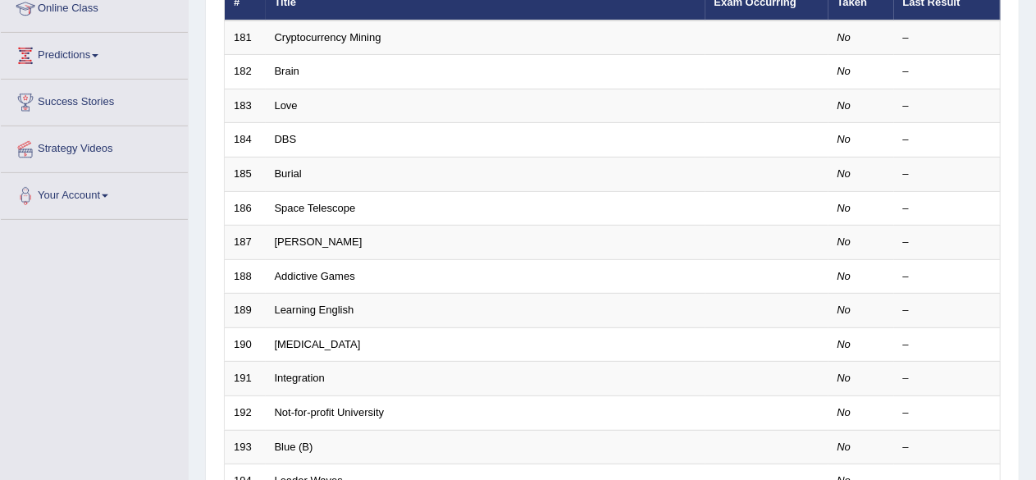
scroll to position [246, 0]
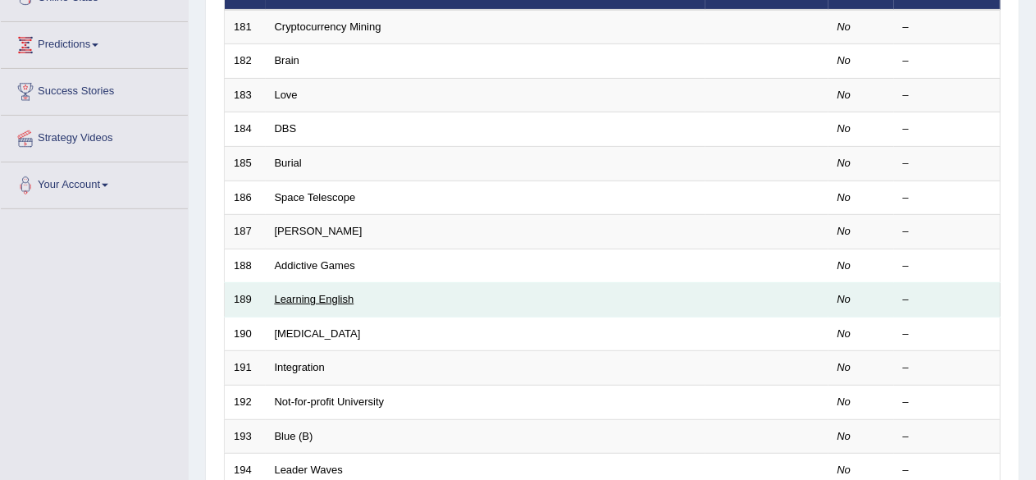
click at [291, 293] on link "Learning English" at bounding box center [315, 299] width 80 height 12
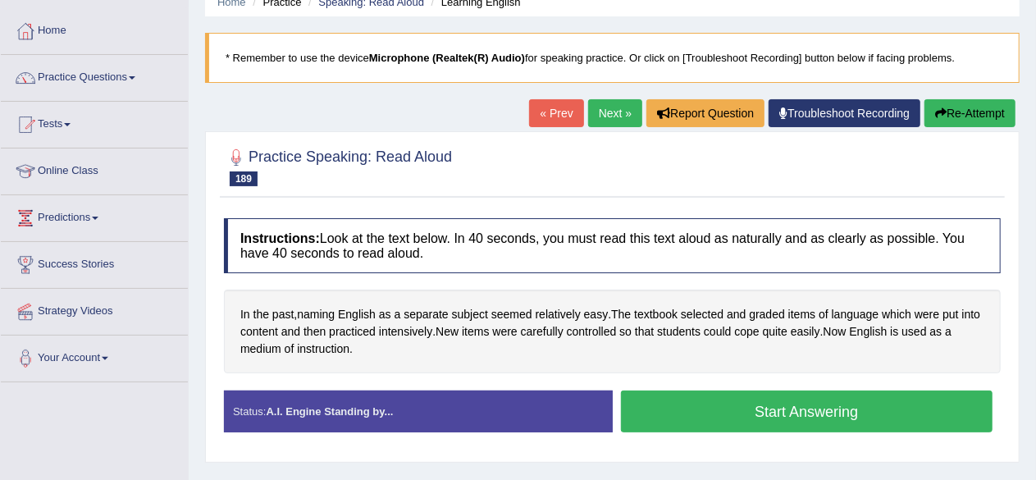
scroll to position [164, 0]
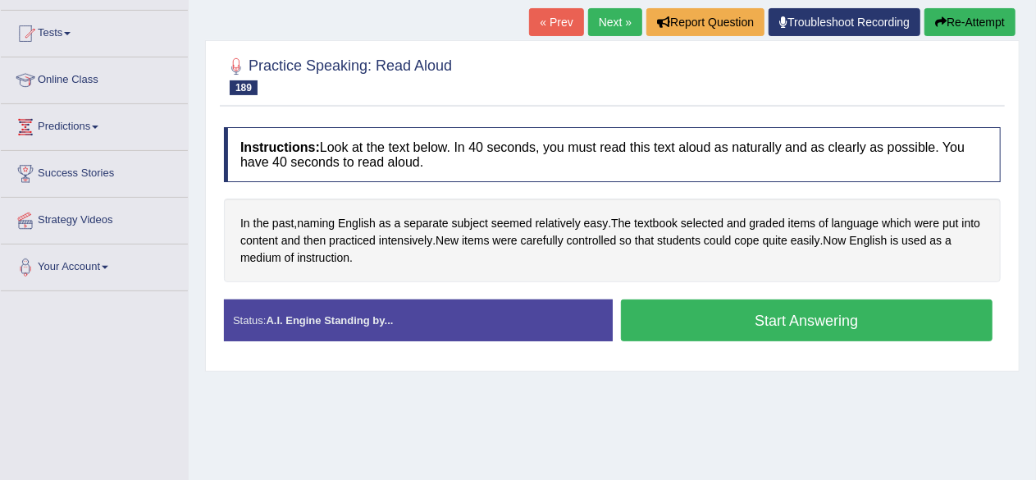
click at [710, 319] on button "Start Answering" at bounding box center [807, 320] width 372 height 42
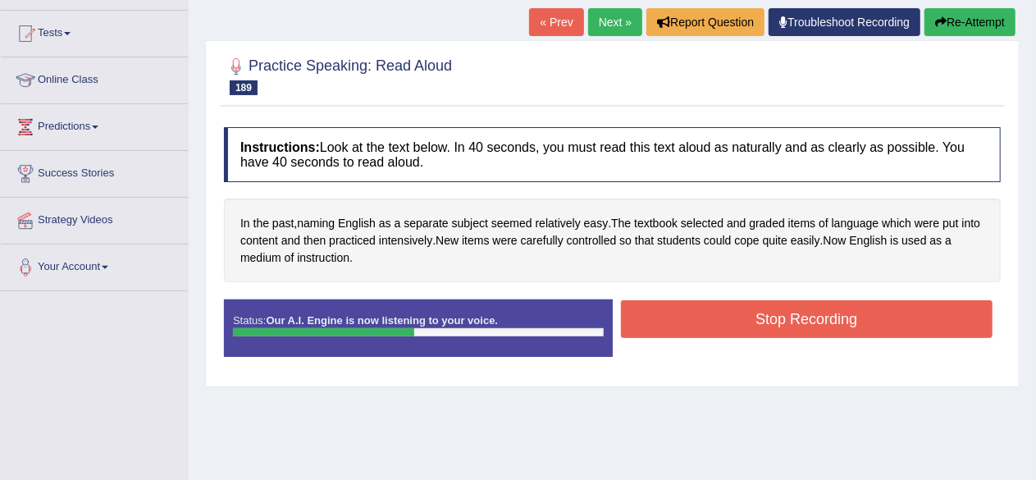
click at [696, 318] on button "Stop Recording" at bounding box center [807, 319] width 372 height 38
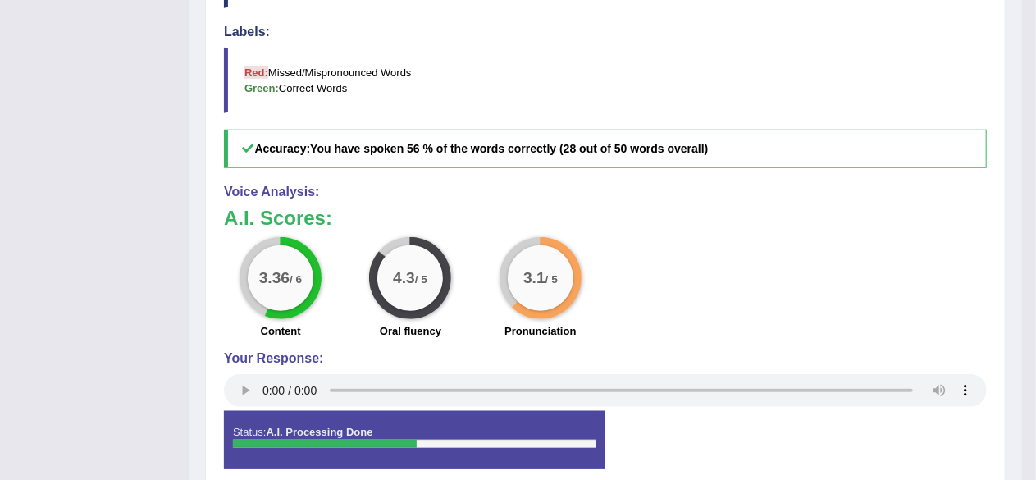
scroll to position [410, 0]
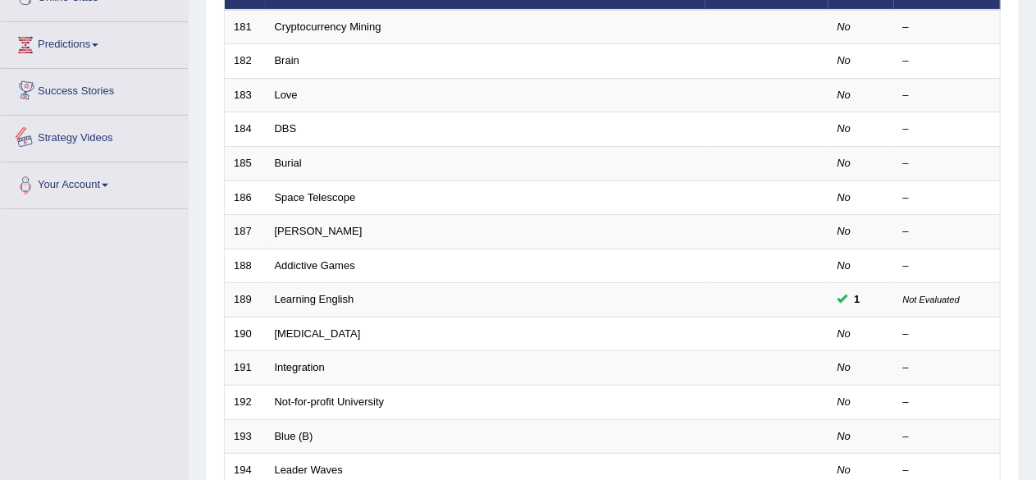
click at [59, 87] on link "Success Stories" at bounding box center [94, 89] width 187 height 41
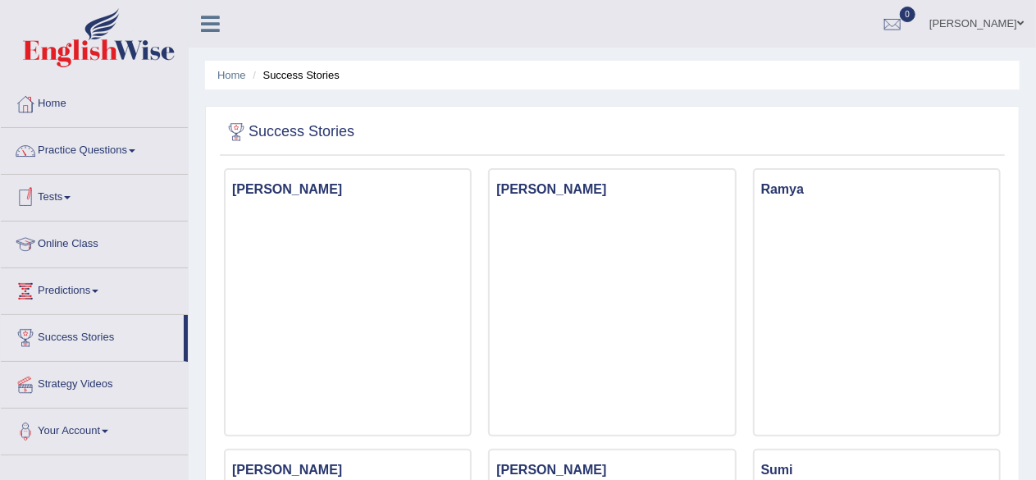
click at [80, 304] on link "Predictions" at bounding box center [94, 288] width 187 height 41
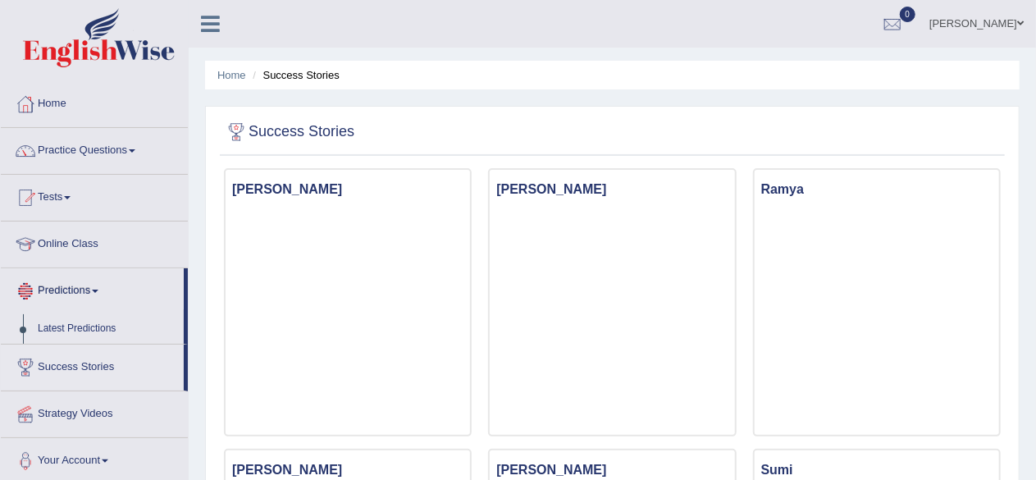
click at [117, 290] on link "Predictions" at bounding box center [92, 288] width 183 height 41
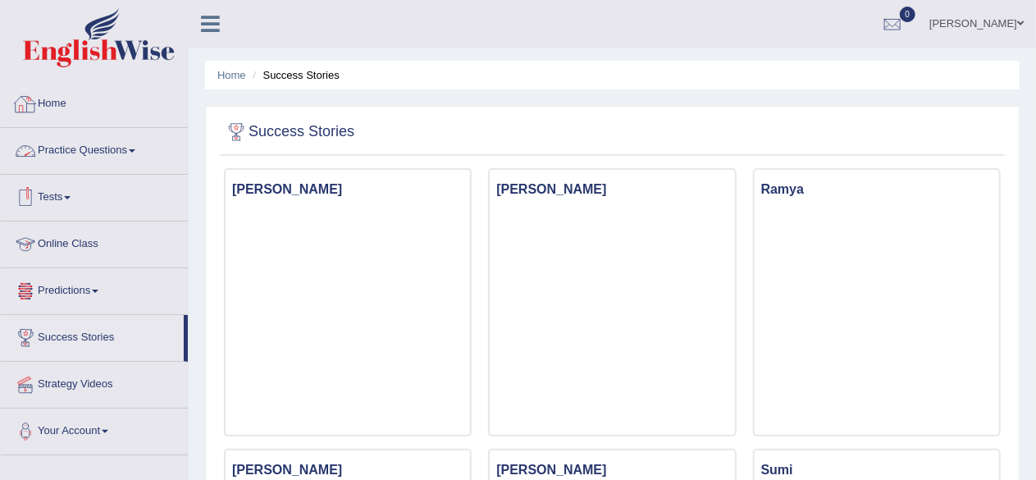
click at [116, 109] on link "Home" at bounding box center [94, 101] width 187 height 41
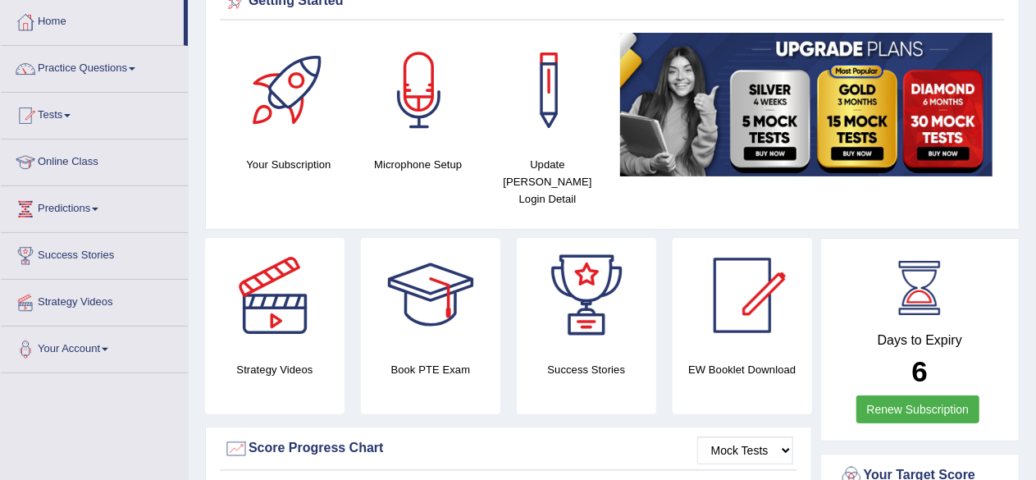
scroll to position [410, 0]
